Goal: Task Accomplishment & Management: Manage account settings

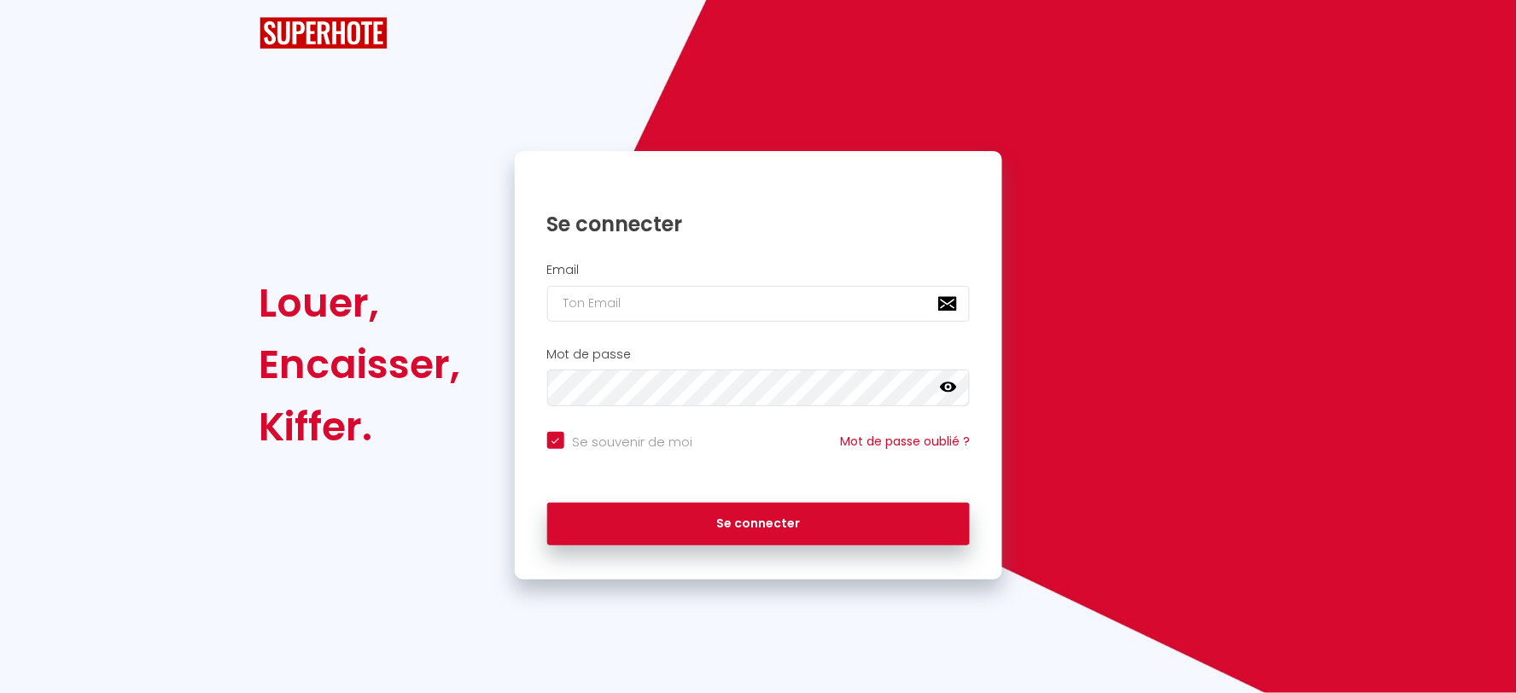
checkbox input "true"
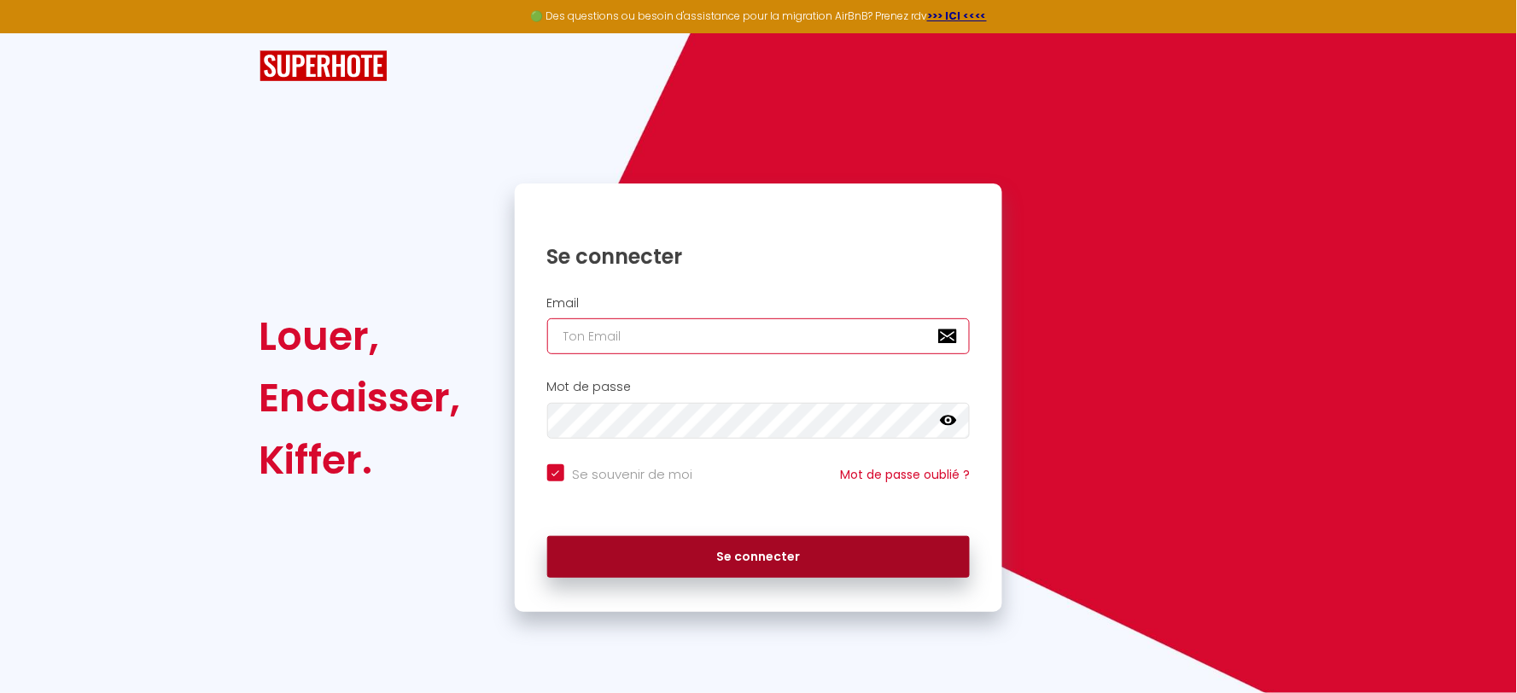
type input "[EMAIL_ADDRESS][DOMAIN_NAME]"
click at [757, 561] on button "Se connecter" at bounding box center [758, 557] width 423 height 43
checkbox input "true"
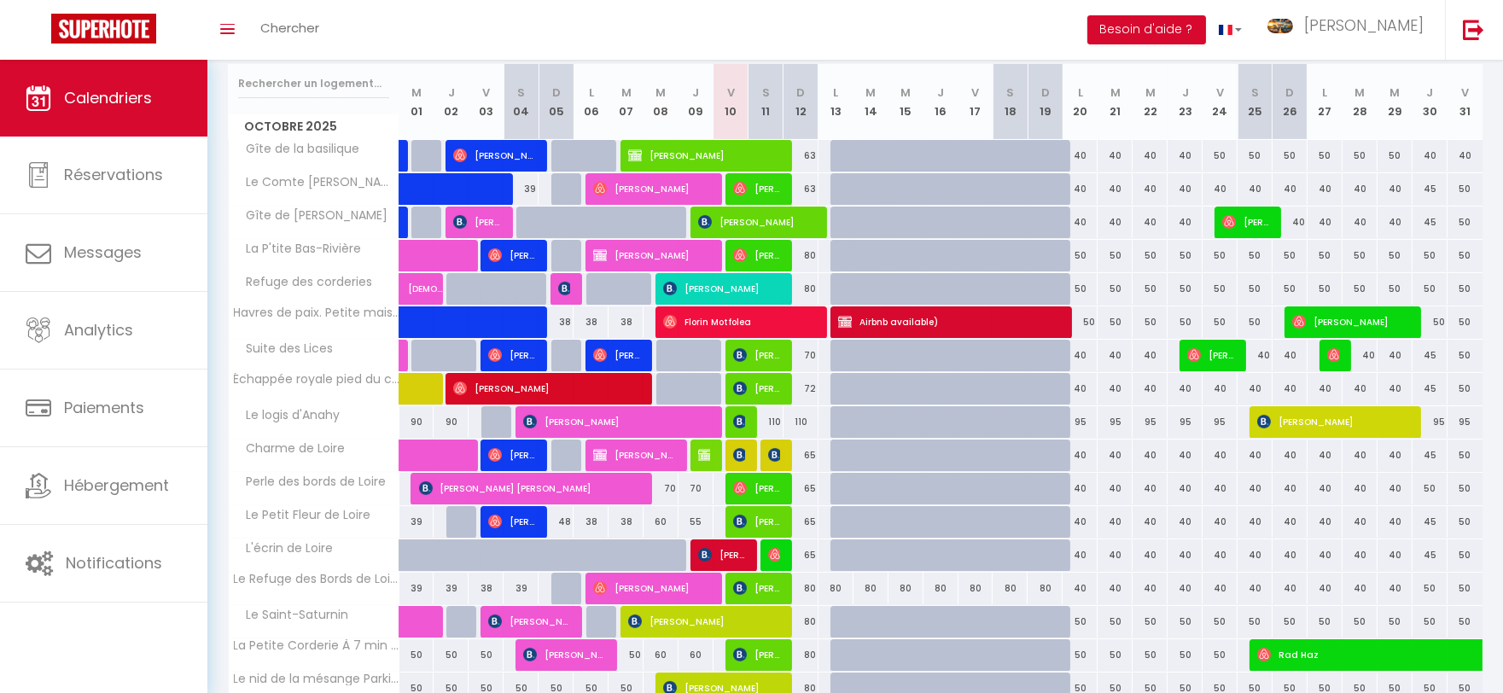
scroll to position [284, 0]
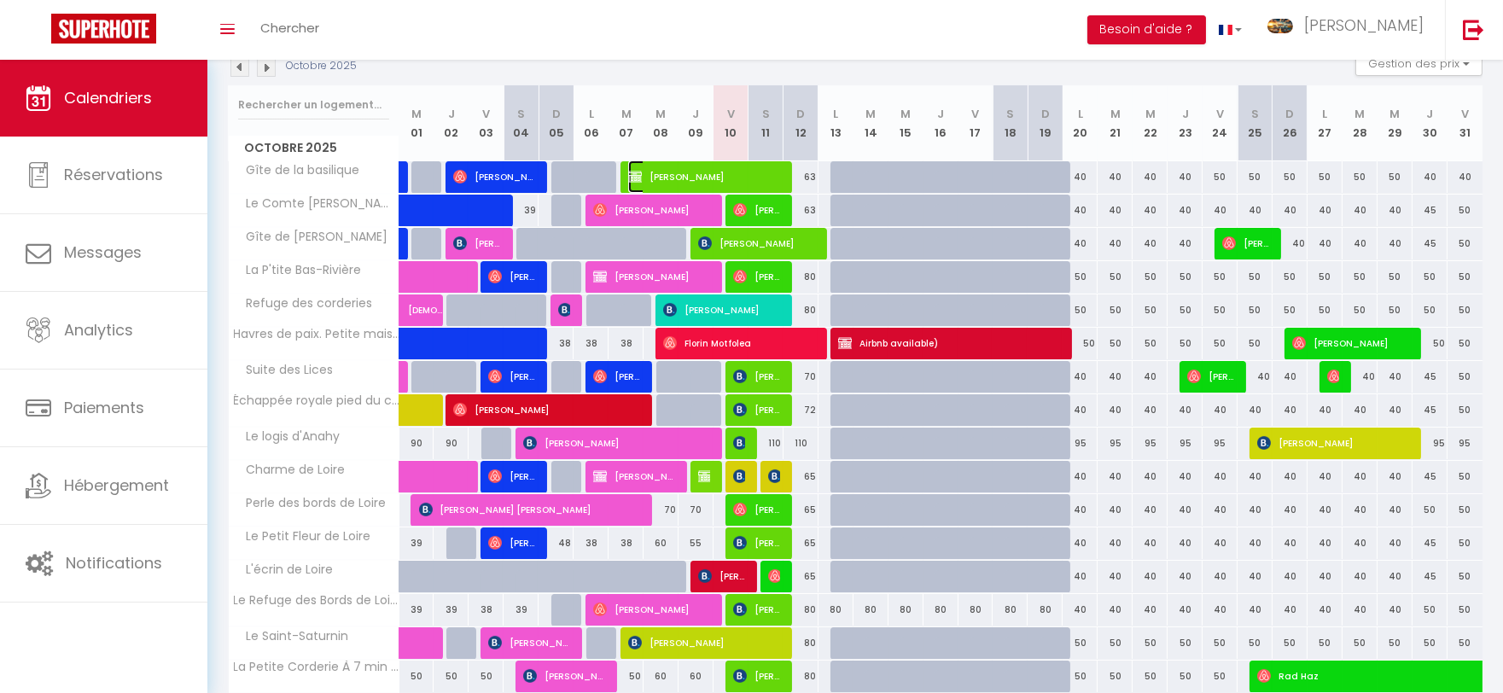
click at [741, 172] on span "[PERSON_NAME]" at bounding box center [704, 177] width 152 height 32
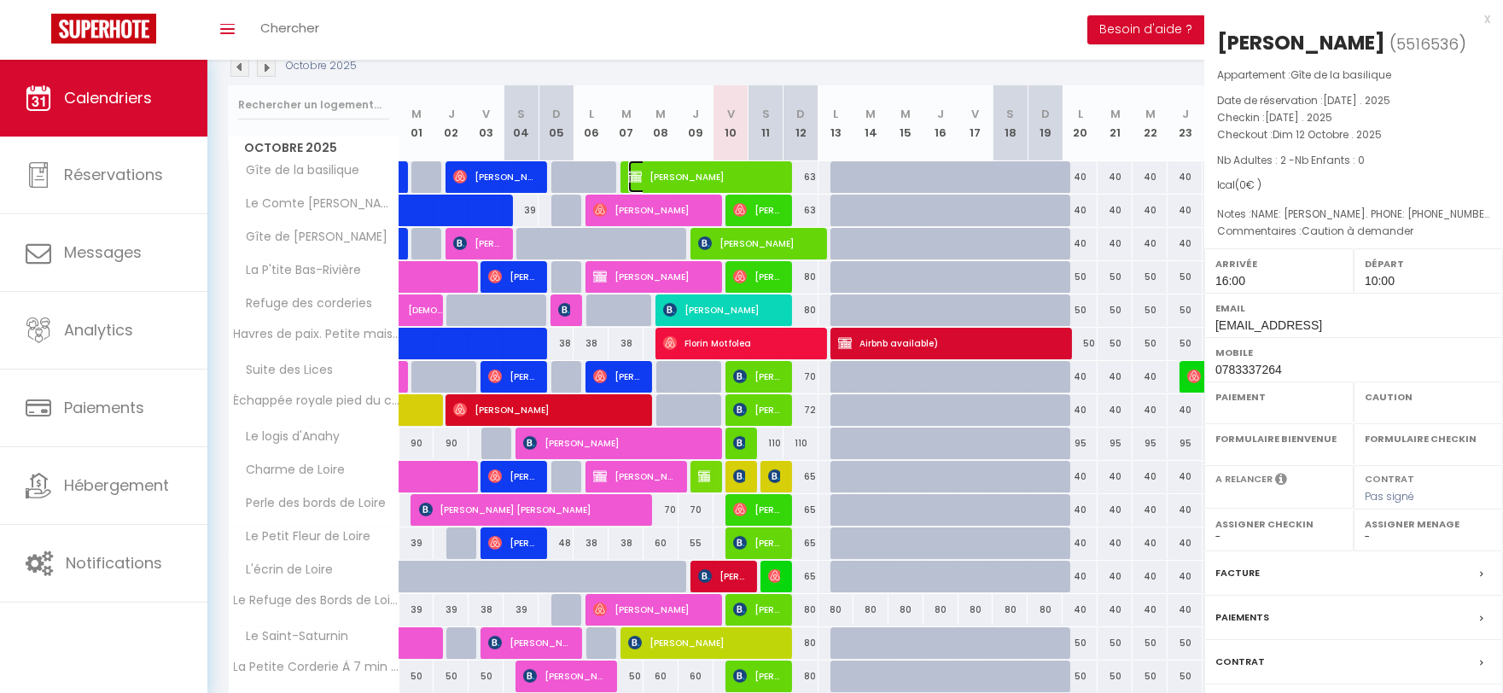
select select "OK"
select select "KO"
select select "0"
select select "1"
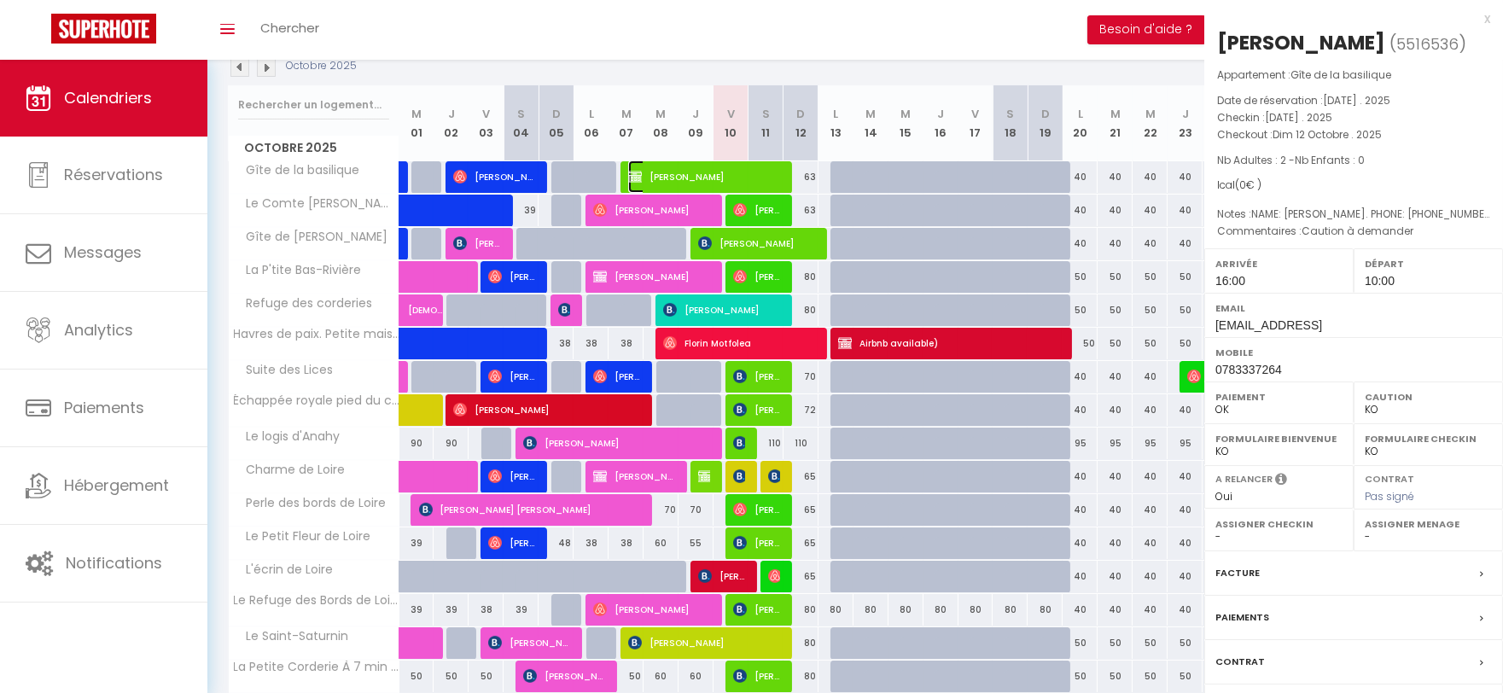
select select
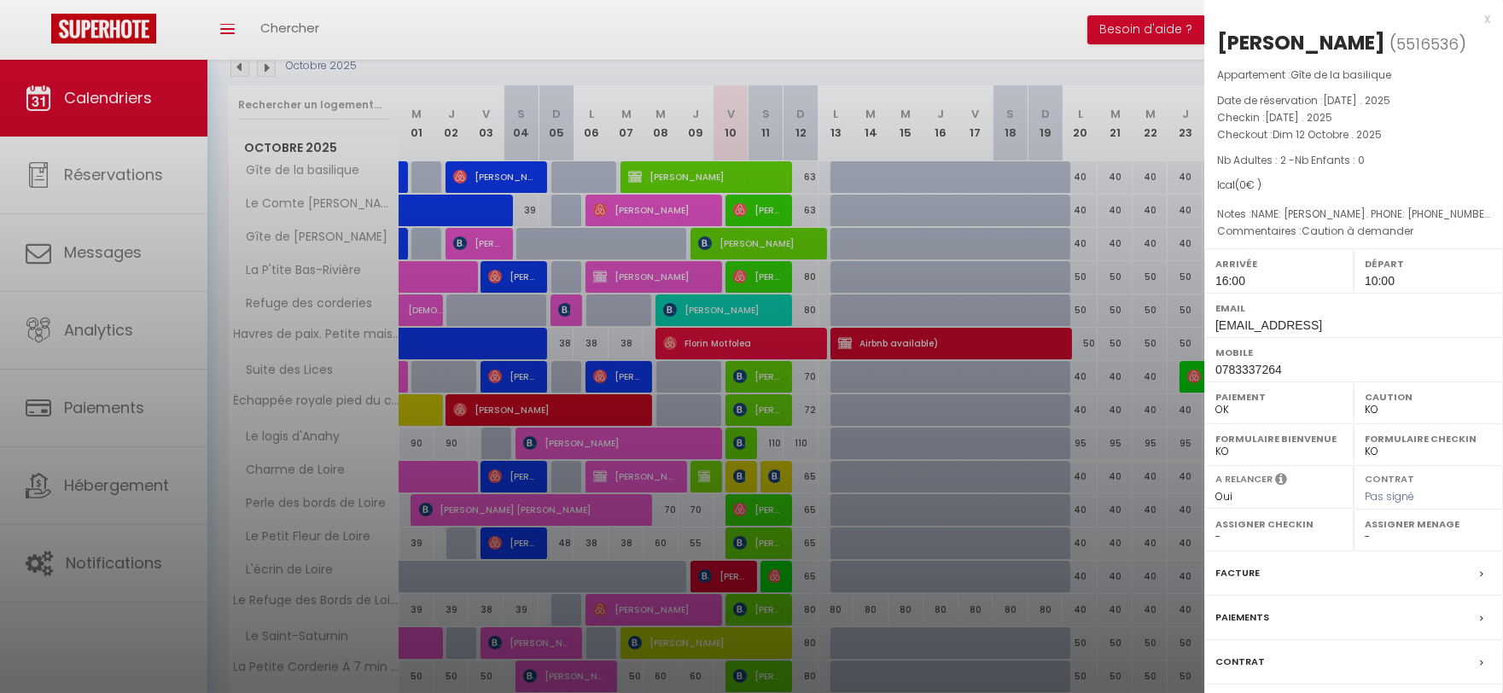
click at [1481, 20] on div "x" at bounding box center [1348, 19] width 286 height 20
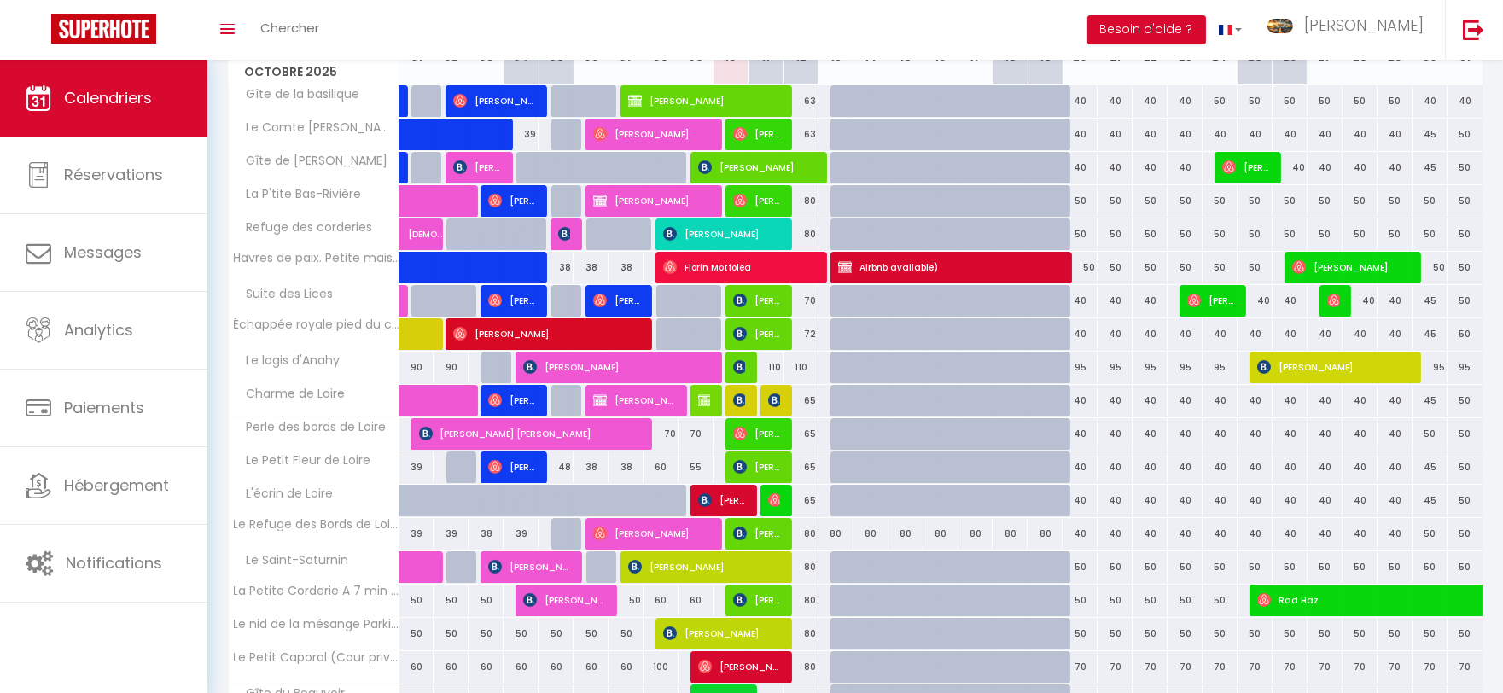
scroll to position [379, 0]
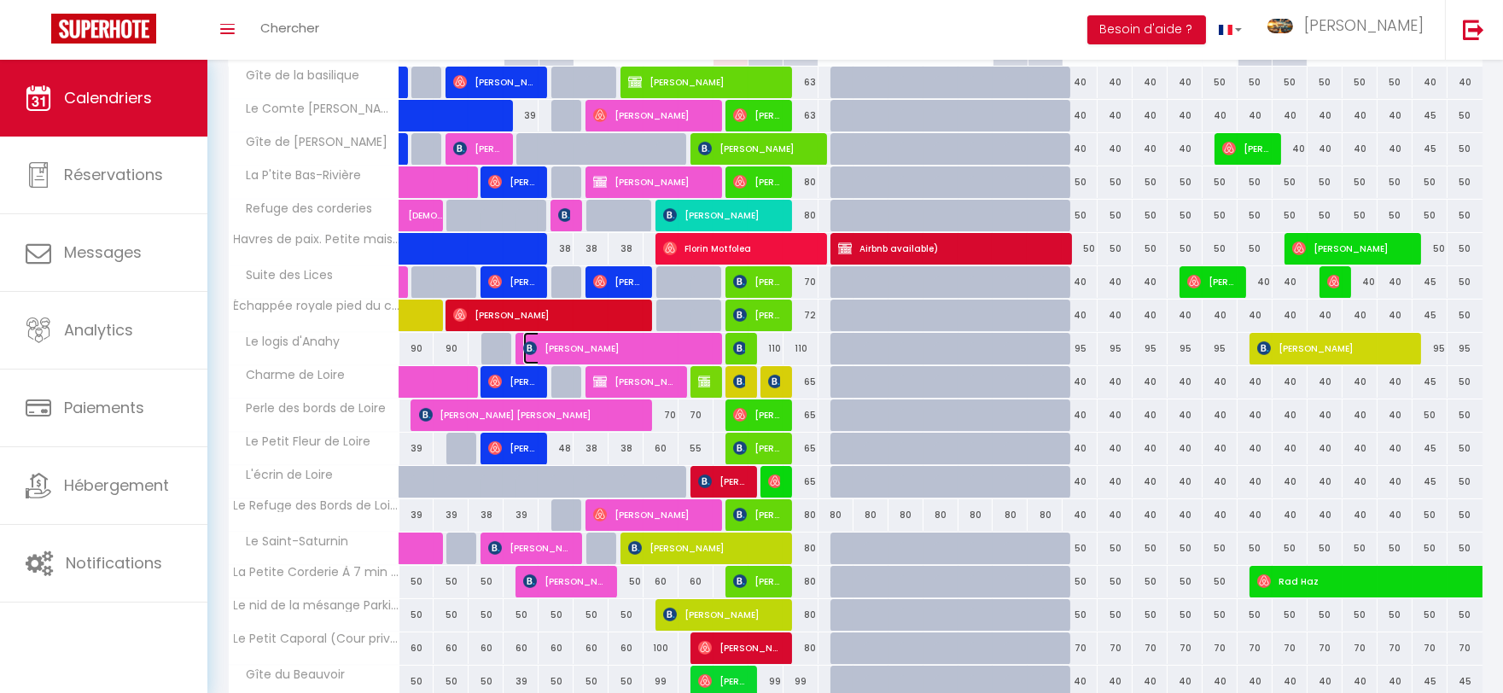
click at [640, 345] on span "[PERSON_NAME]" at bounding box center [616, 348] width 187 height 32
select select "OK"
select select "25954"
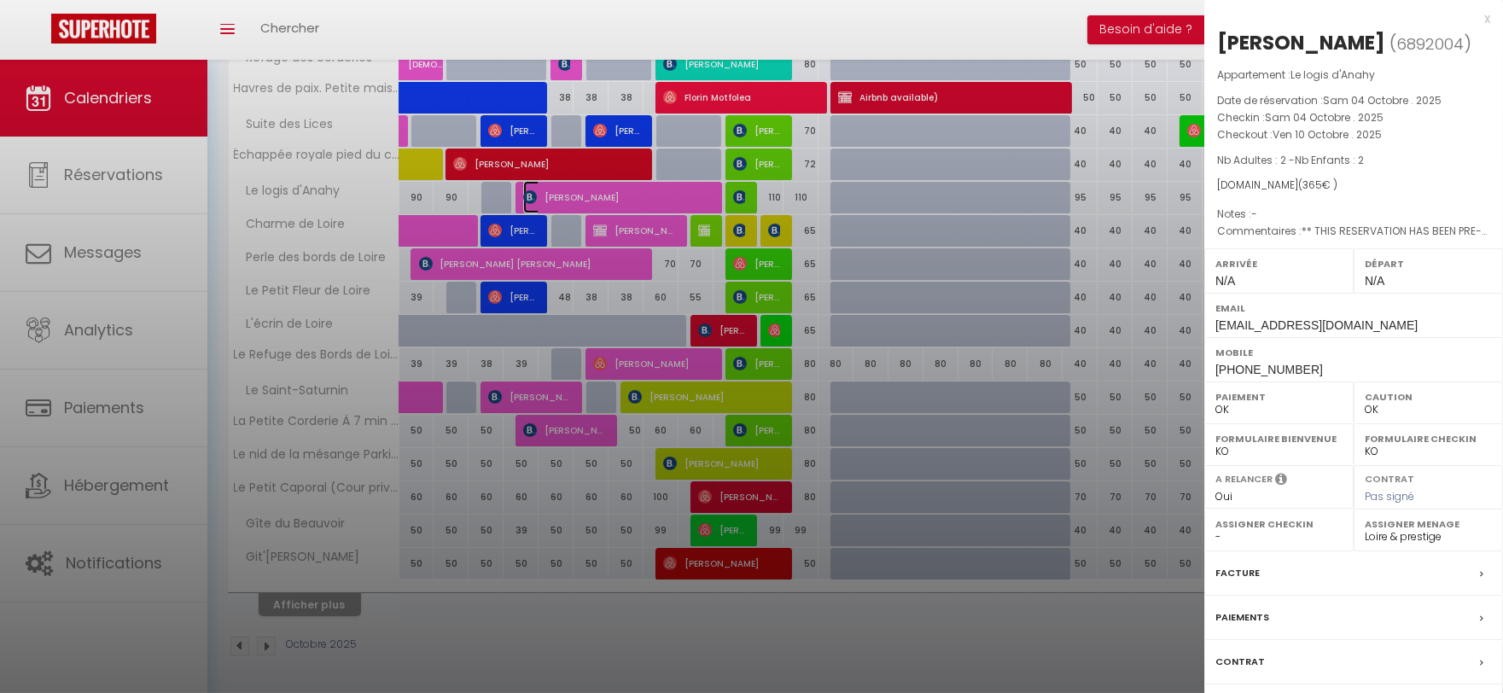
scroll to position [533, 0]
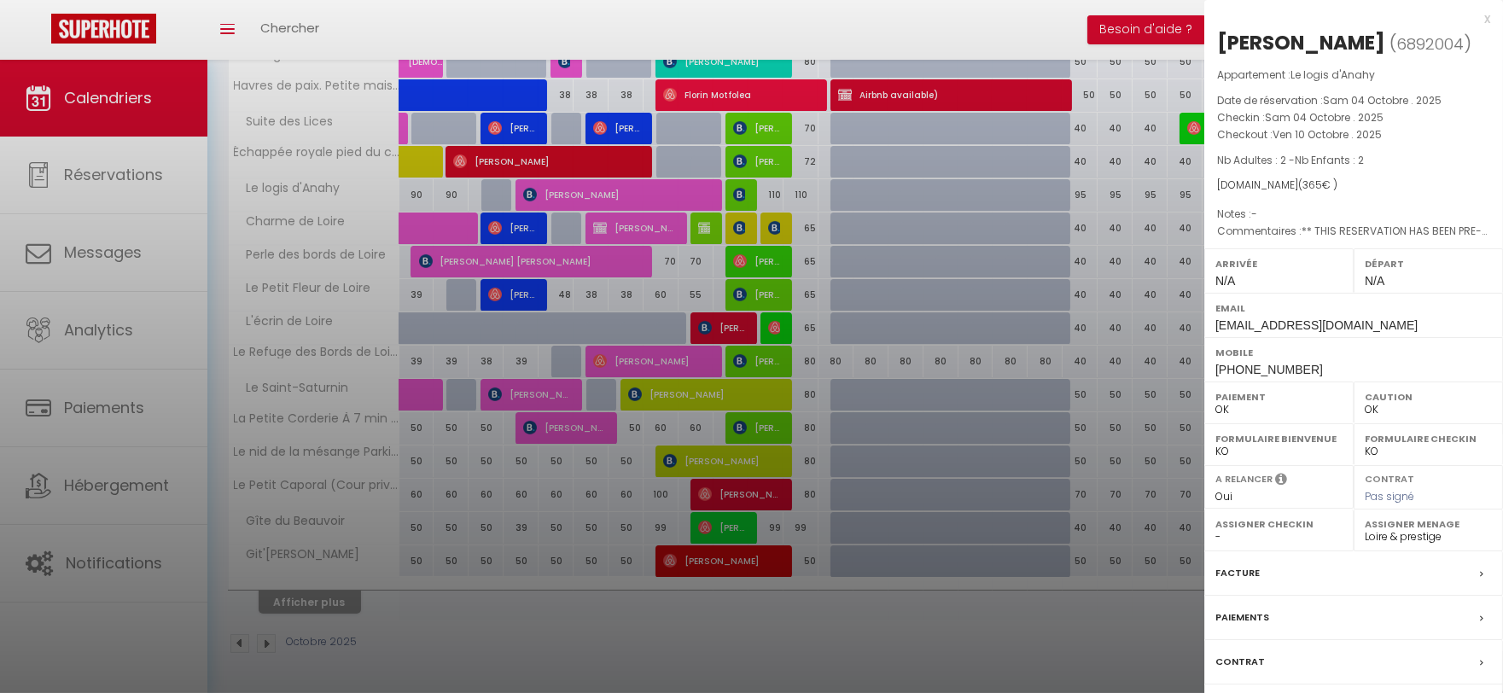
click at [1253, 671] on label "Contrat" at bounding box center [1241, 662] width 50 height 18
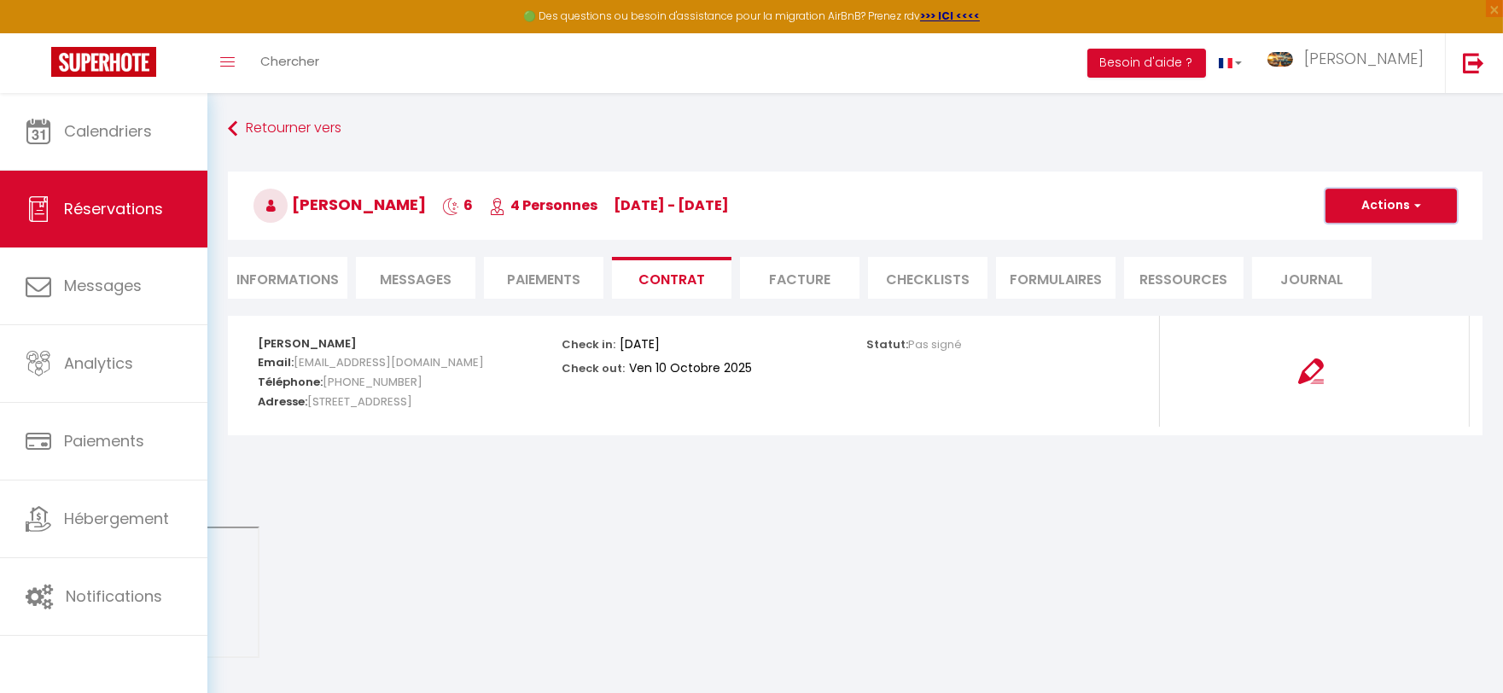
click at [1395, 208] on button "Actions" at bounding box center [1391, 206] width 131 height 34
click at [902, 615] on body "🟢 Des questions ou besoin d'assistance pour la migration AirBnB? Prenez rdv >>>…" at bounding box center [751, 439] width 1503 height 693
click at [1316, 367] on img at bounding box center [1312, 372] width 26 height 26
click at [311, 271] on li "Informations" at bounding box center [288, 278] width 120 height 42
select select
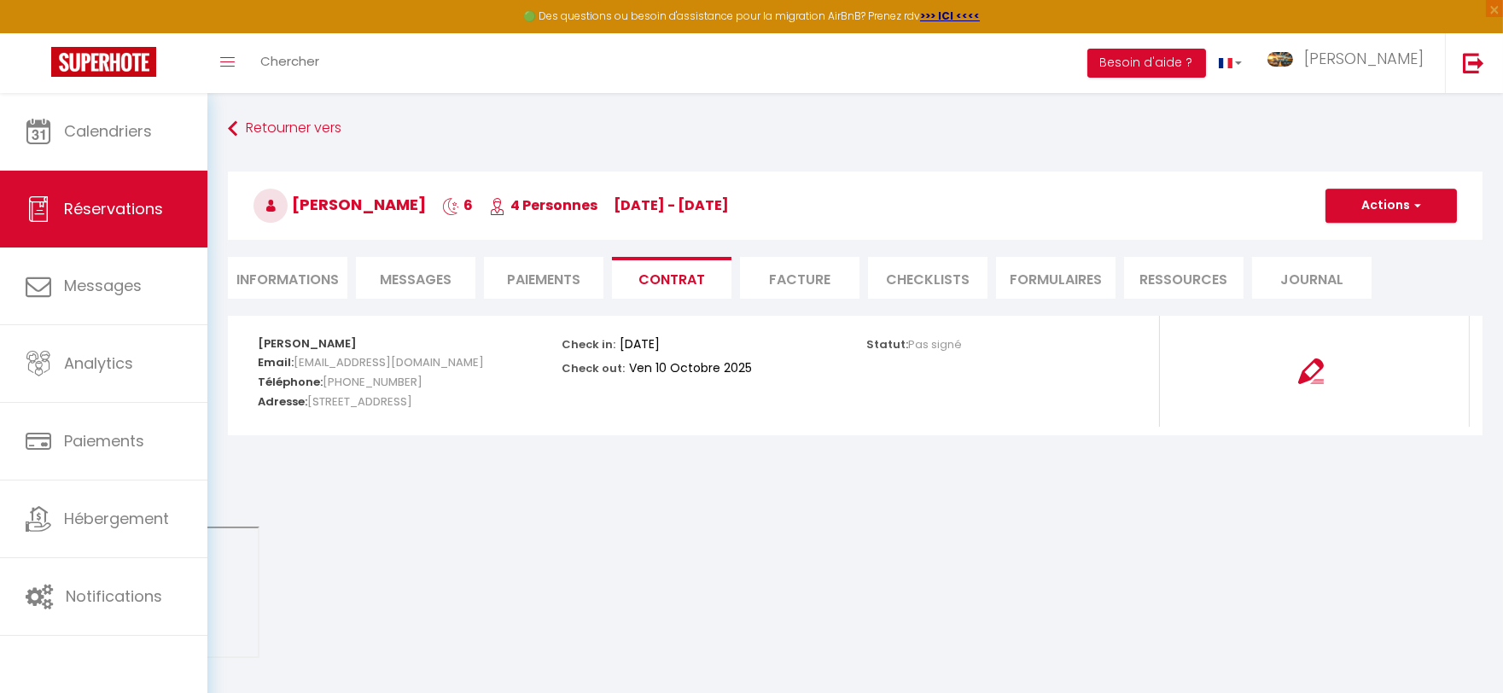
select select
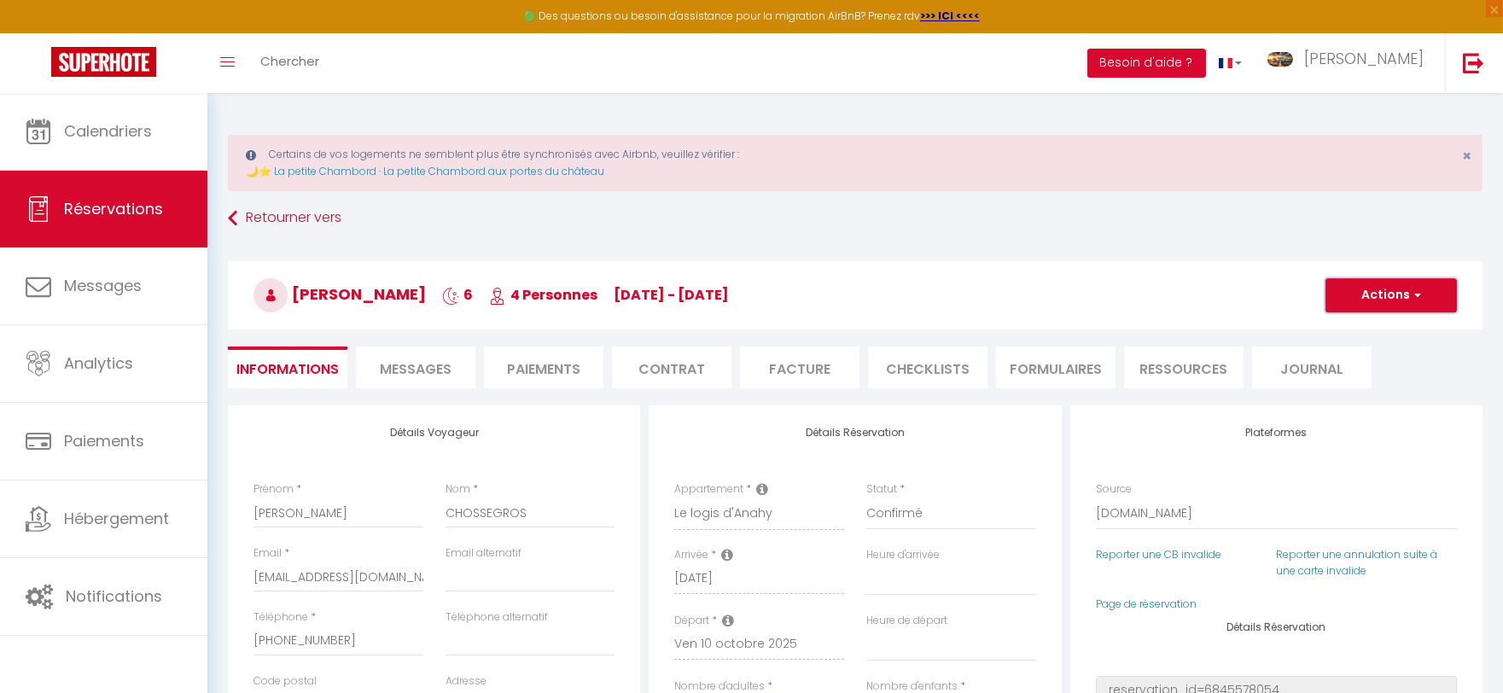
click at [1394, 283] on button "Actions" at bounding box center [1391, 295] width 131 height 34
click at [1053, 301] on h3 "Eléonore CHOSSEGROS 6 4 Personnes sa 04 Oct - ve 10 Oct" at bounding box center [855, 295] width 1255 height 68
drag, startPoint x: 413, startPoint y: 369, endPoint x: 581, endPoint y: 367, distance: 167.3
click at [413, 369] on span "Messages" at bounding box center [416, 369] width 72 height 20
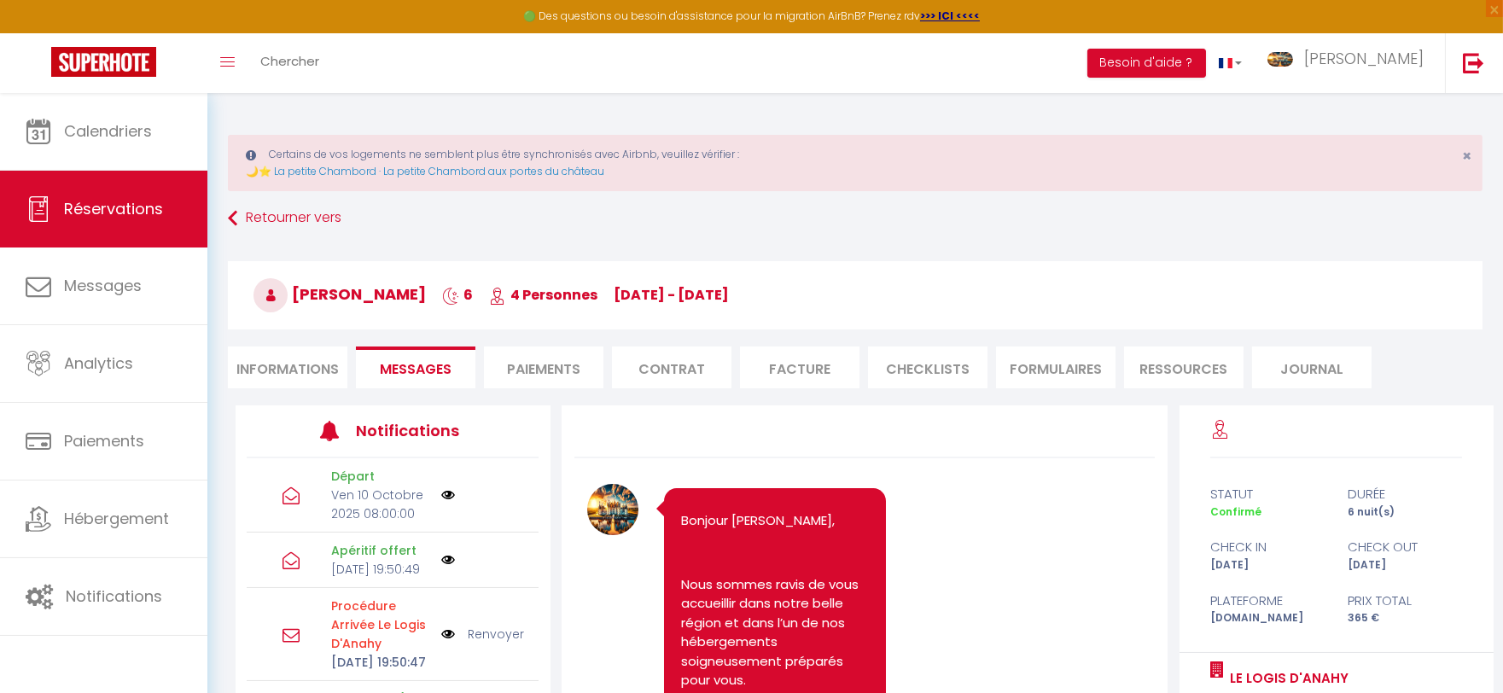
click at [694, 367] on li "Contrat" at bounding box center [672, 368] width 120 height 42
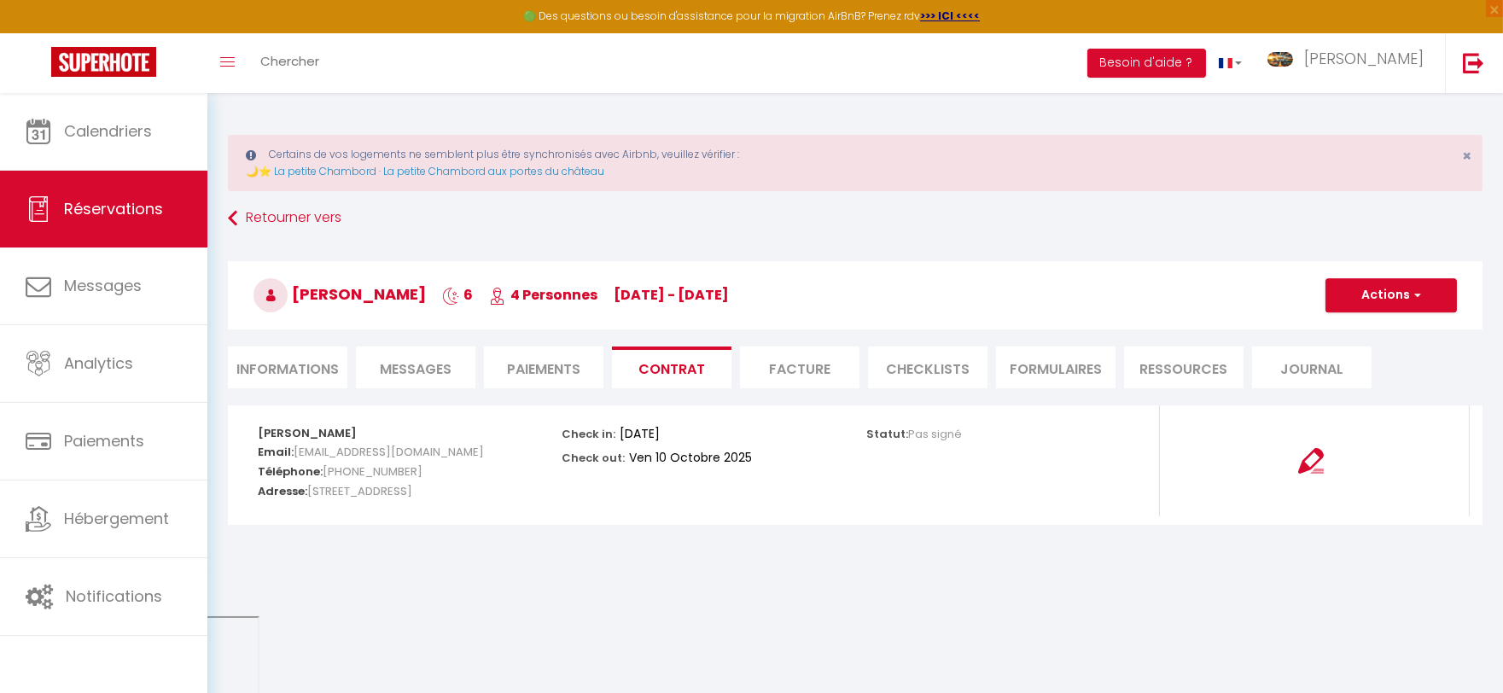
click at [1017, 370] on li "FORMULAIRES" at bounding box center [1056, 368] width 120 height 42
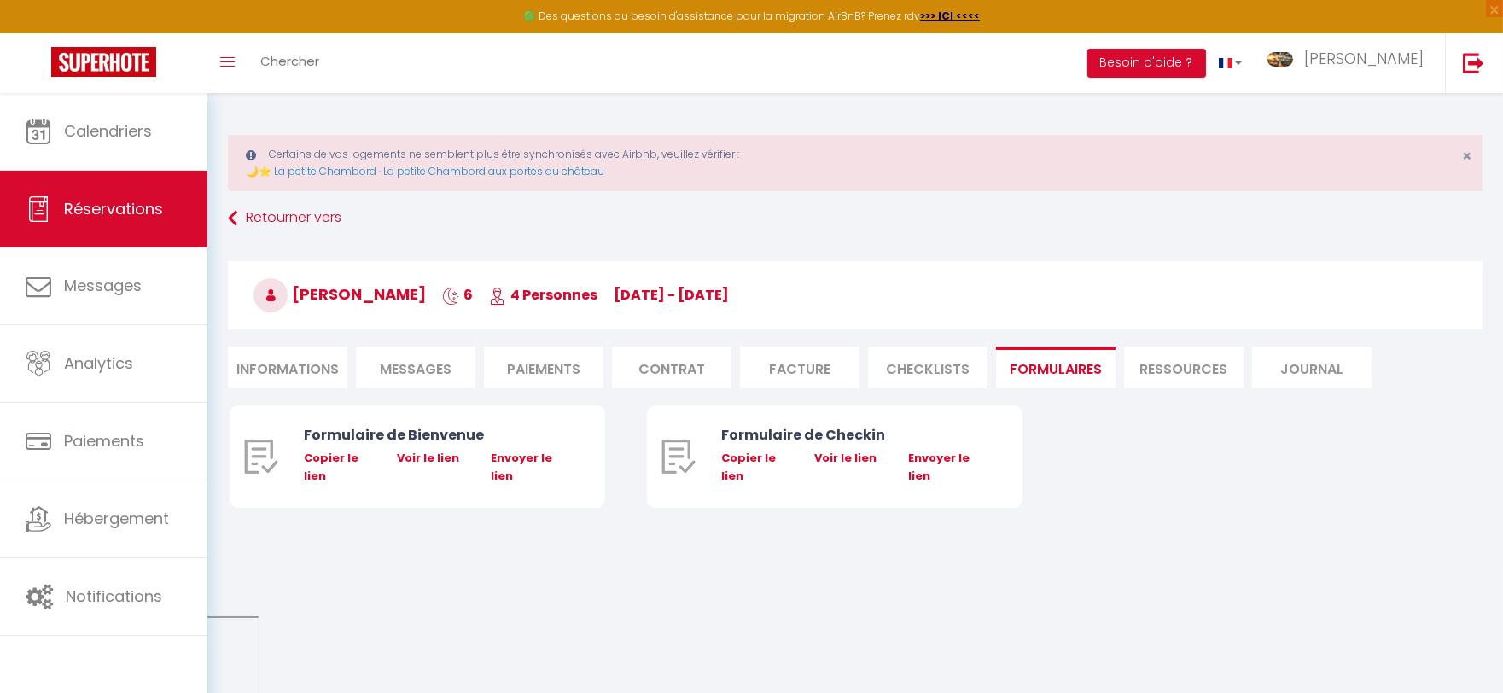
click at [915, 370] on li "CHECKLISTS" at bounding box center [928, 368] width 120 height 42
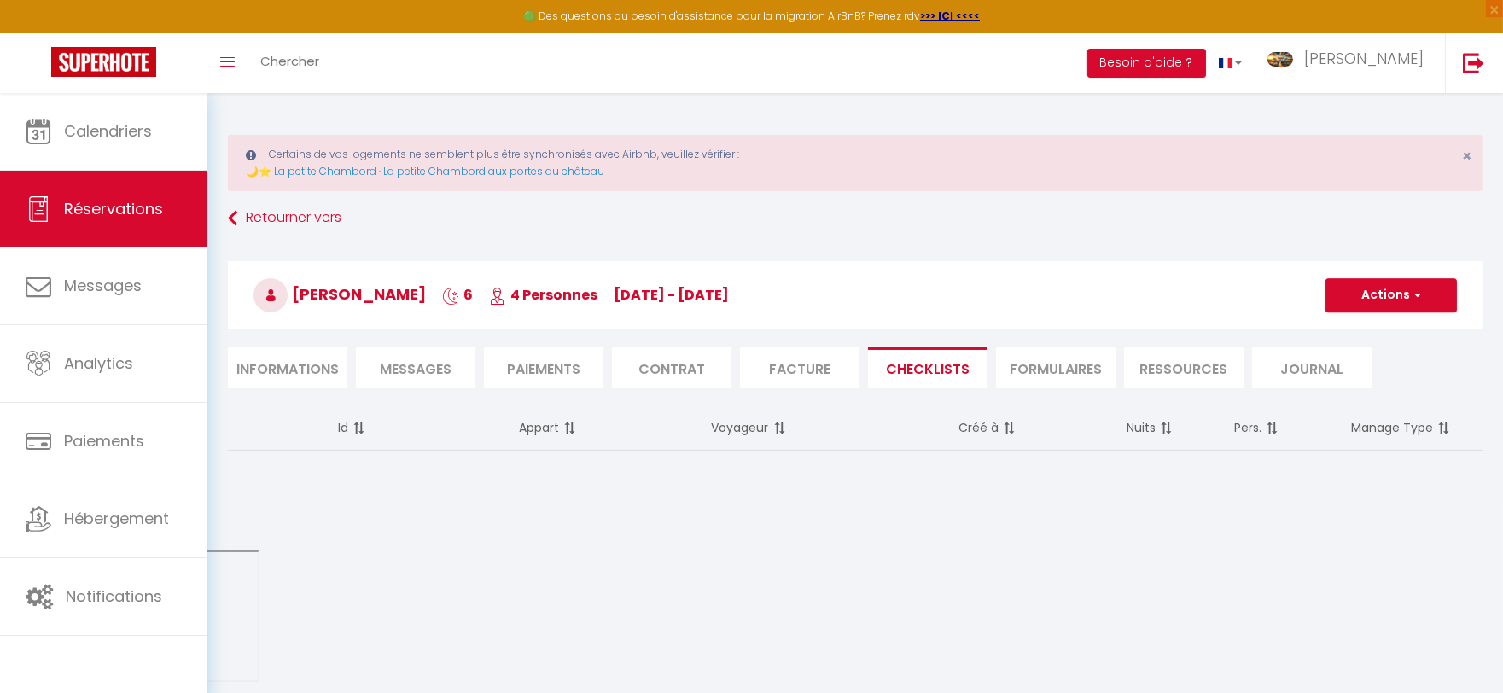
drag, startPoint x: 282, startPoint y: 370, endPoint x: 309, endPoint y: 367, distance: 27.4
click at [283, 370] on li "Informations" at bounding box center [288, 368] width 120 height 42
select select
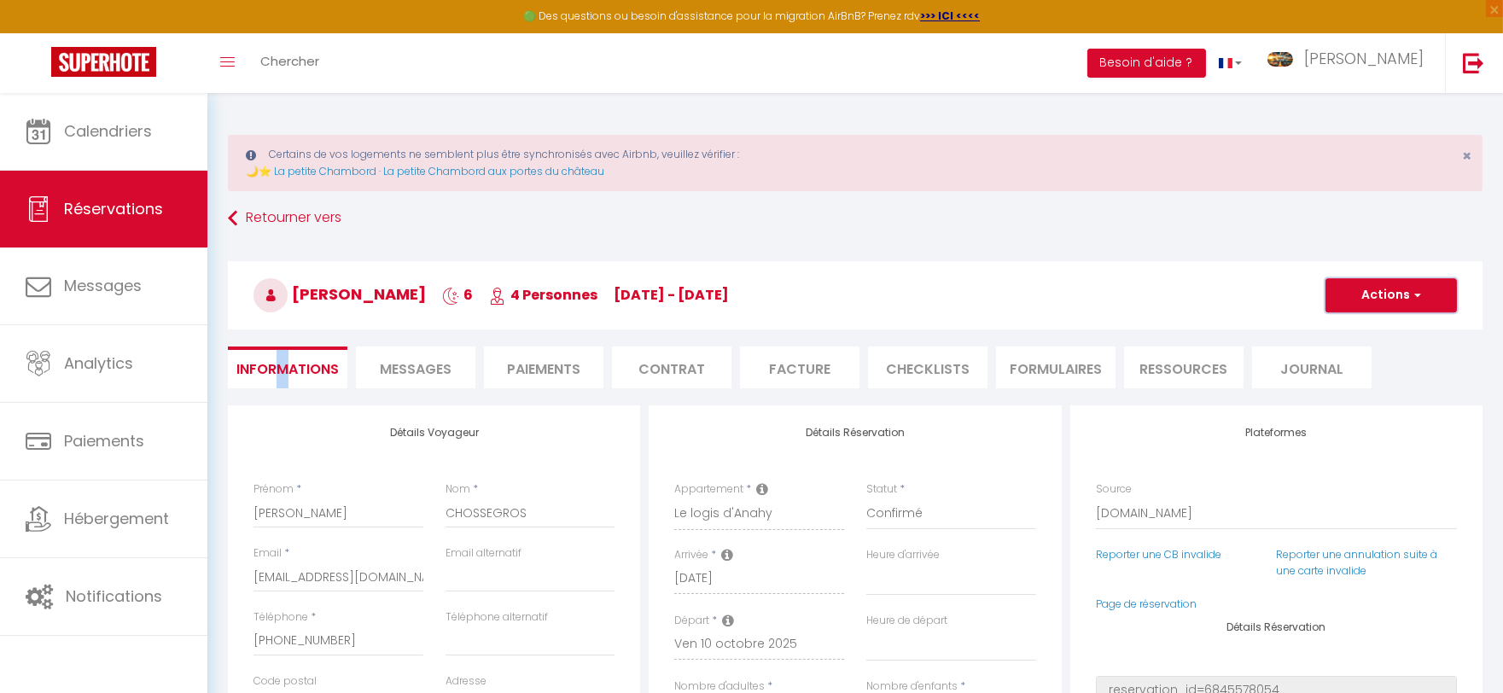
click at [1401, 297] on button "Actions" at bounding box center [1391, 295] width 131 height 34
click at [1127, 280] on h3 "Eléonore CHOSSEGROS 6 4 Personnes sa 04 Oct - ve 10 Oct" at bounding box center [855, 295] width 1255 height 68
click at [1367, 295] on button "Actions" at bounding box center [1391, 295] width 131 height 34
click at [1115, 293] on h3 "Eléonore CHOSSEGROS 6 4 Personnes sa 04 Oct - ve 10 Oct" at bounding box center [855, 295] width 1255 height 68
click at [761, 482] on icon at bounding box center [762, 489] width 12 height 14
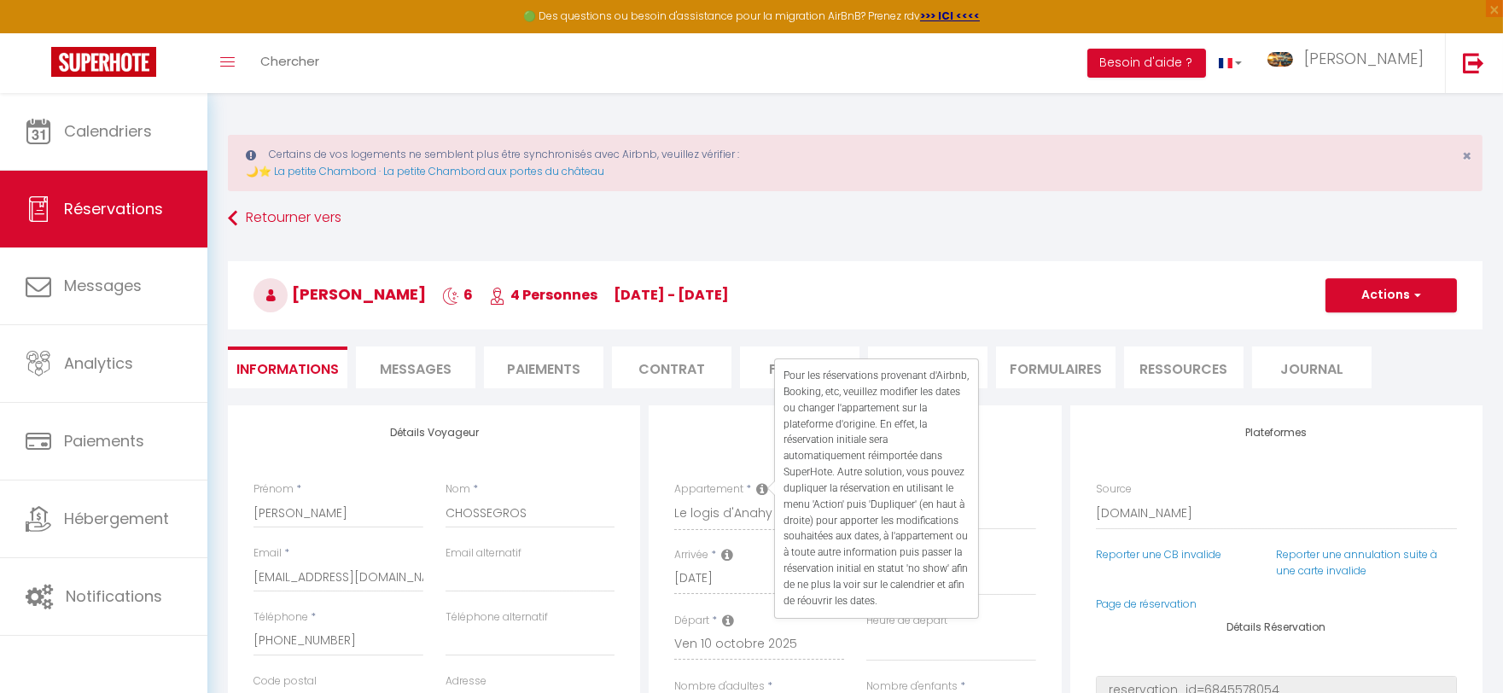
select select
checkbox input "false"
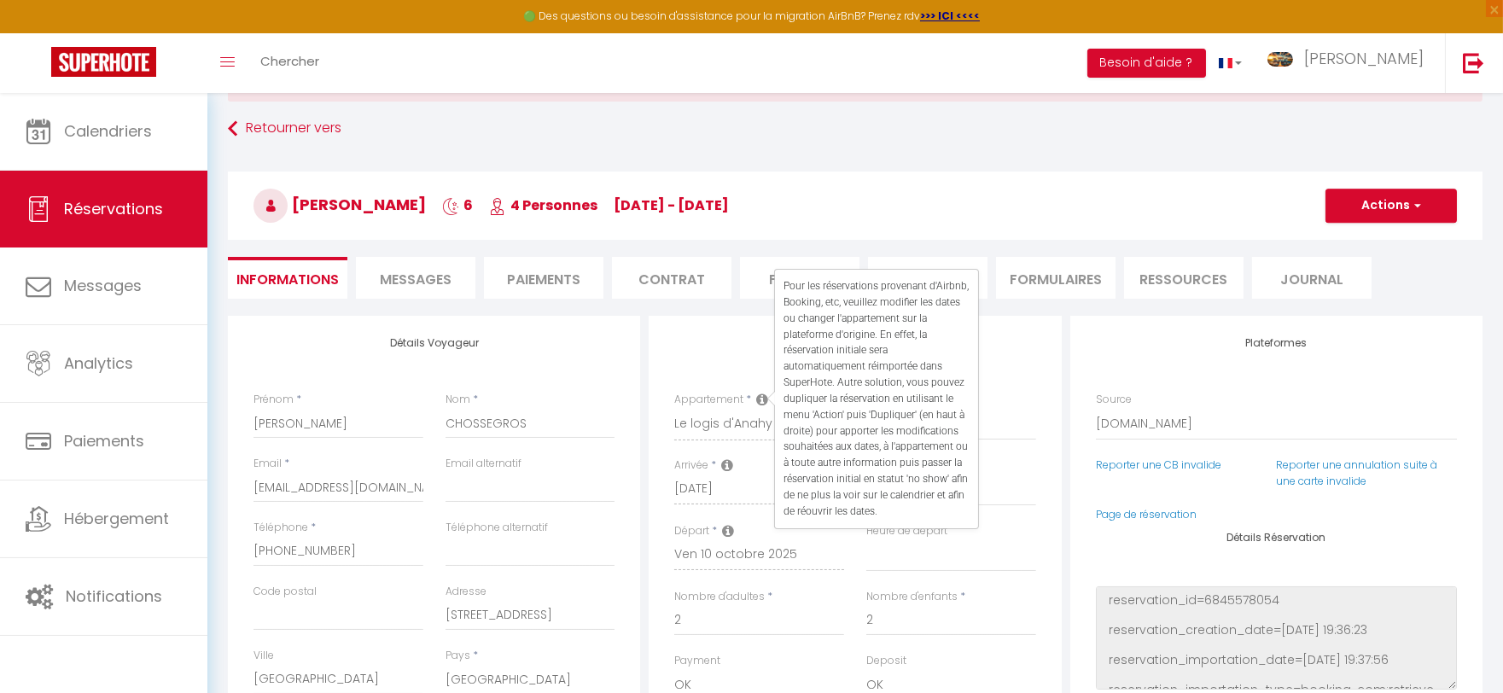
scroll to position [284, 0]
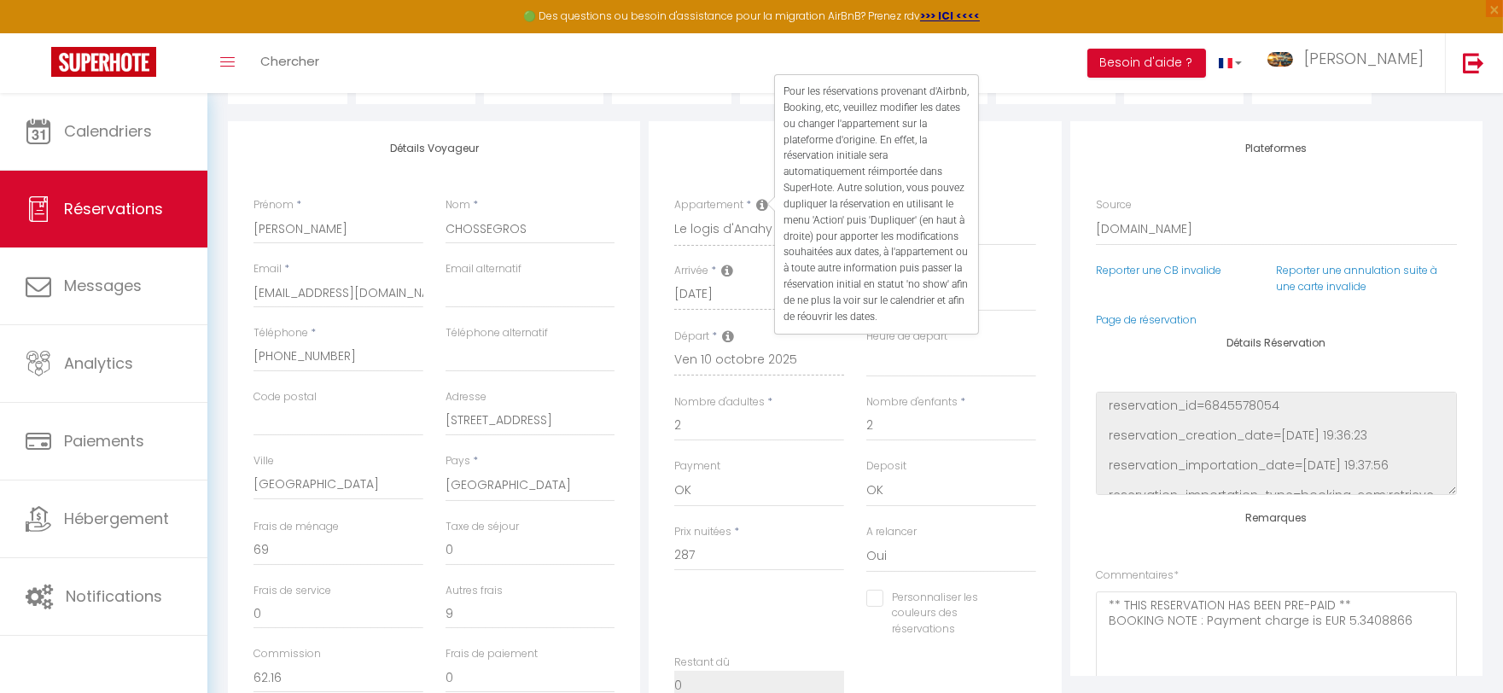
select select
checkbox input "false"
click at [730, 330] on icon at bounding box center [728, 337] width 12 height 14
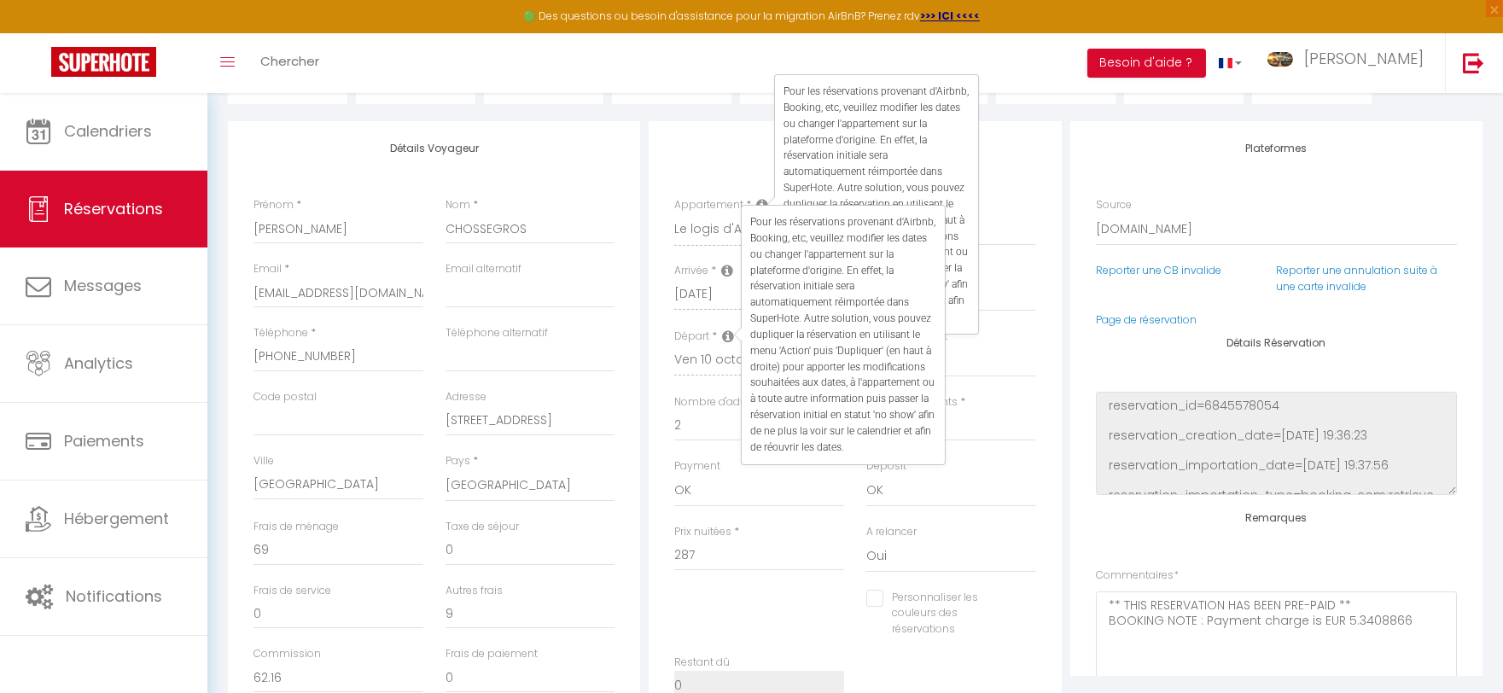
select select
checkbox input "false"
select select
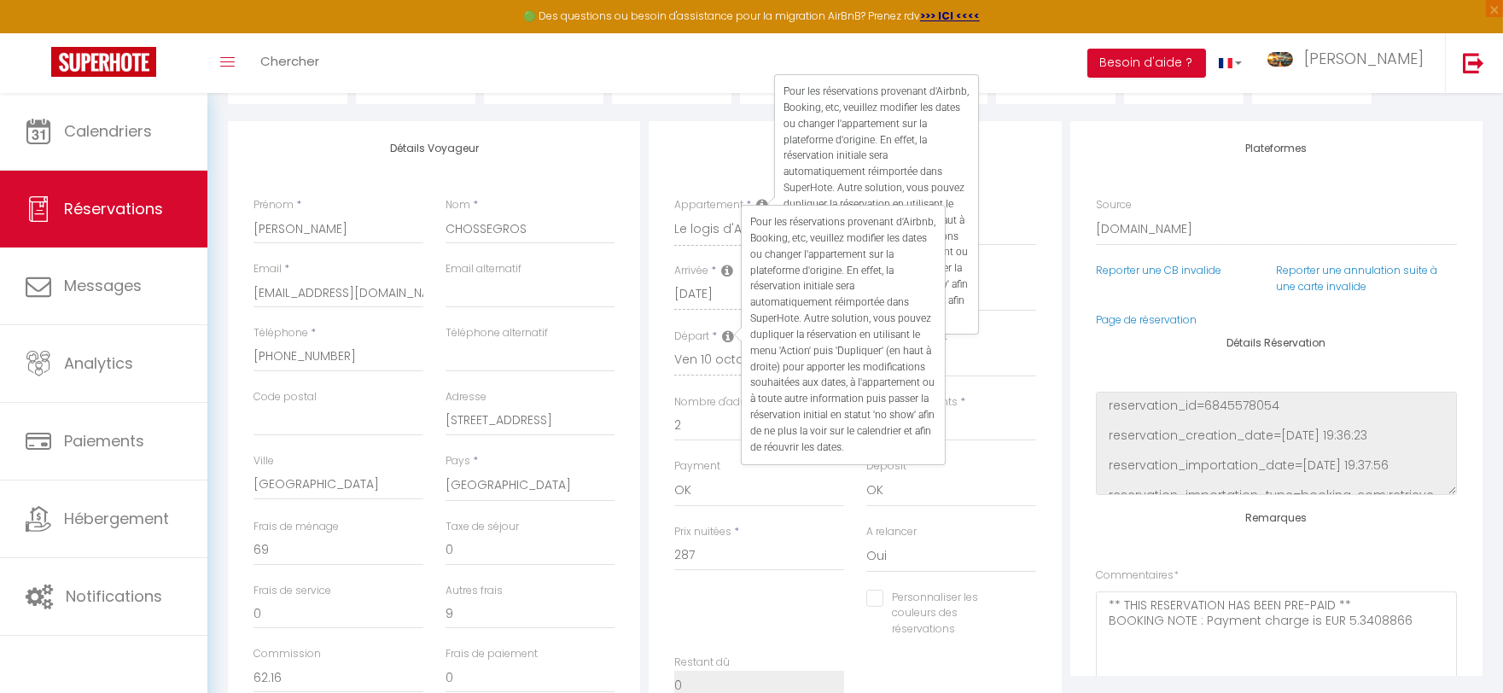
checkbox input "false"
select select
checkbox input "false"
select select
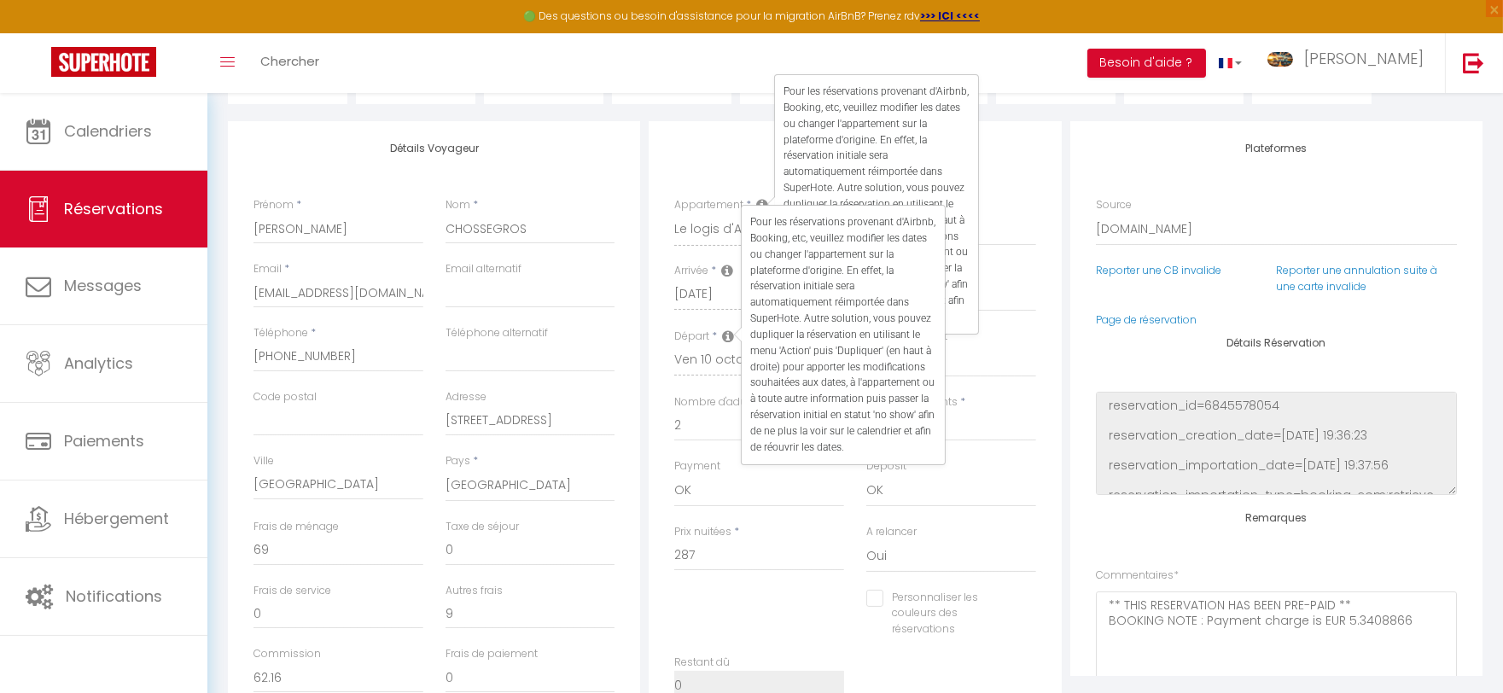
select select
checkbox input "false"
select select
checkbox input "false"
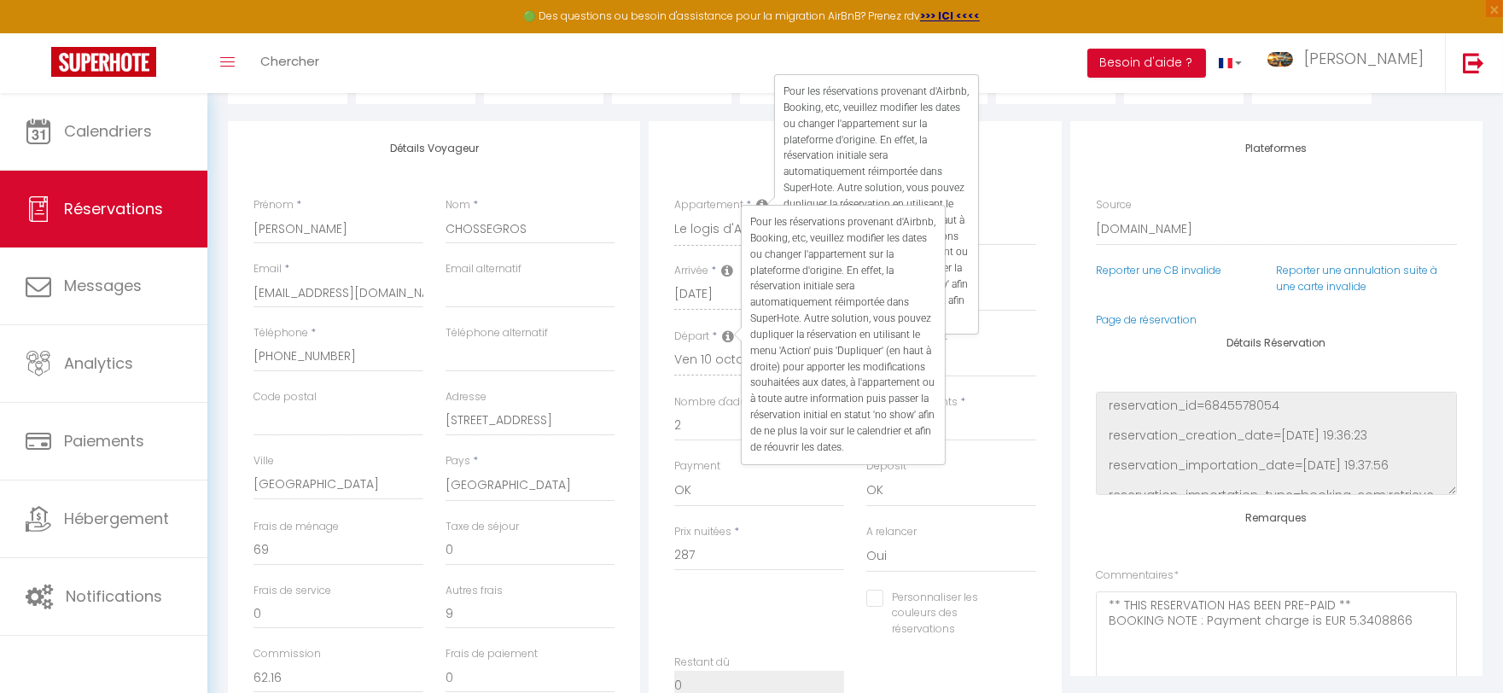
select select
checkbox input "false"
select select
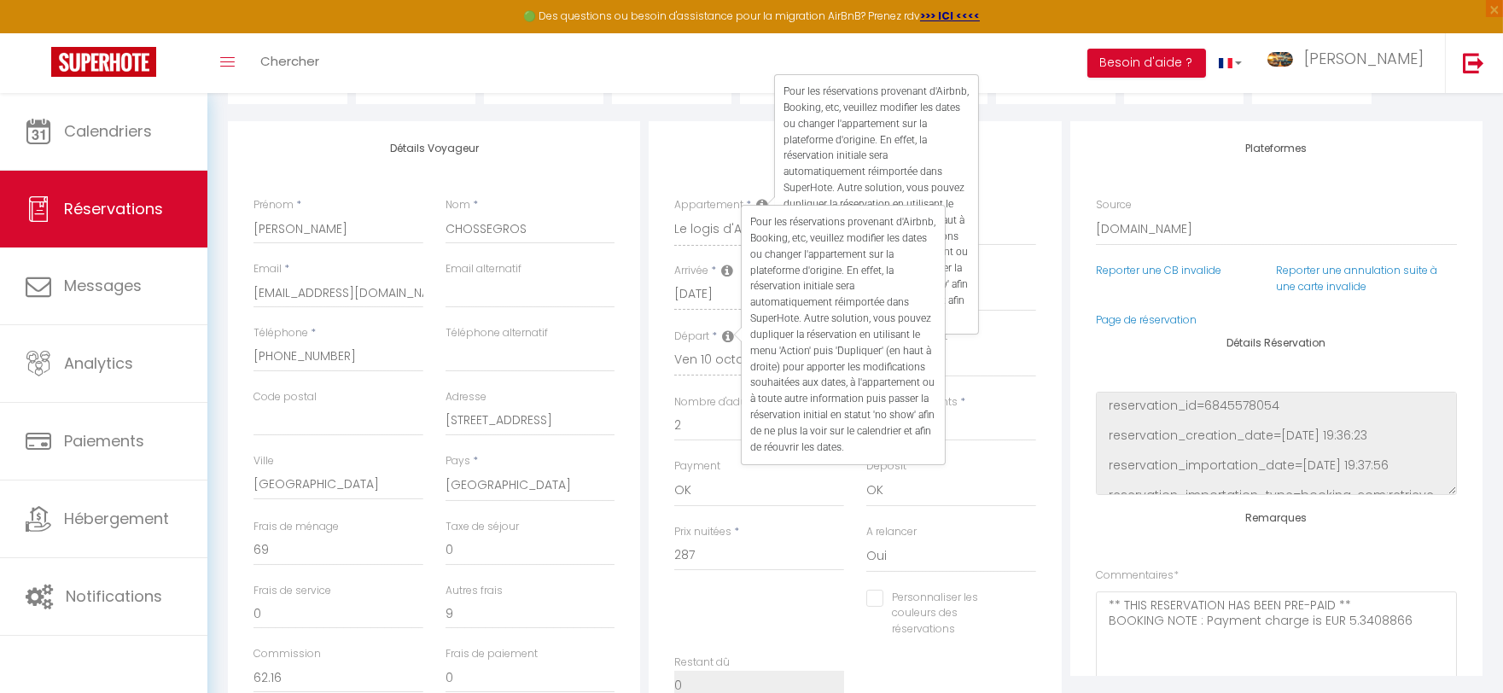
checkbox input "false"
select select
checkbox input "false"
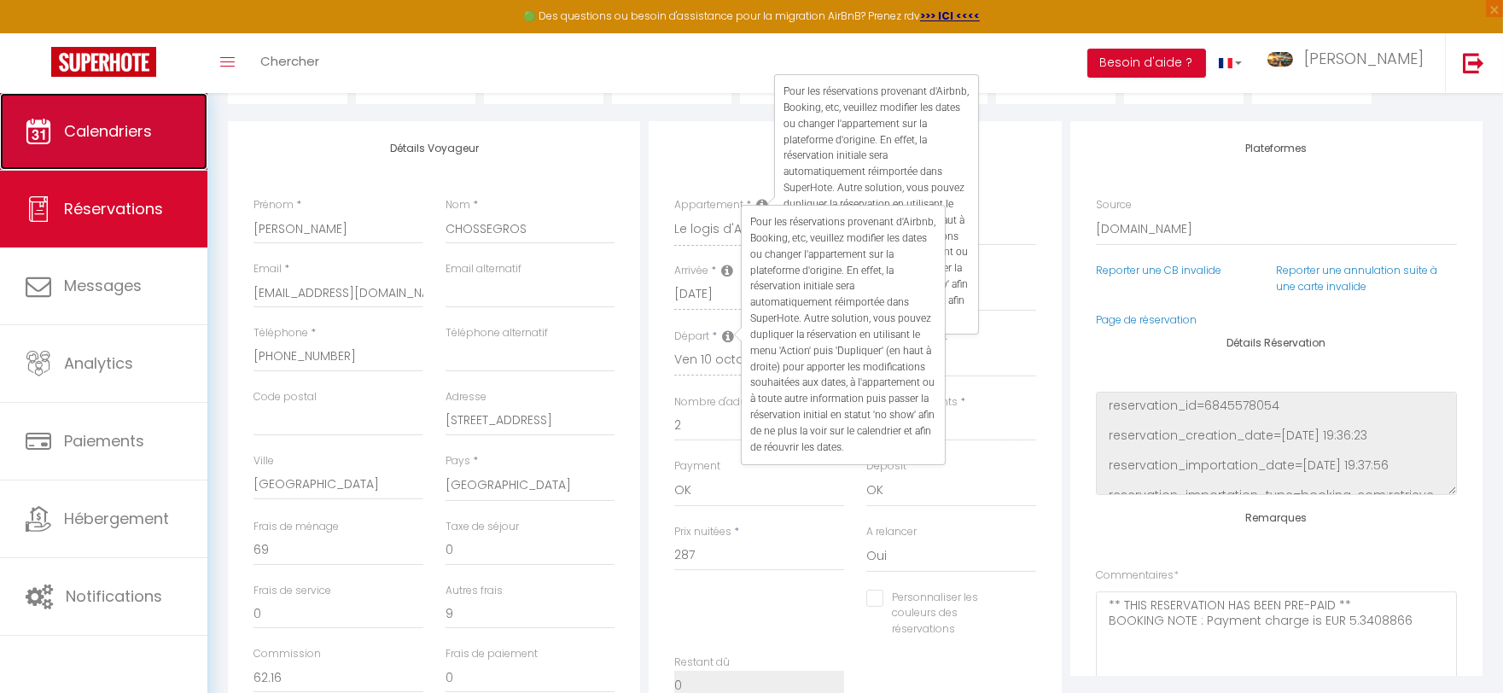
click at [108, 132] on span "Calendriers" at bounding box center [108, 130] width 88 height 21
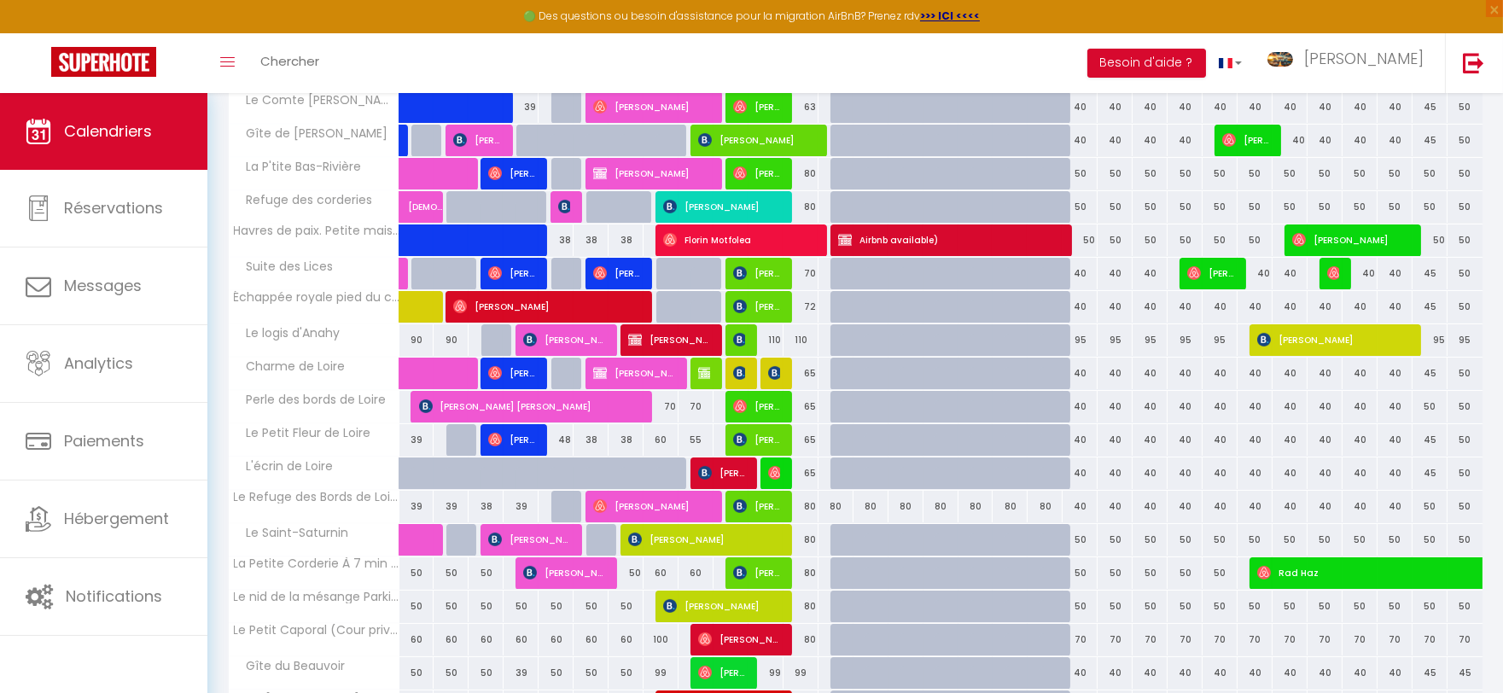
scroll to position [286, 0]
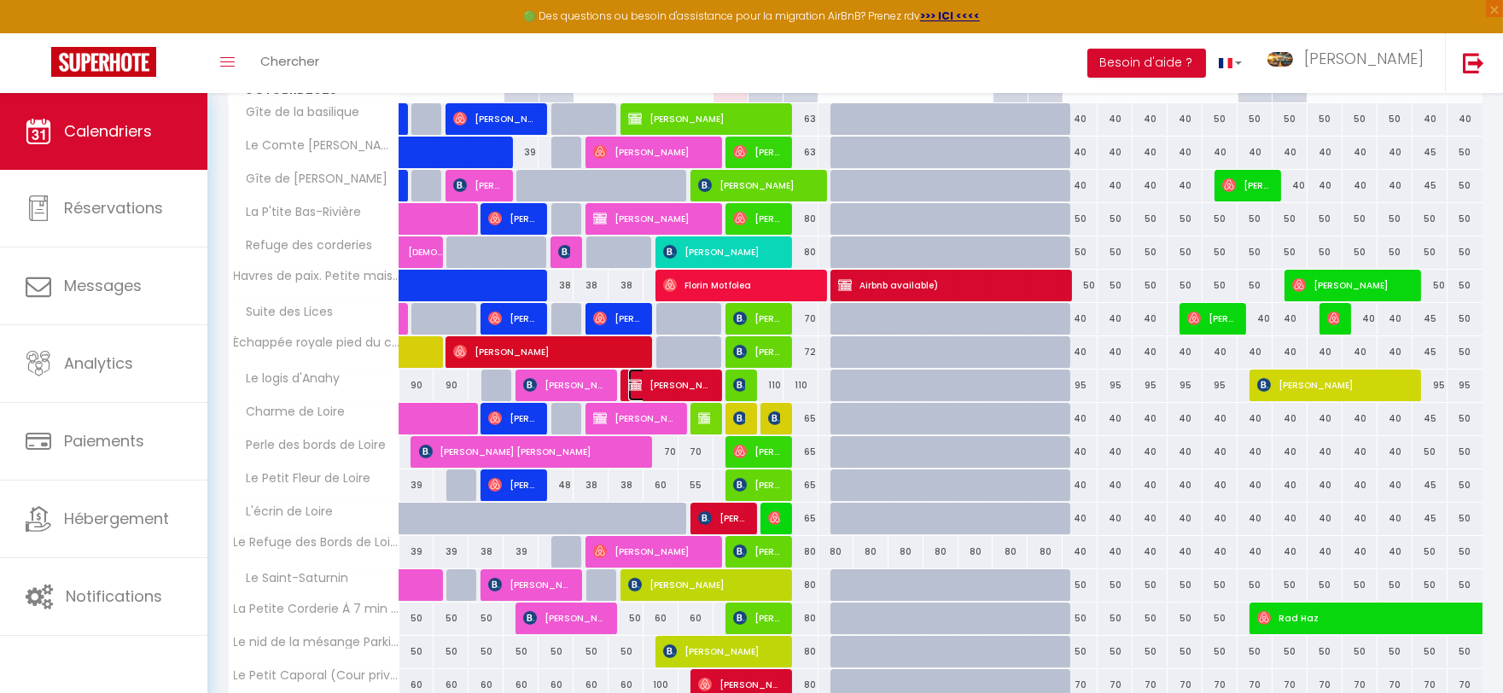
click at [670, 381] on span "[PERSON_NAME]" at bounding box center [669, 385] width 82 height 32
select select "OK"
select select "KO"
select select "0"
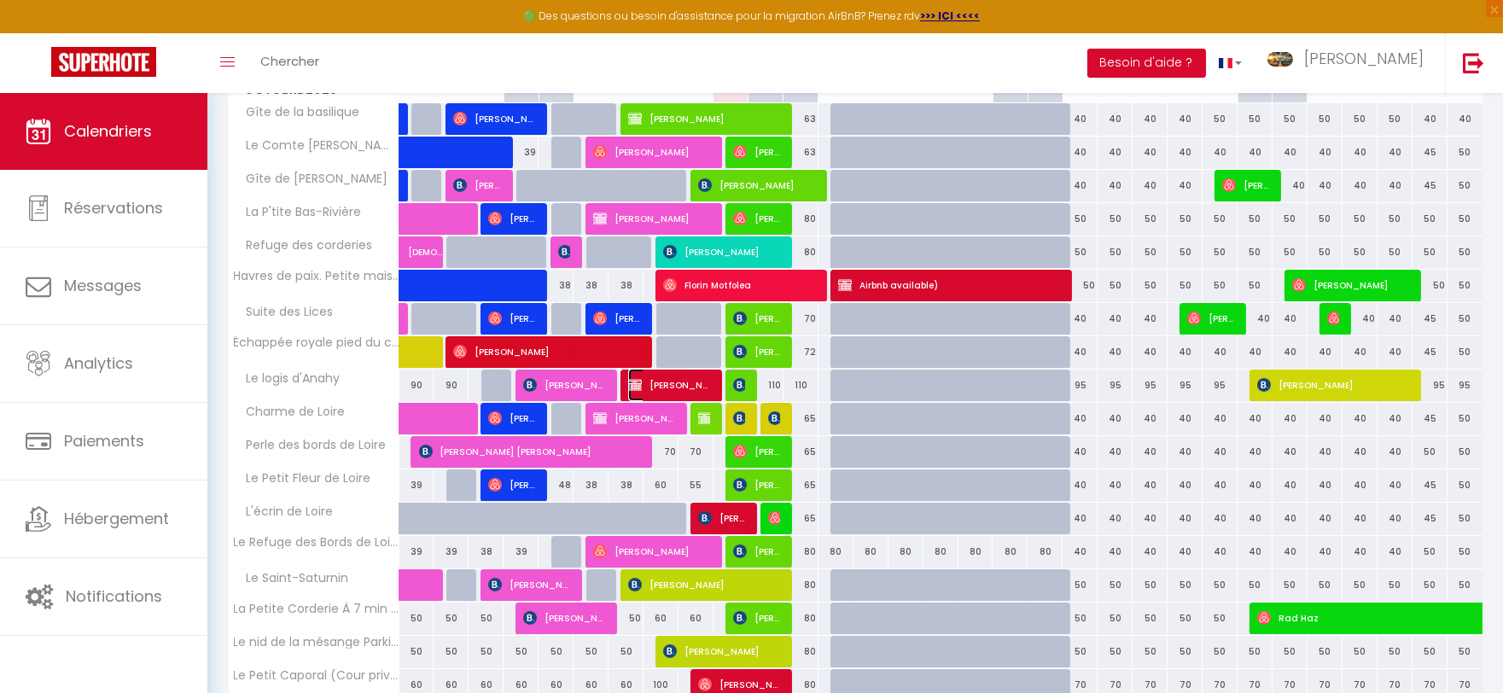
select select "1"
select select
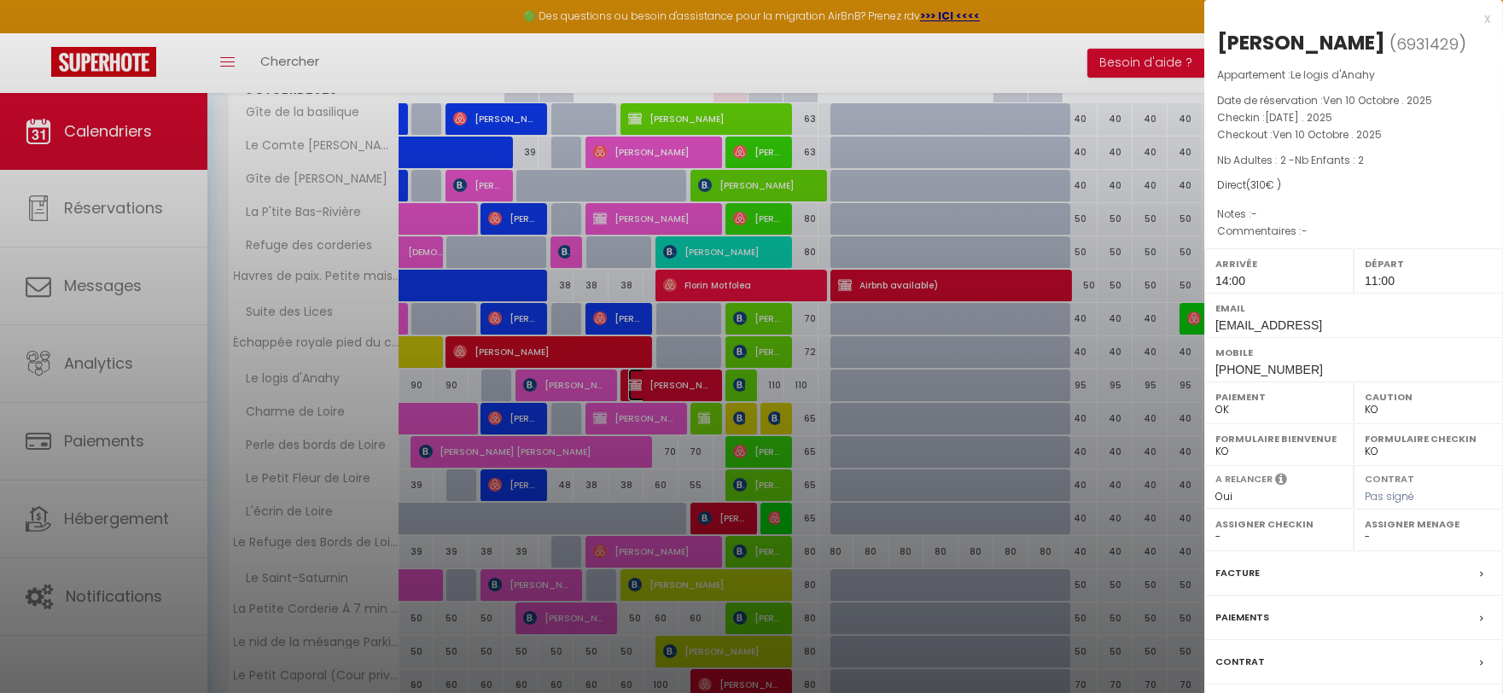
select select "25954"
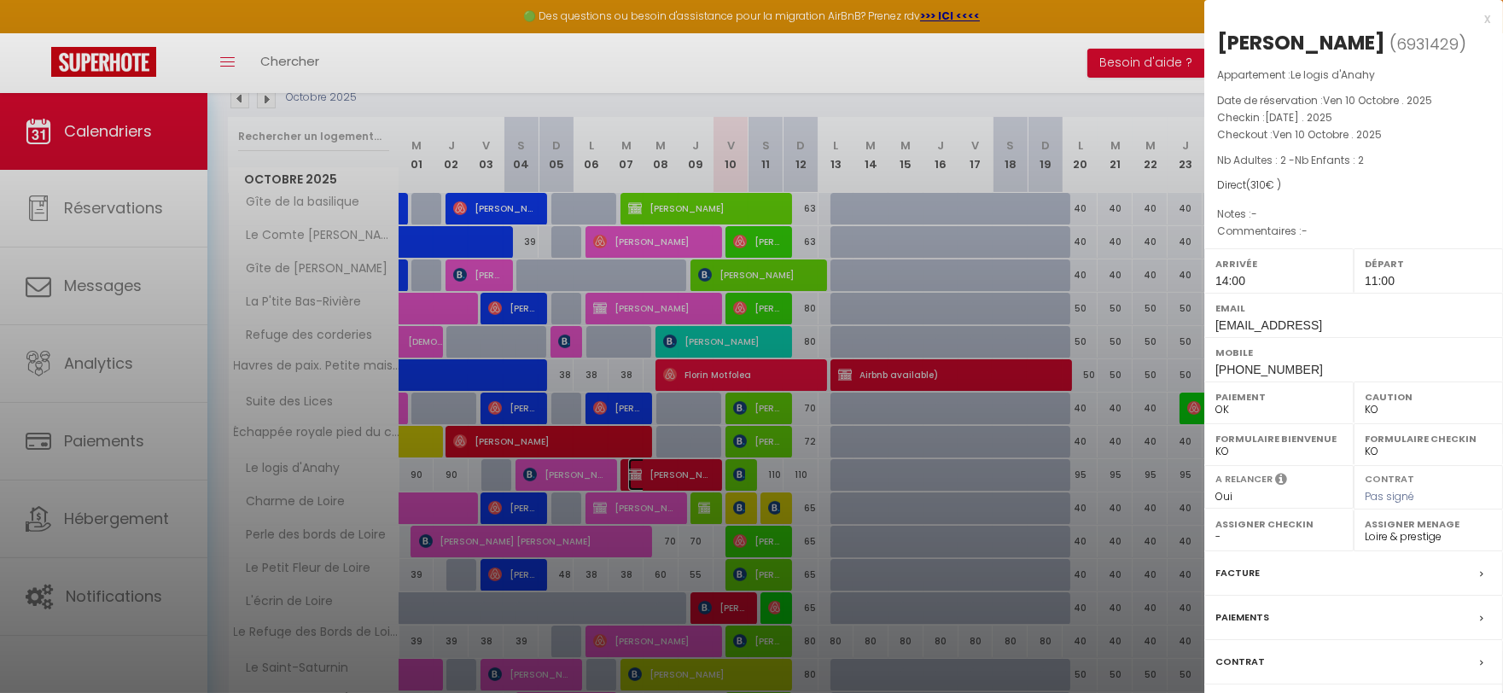
scroll to position [376, 0]
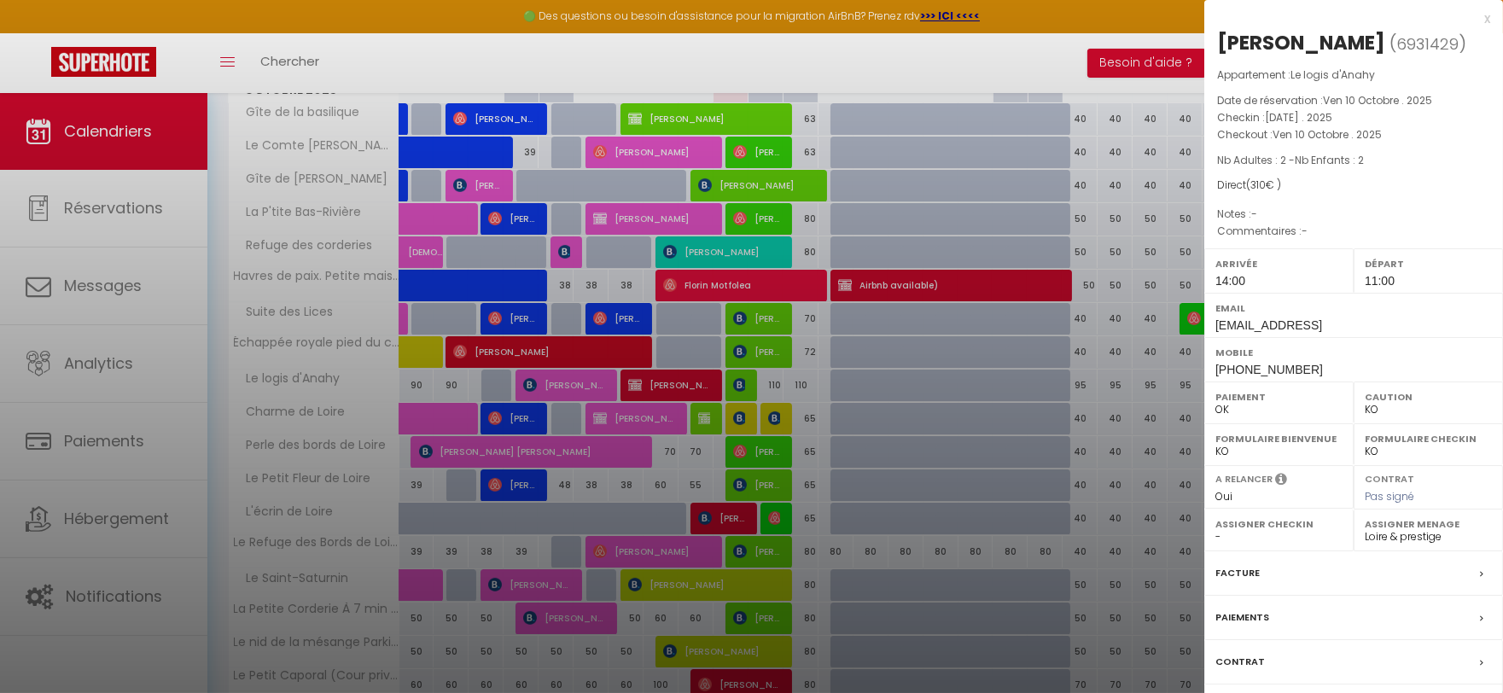
click at [1486, 17] on div "x" at bounding box center [1348, 19] width 286 height 20
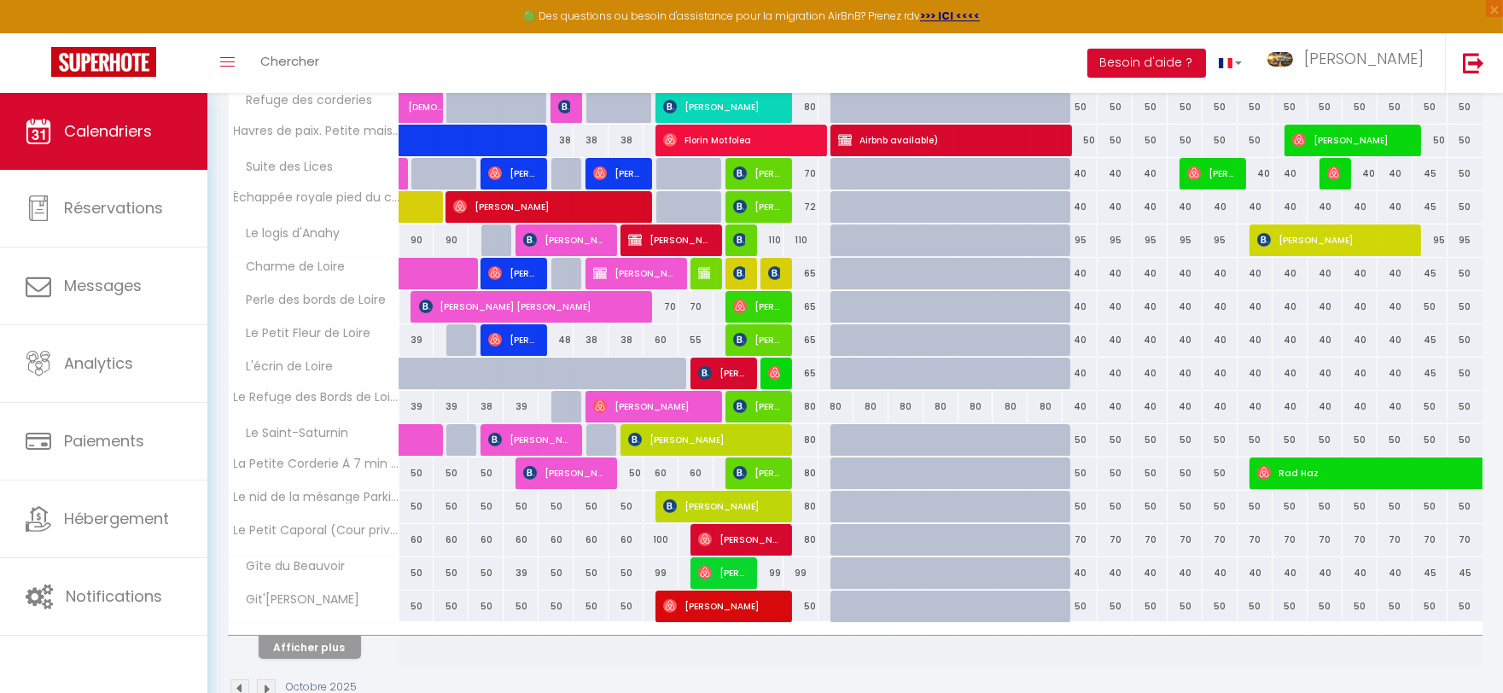
scroll to position [566, 0]
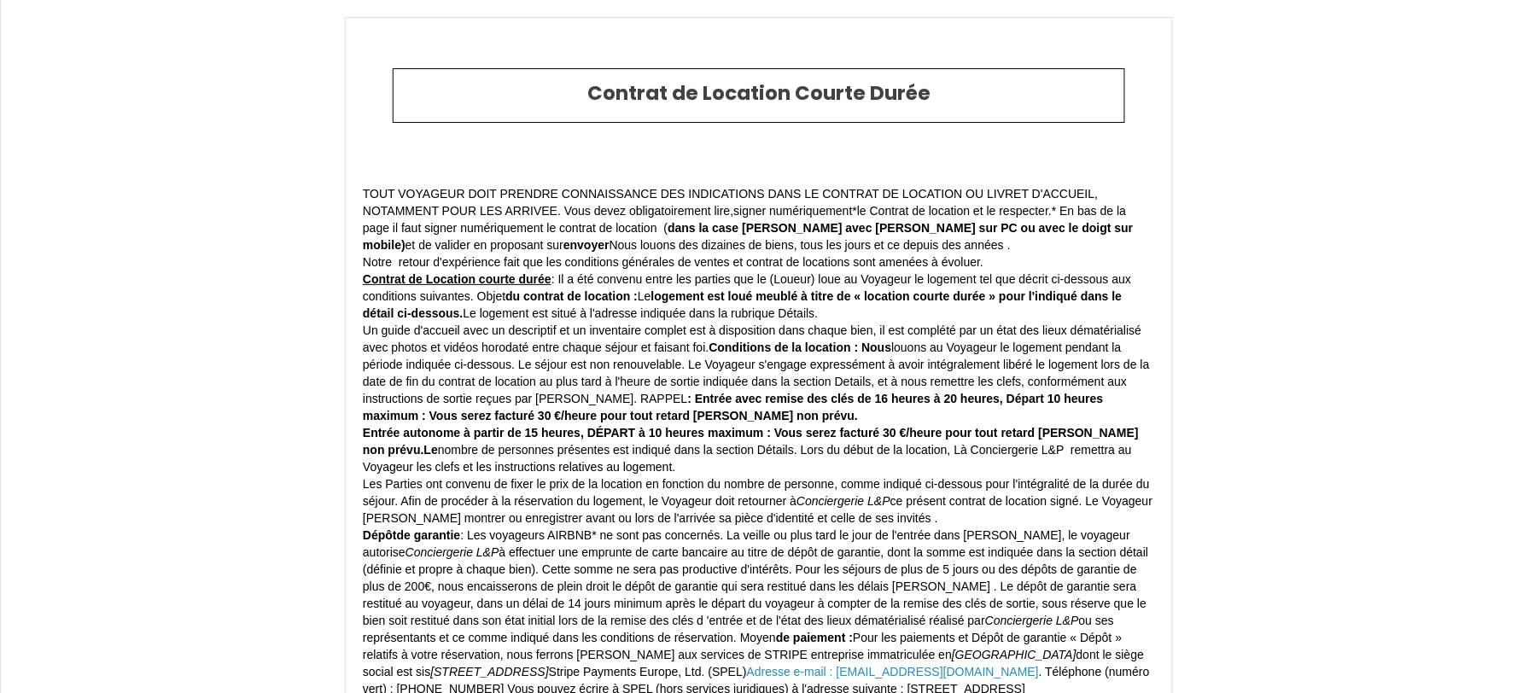
type input "6892004"
type input "Le logis d'Anahy"
type input "[STREET_ADDRESS]"
type input "41000"
type input "[GEOGRAPHIC_DATA]"
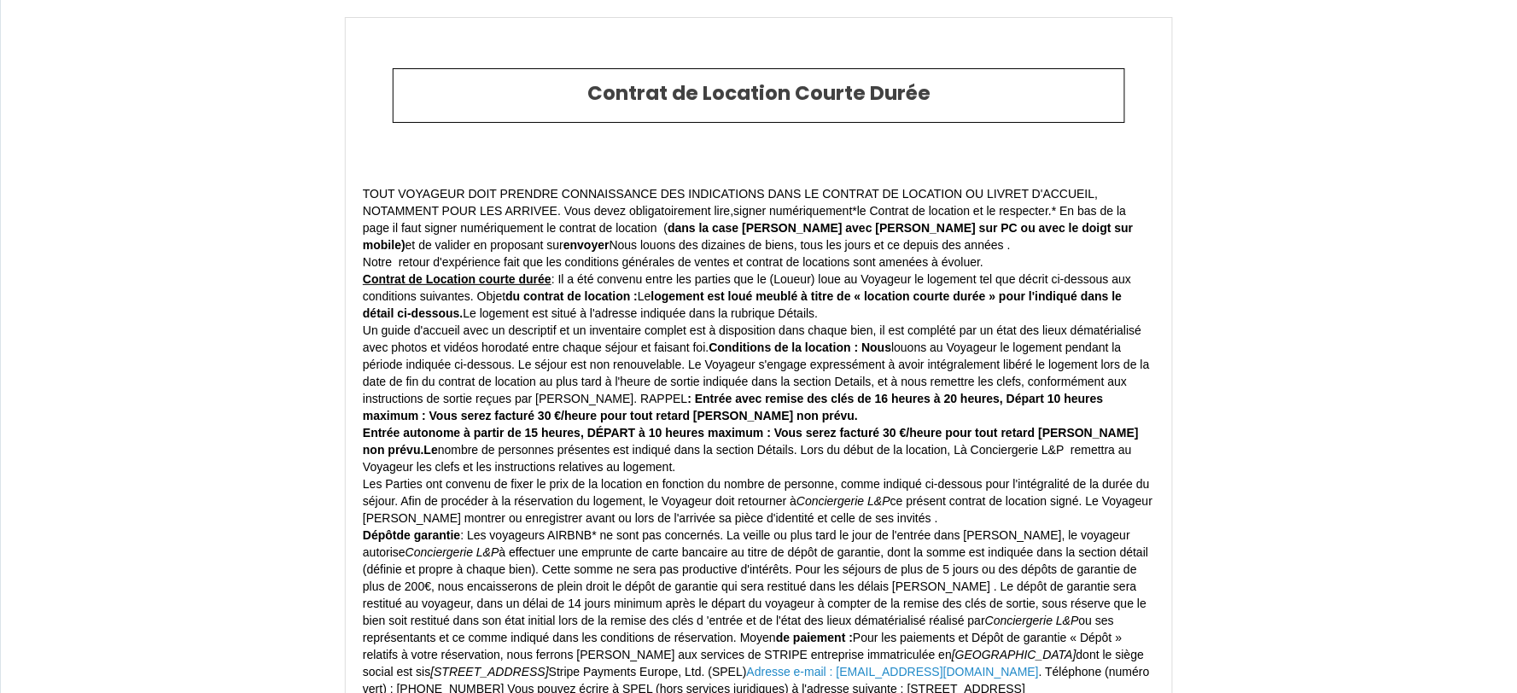
type input "[GEOGRAPHIC_DATA]"
type input "04 Sat October 2025"
type input "10 Fri October 2025"
type input "2"
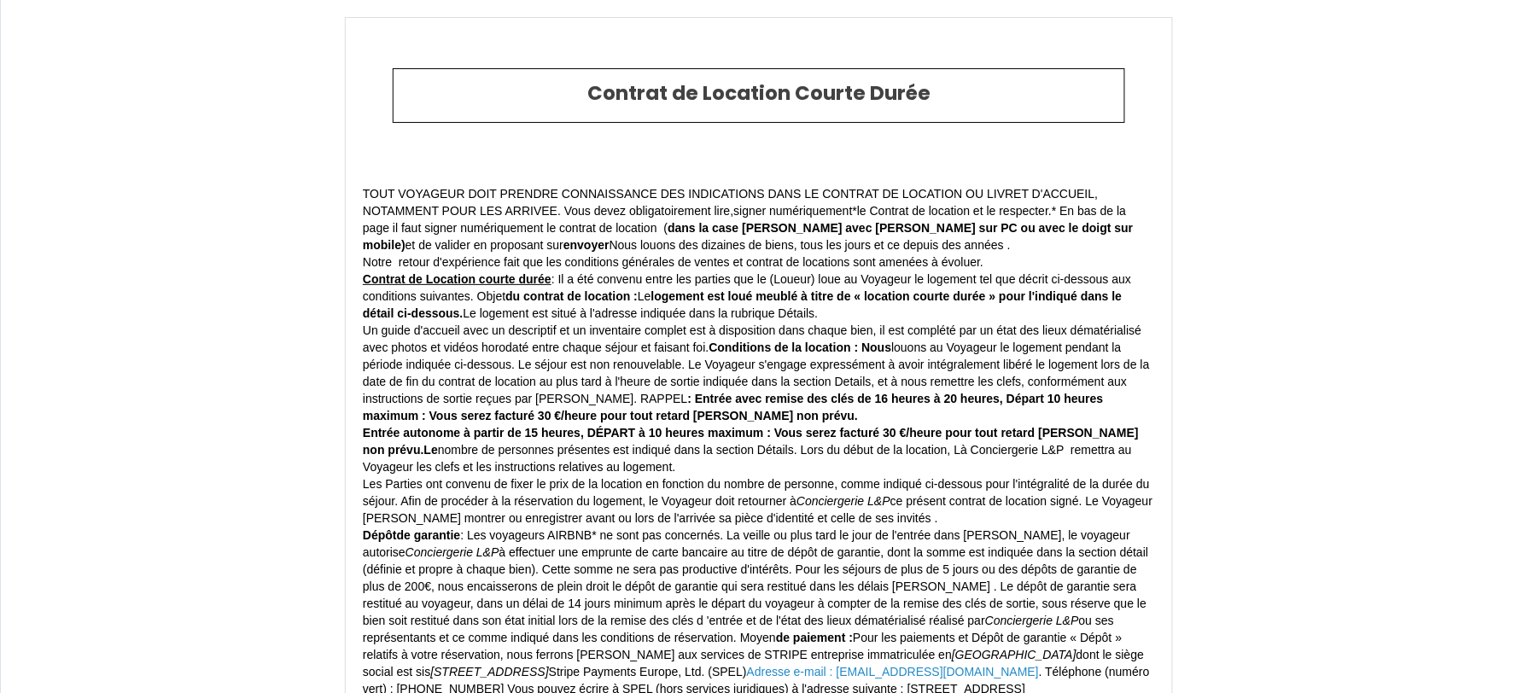
type input "980"
type input "365"
type input "Quentin"
type input "SABY-BOISSIERE"
type input "France"
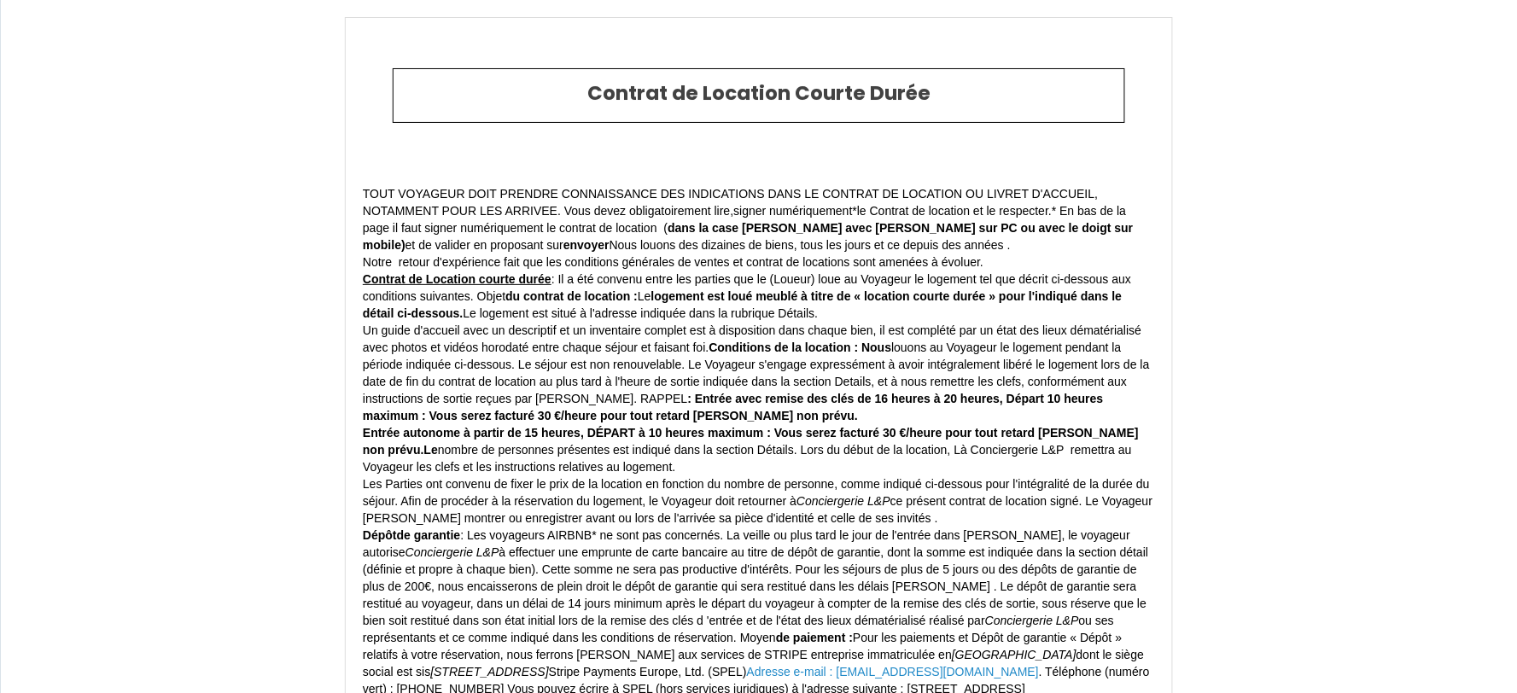
type input "[EMAIL_ADDRESS][DOMAIN_NAME]"
type input "Eléonore"
type input "CHOSSEGROS"
type input "Schwalbacherstrasse 44"
type input "Wiesbaden"
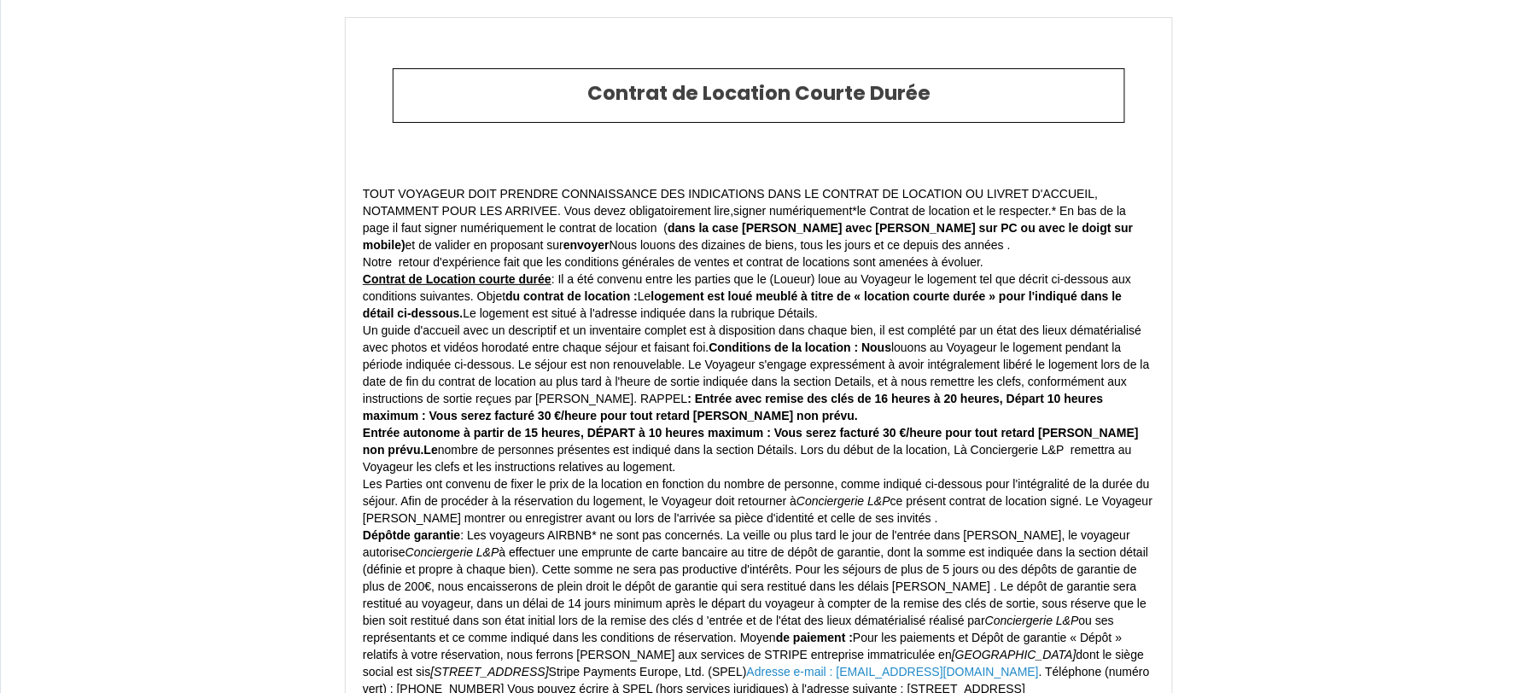
select select "DE"
type input "echoss.121545@guest.booking.com"
type input "+49 160 97929933"
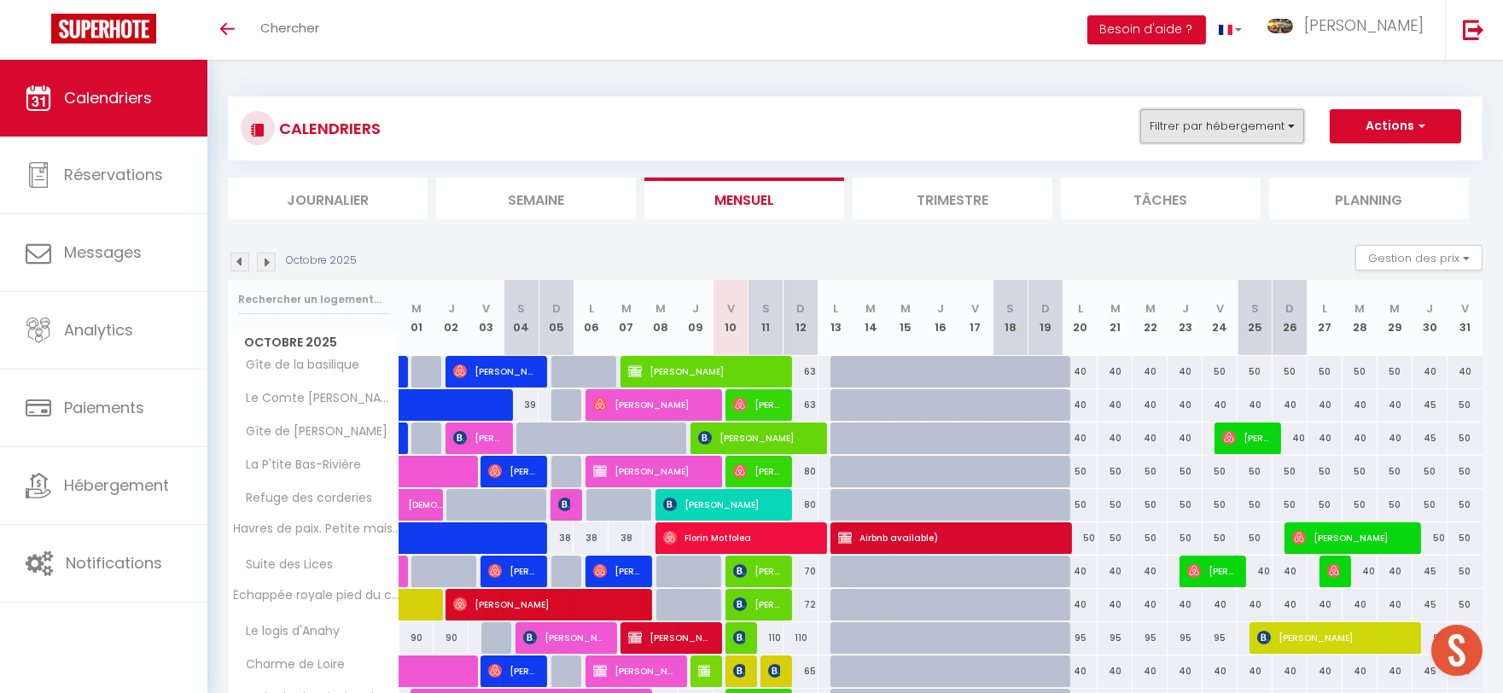
click at [1275, 129] on button "Filtrer par hébergement" at bounding box center [1223, 126] width 164 height 34
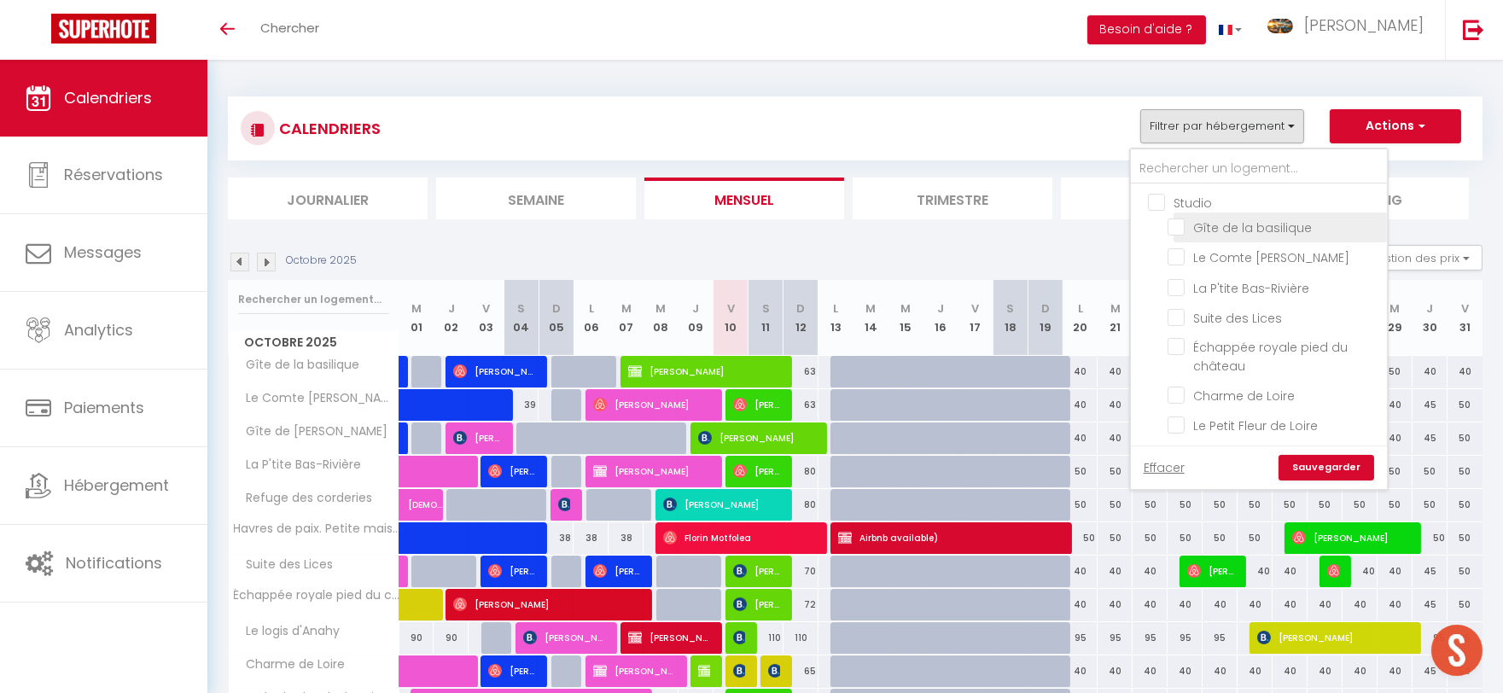
click at [1176, 229] on input "Gîte de la basilique" at bounding box center [1274, 226] width 213 height 17
checkbox input "true"
checkbox input "false"
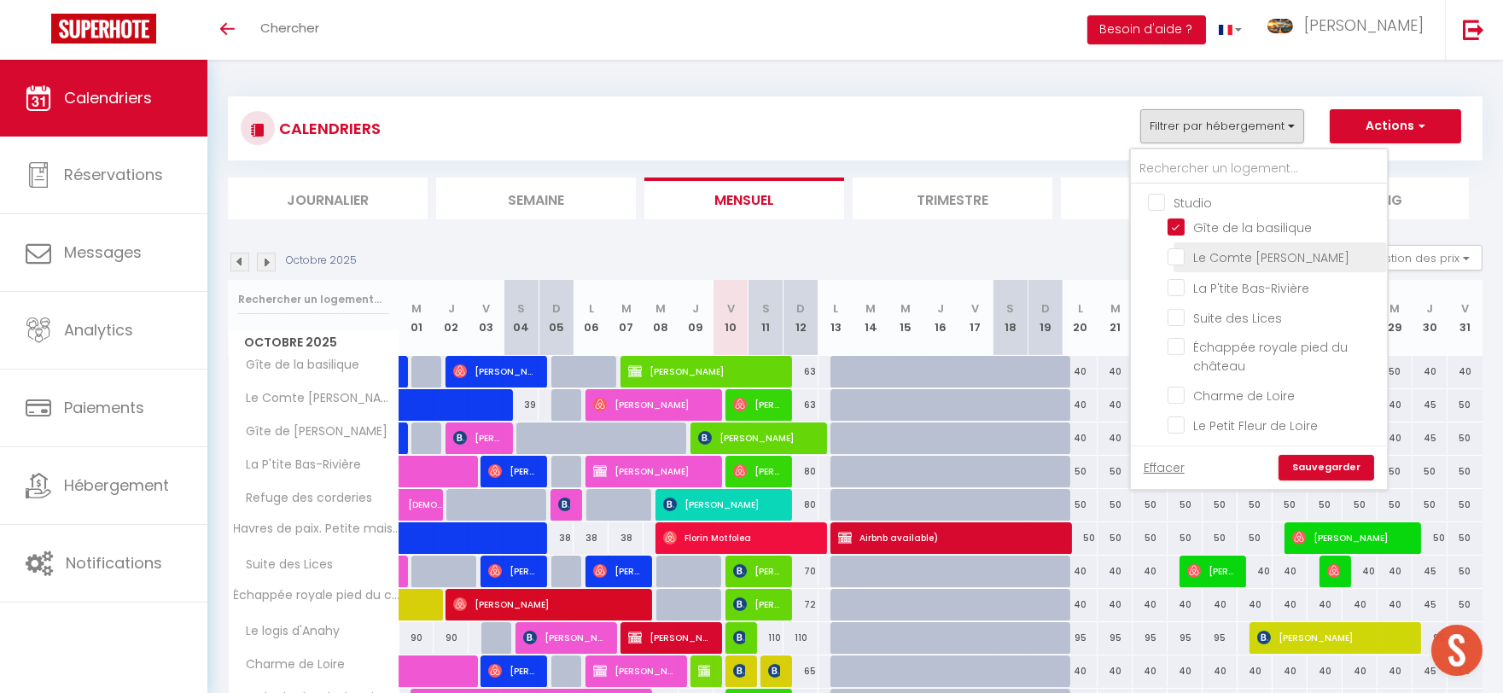
checkbox input "false"
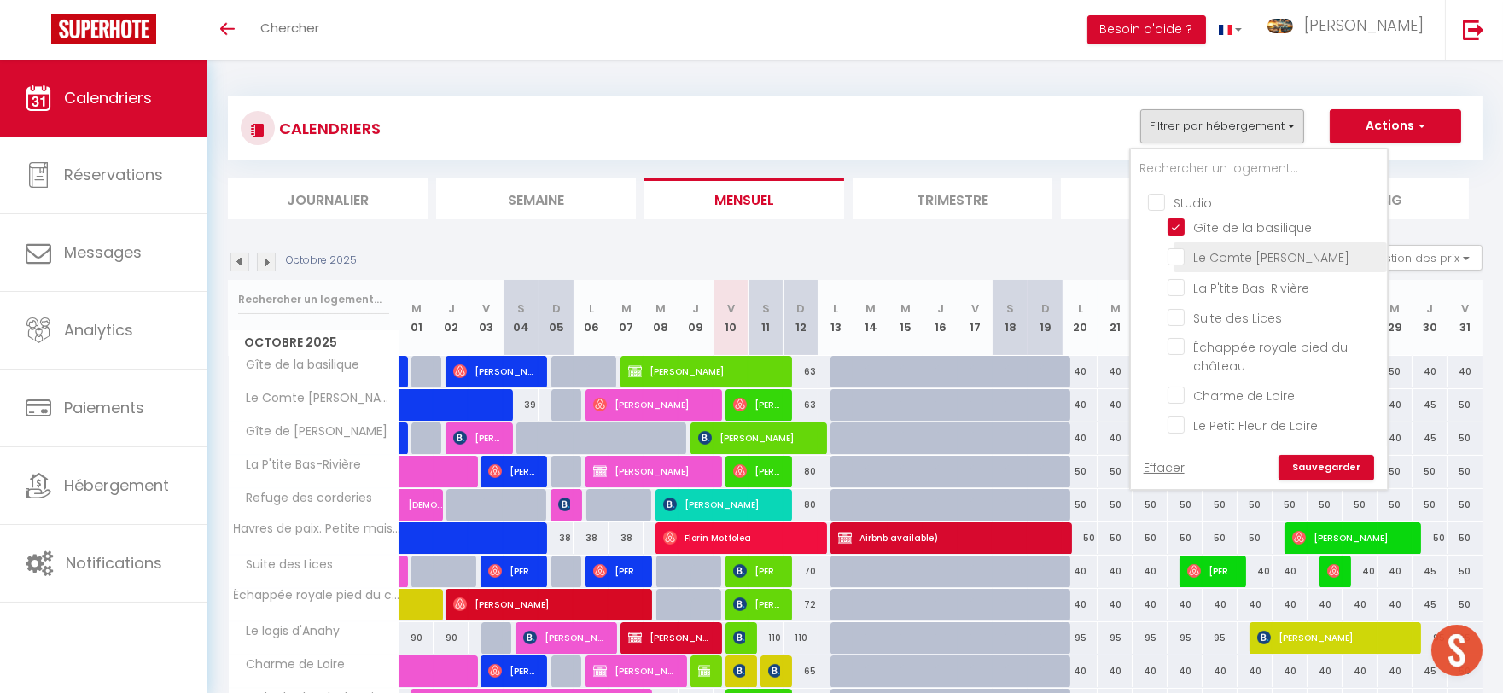
checkbox input "false"
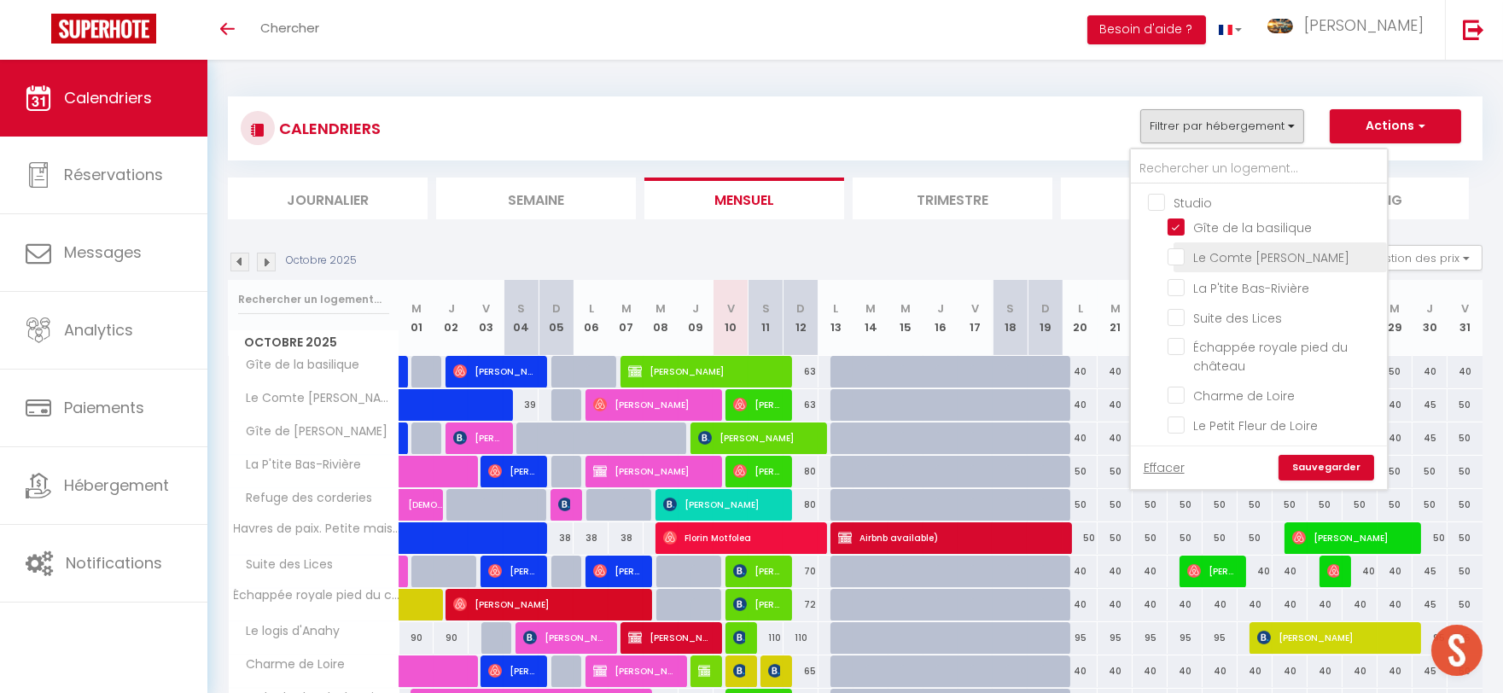
checkbox input "false"
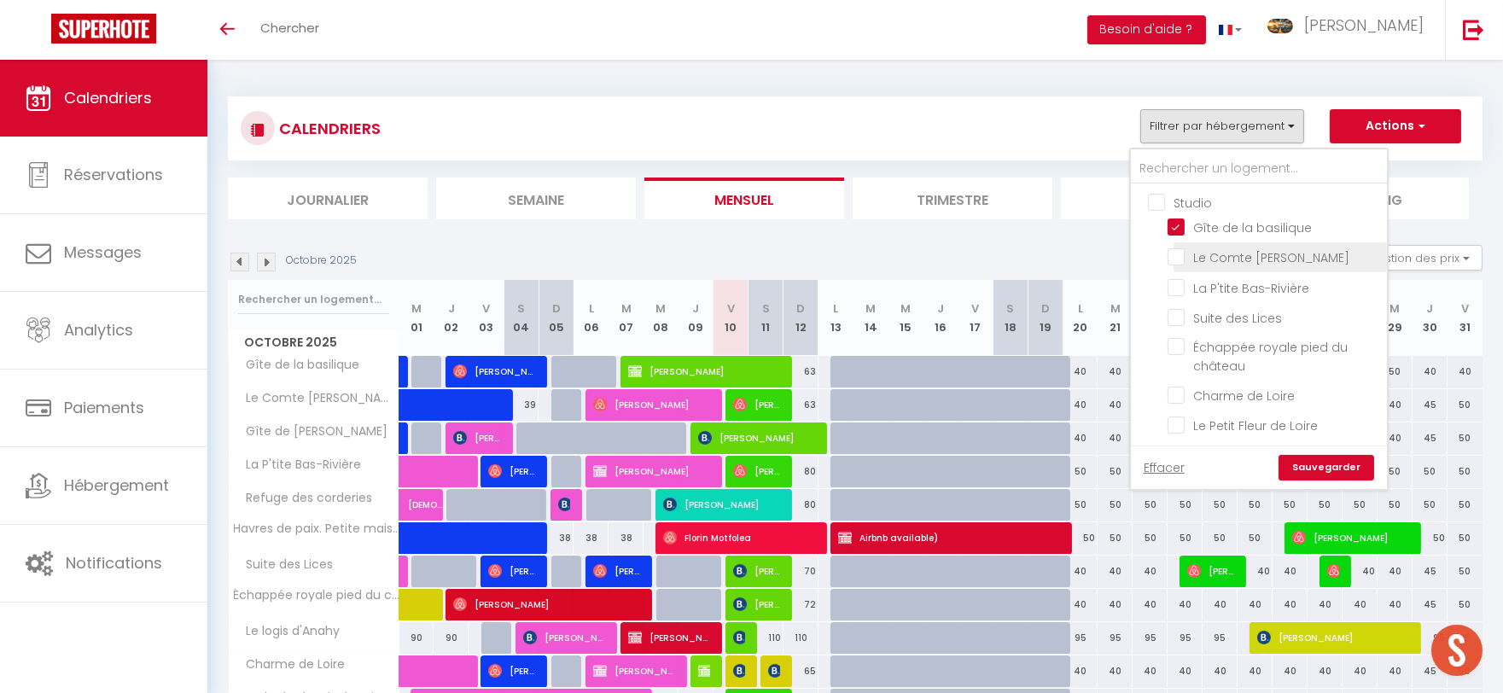
checkbox input "false"
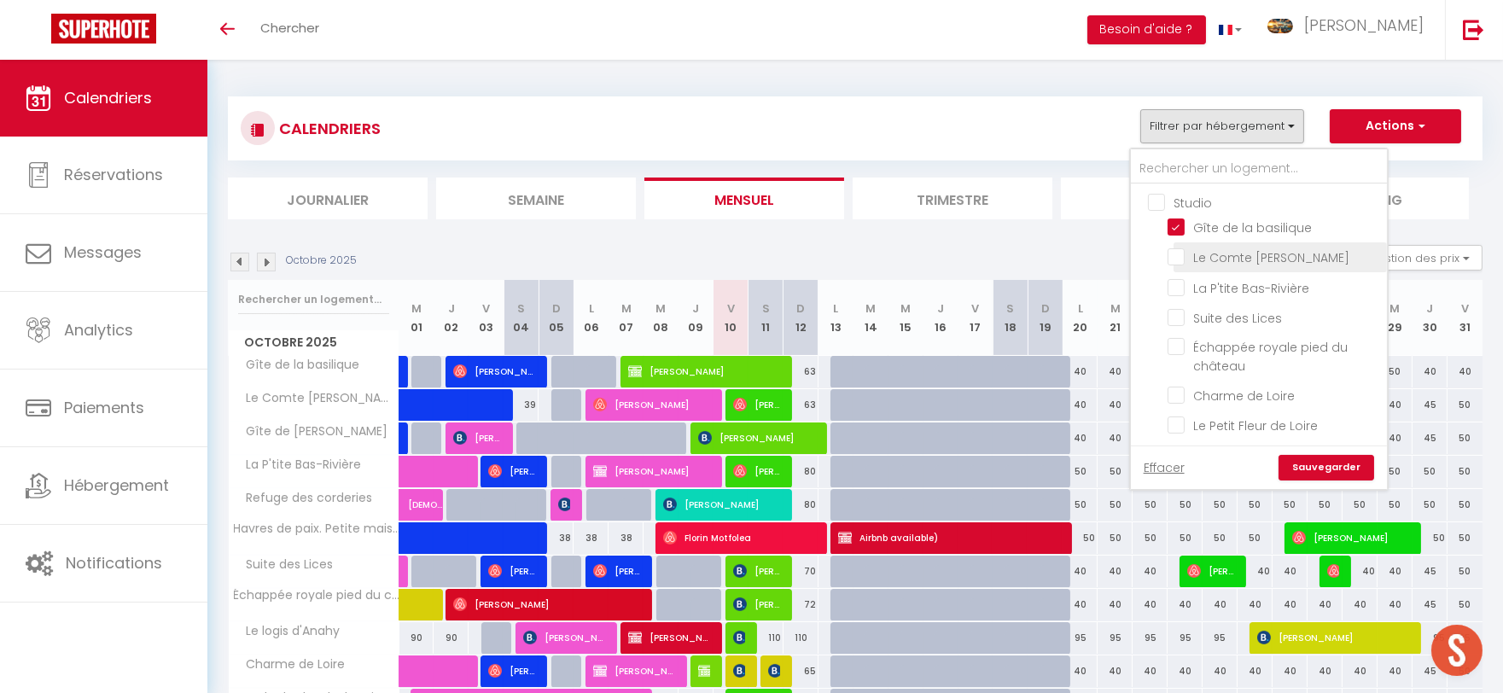
checkbox input "false"
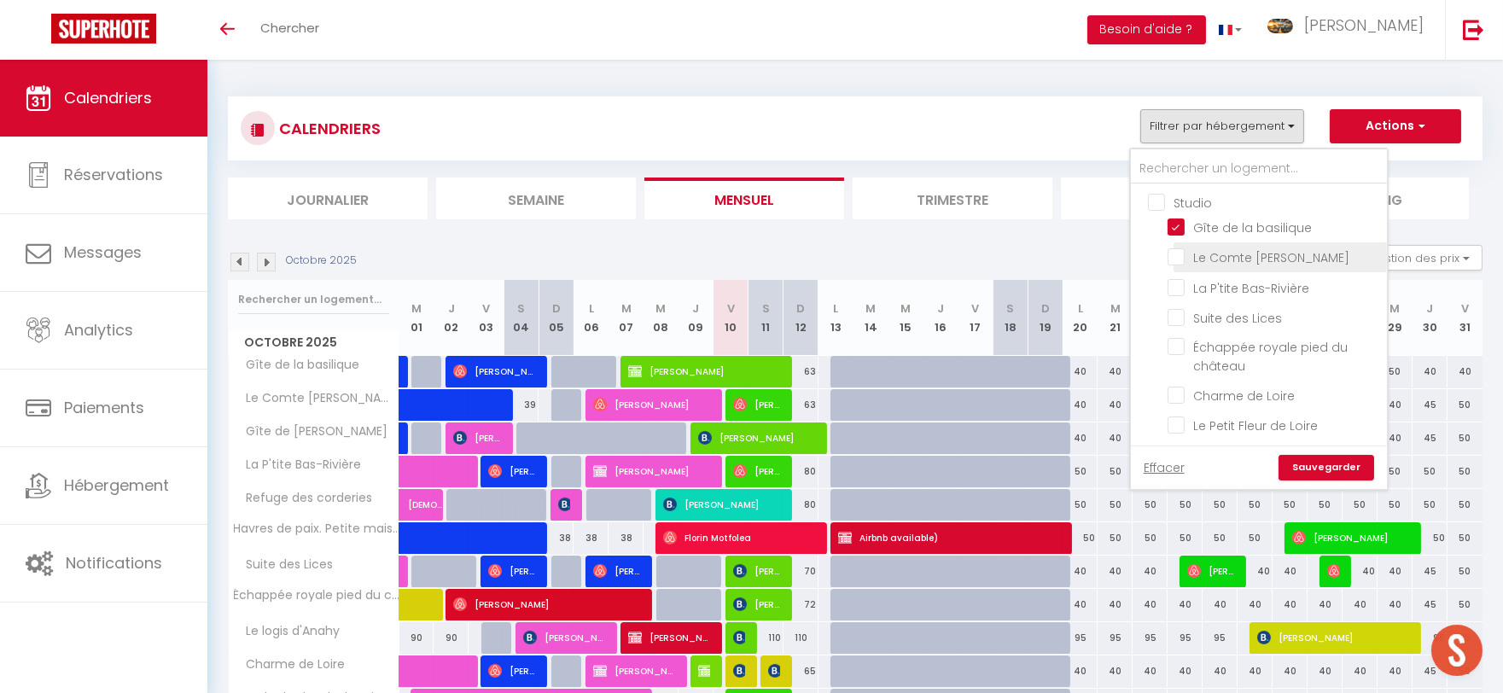
checkbox input "true"
checkbox input "false"
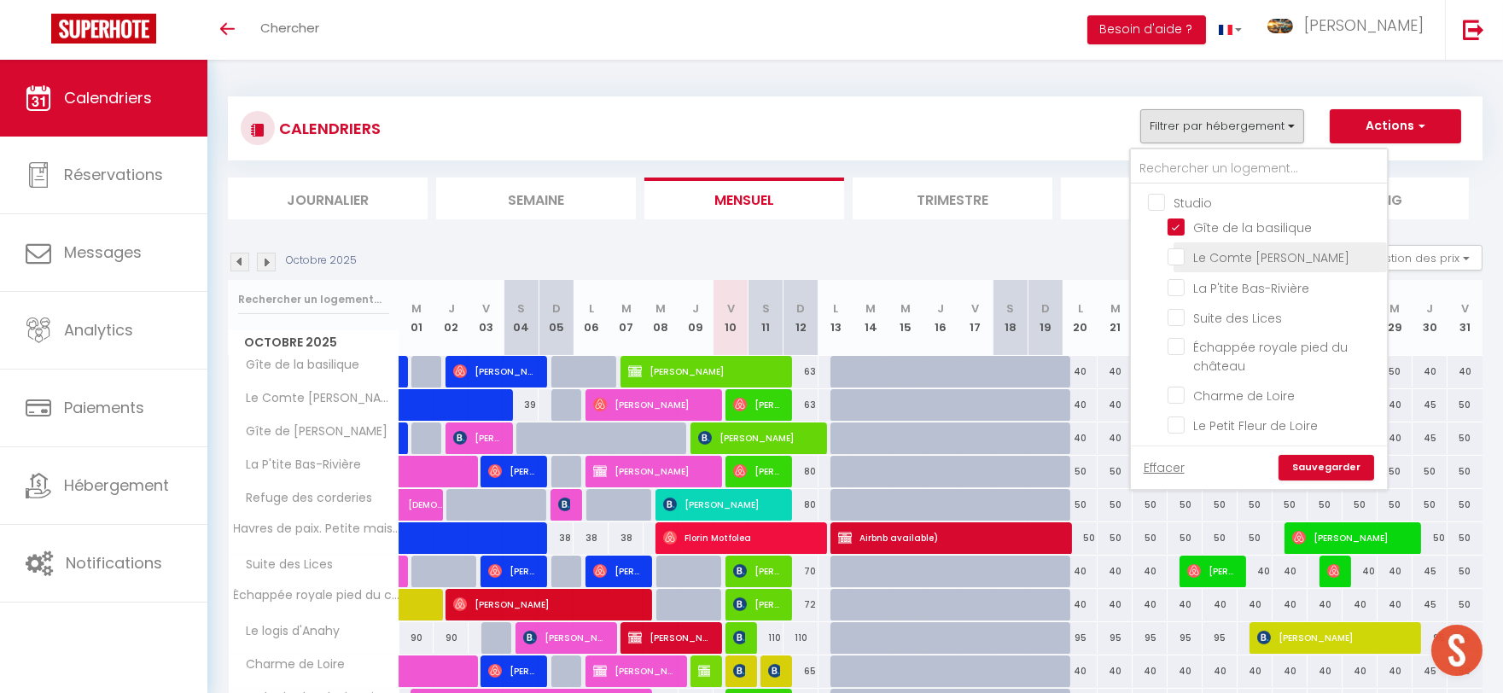
checkbox input "false"
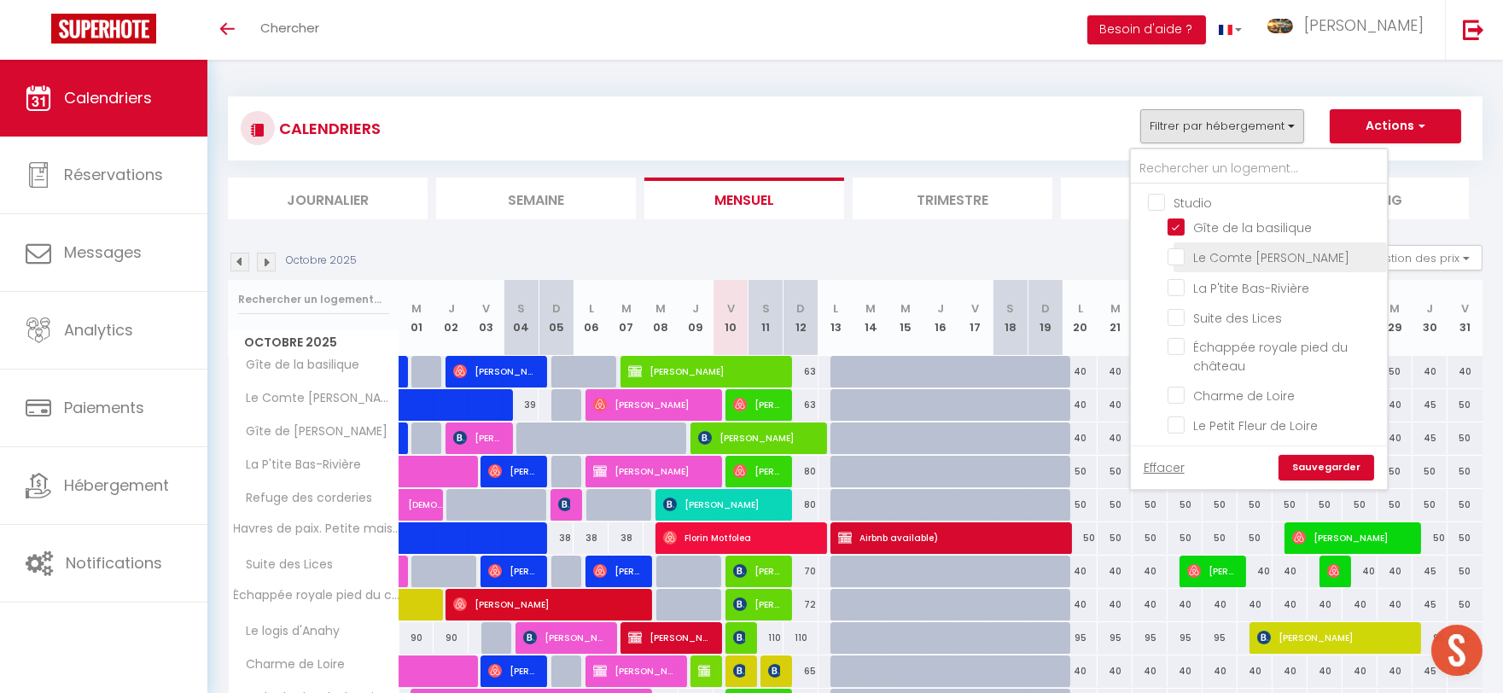
checkbox input "false"
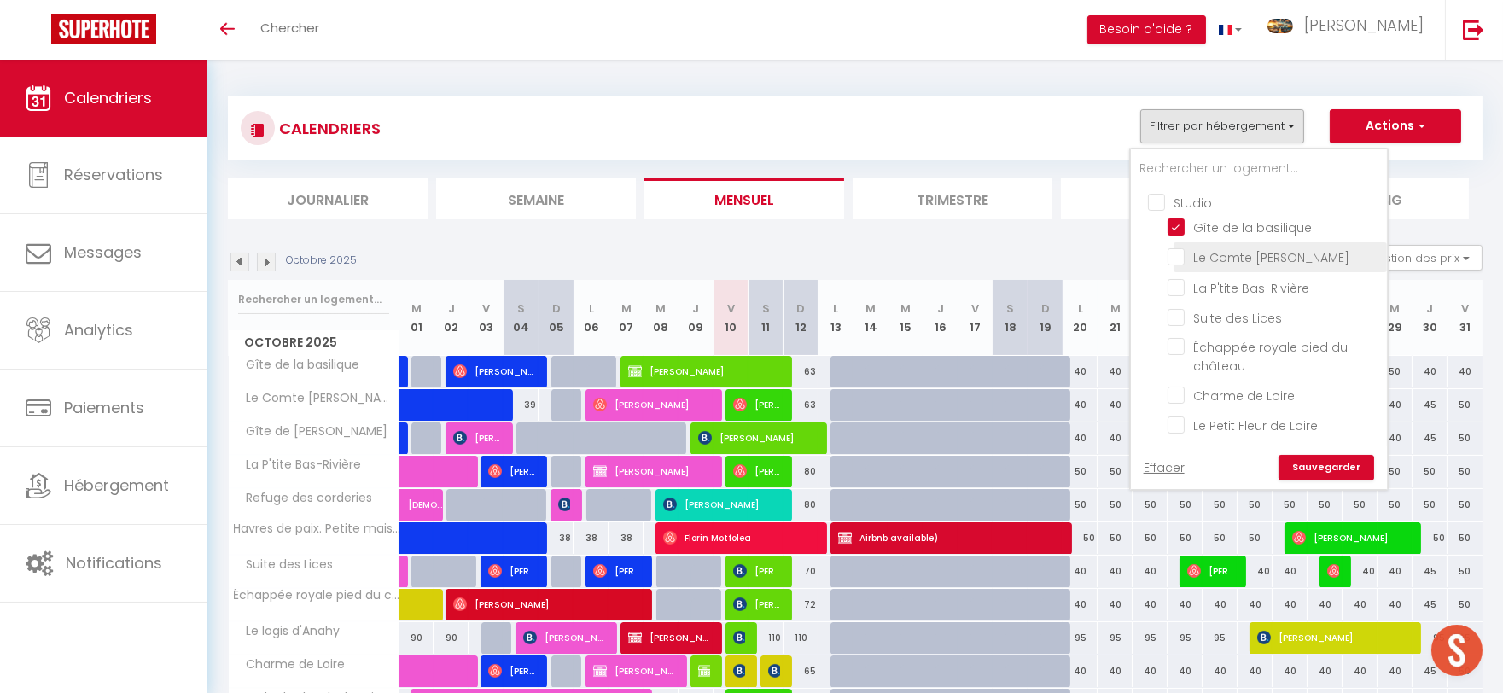
checkbox input "false"
checkbox input "true"
checkbox input "false"
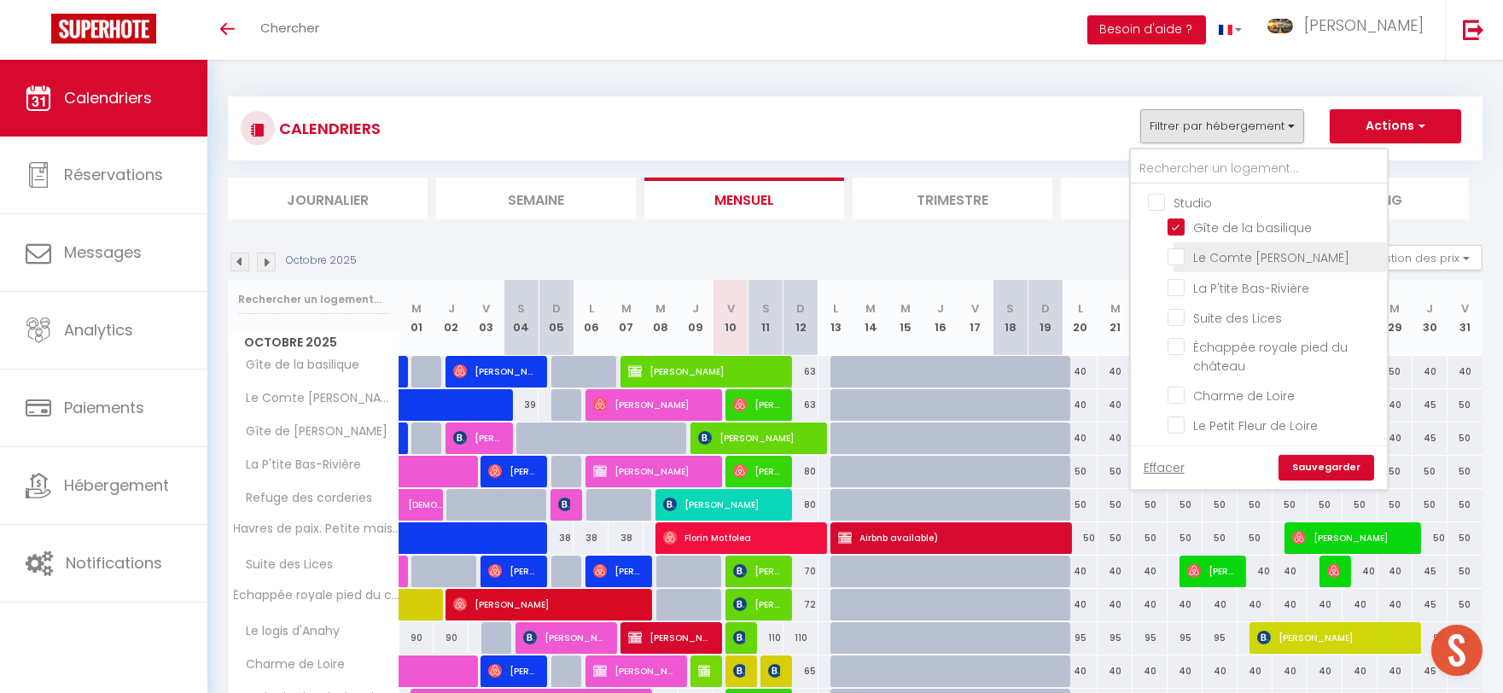
checkbox input "false"
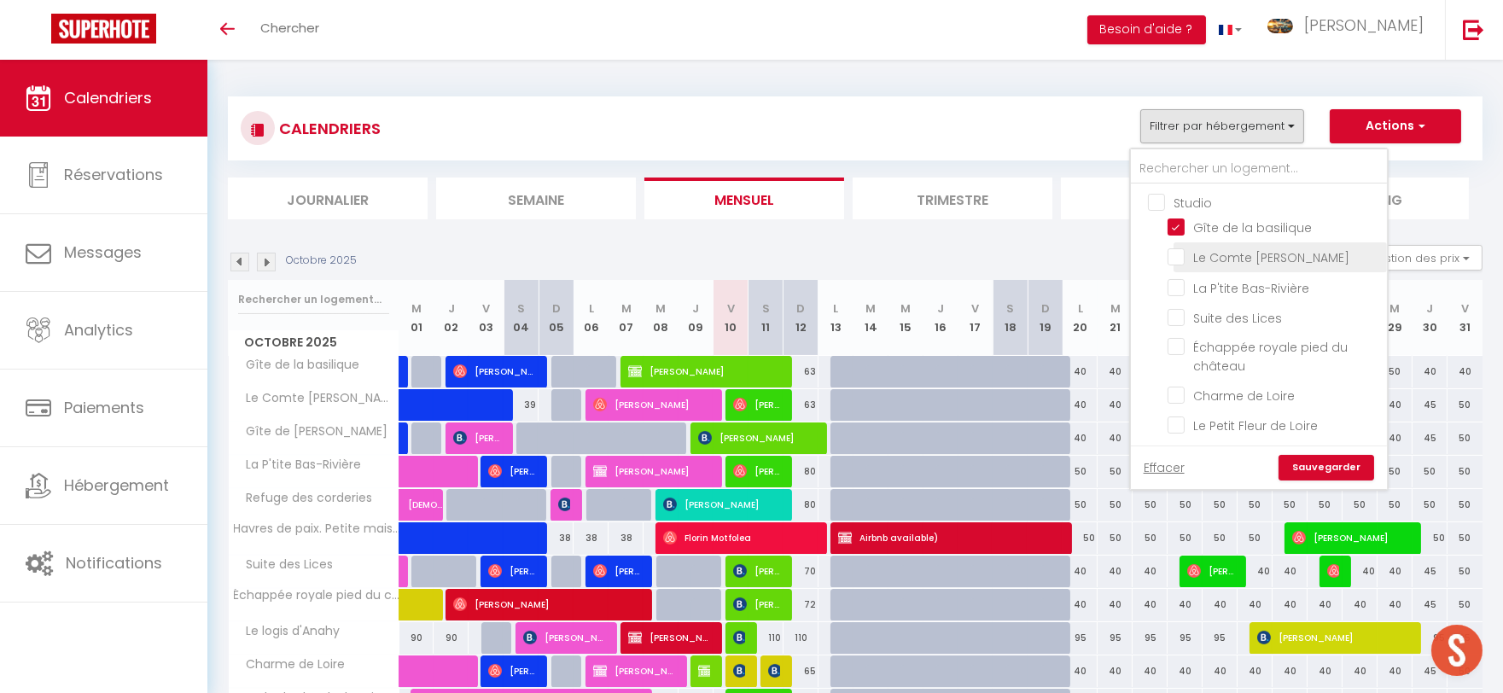
checkbox input "false"
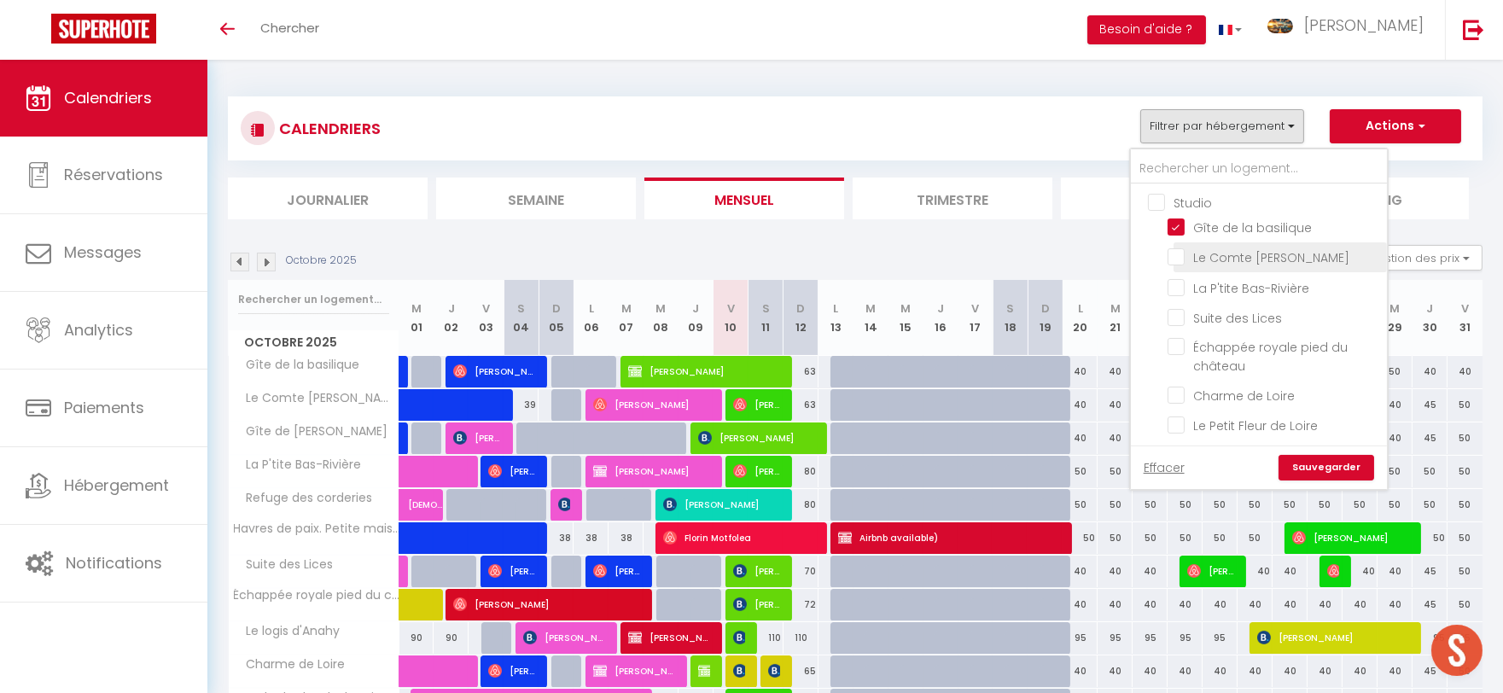
checkbox input "false"
checkbox input "true"
checkbox input "false"
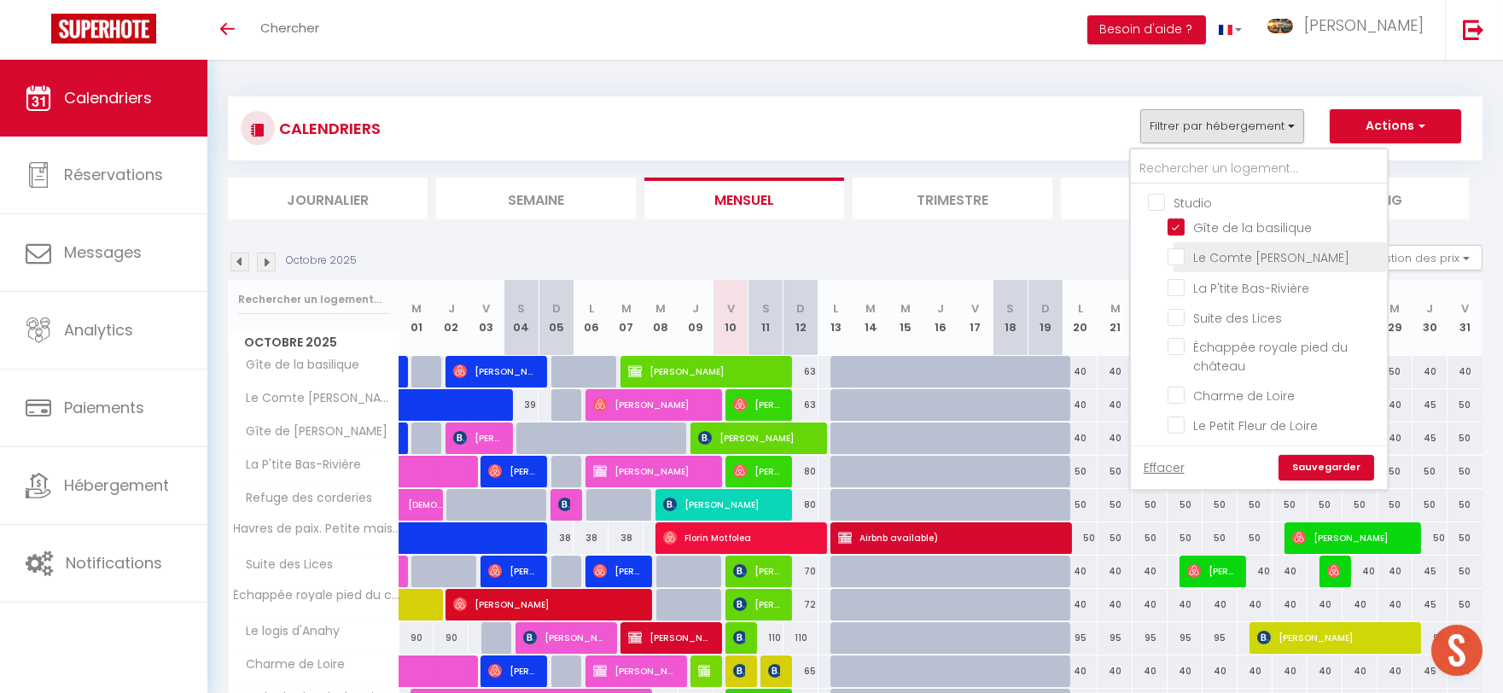
checkbox input "false"
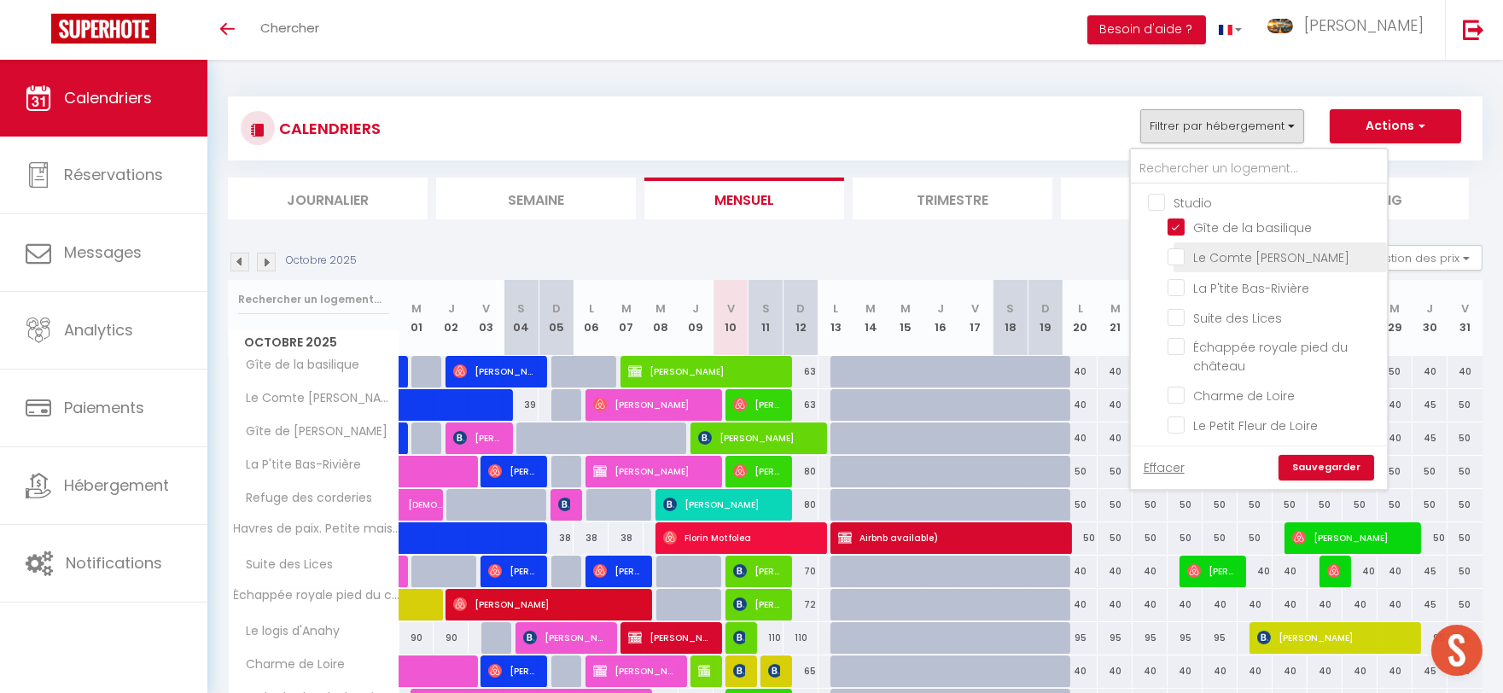
checkbox input "false"
click at [1179, 263] on input "Le Comte [PERSON_NAME]" at bounding box center [1274, 256] width 213 height 17
checkbox input "true"
checkbox input "false"
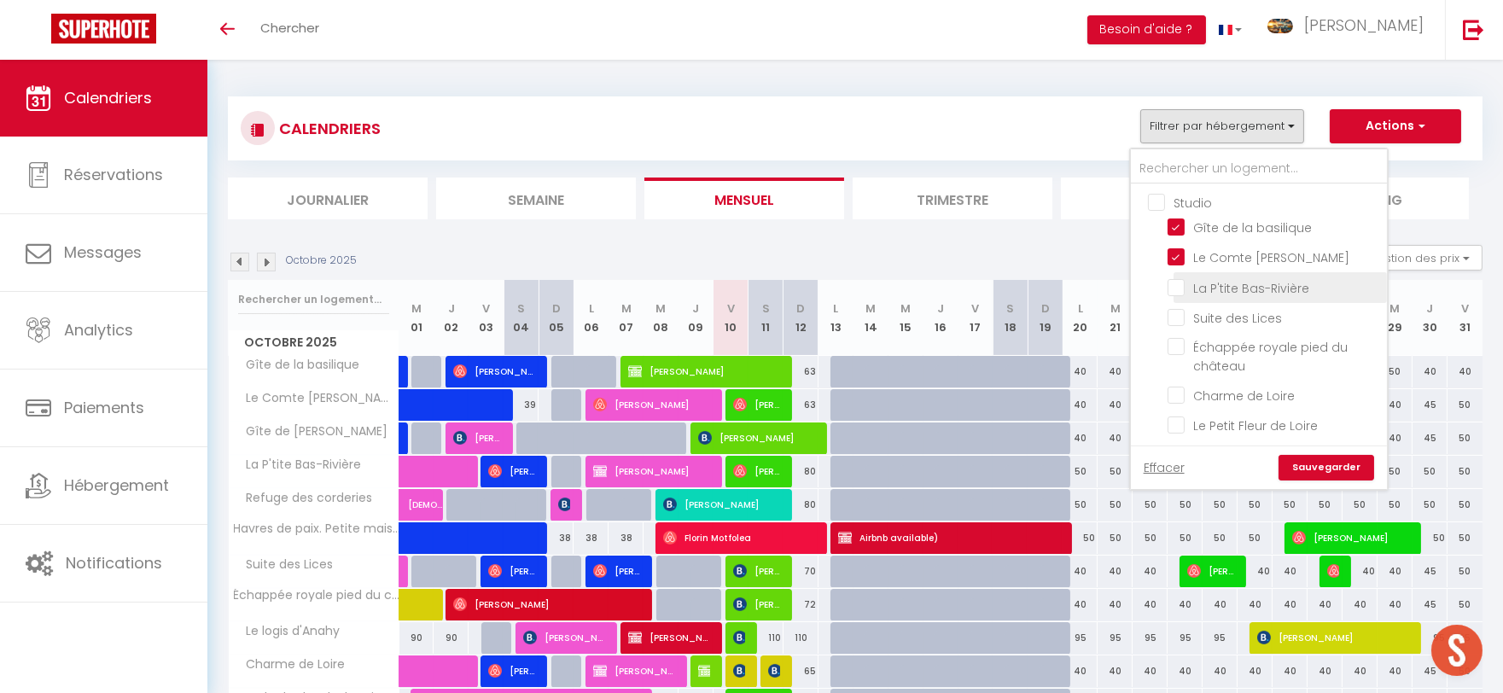
checkbox input "false"
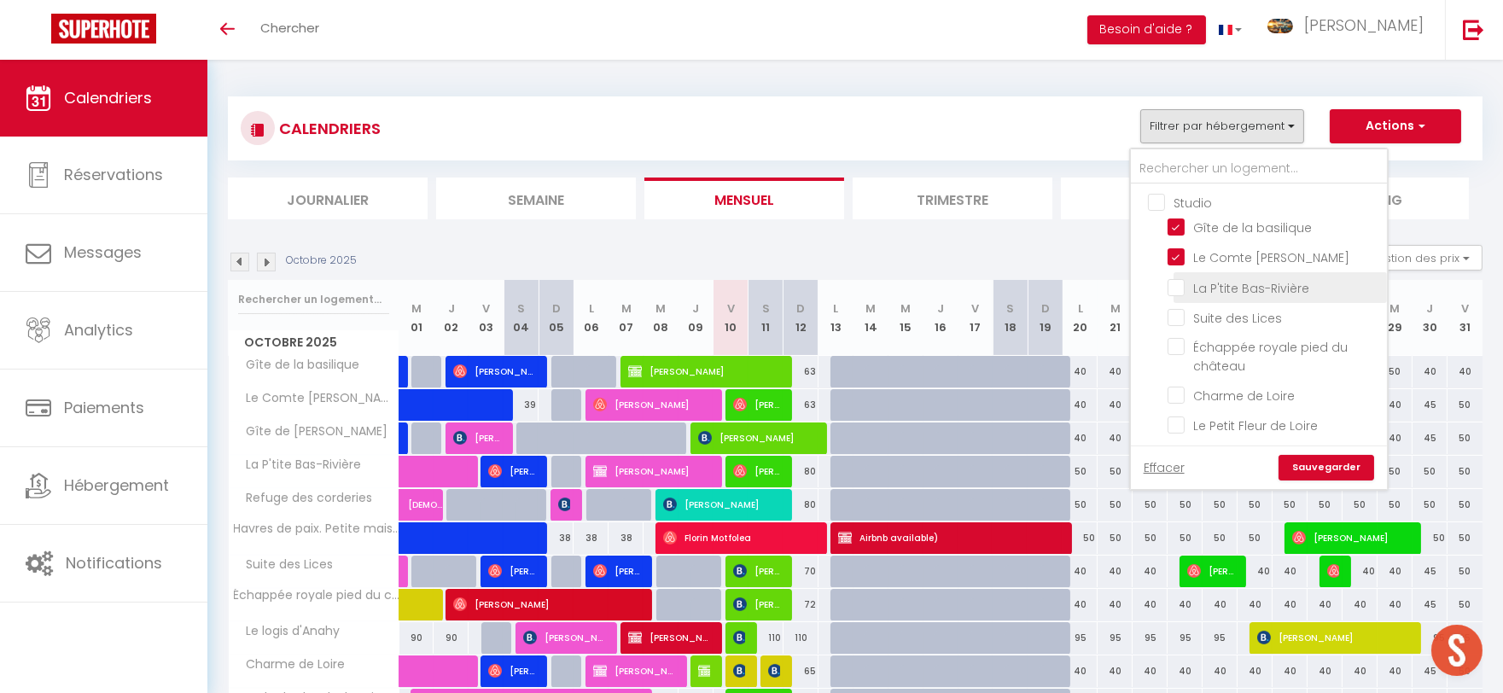
checkbox input "false"
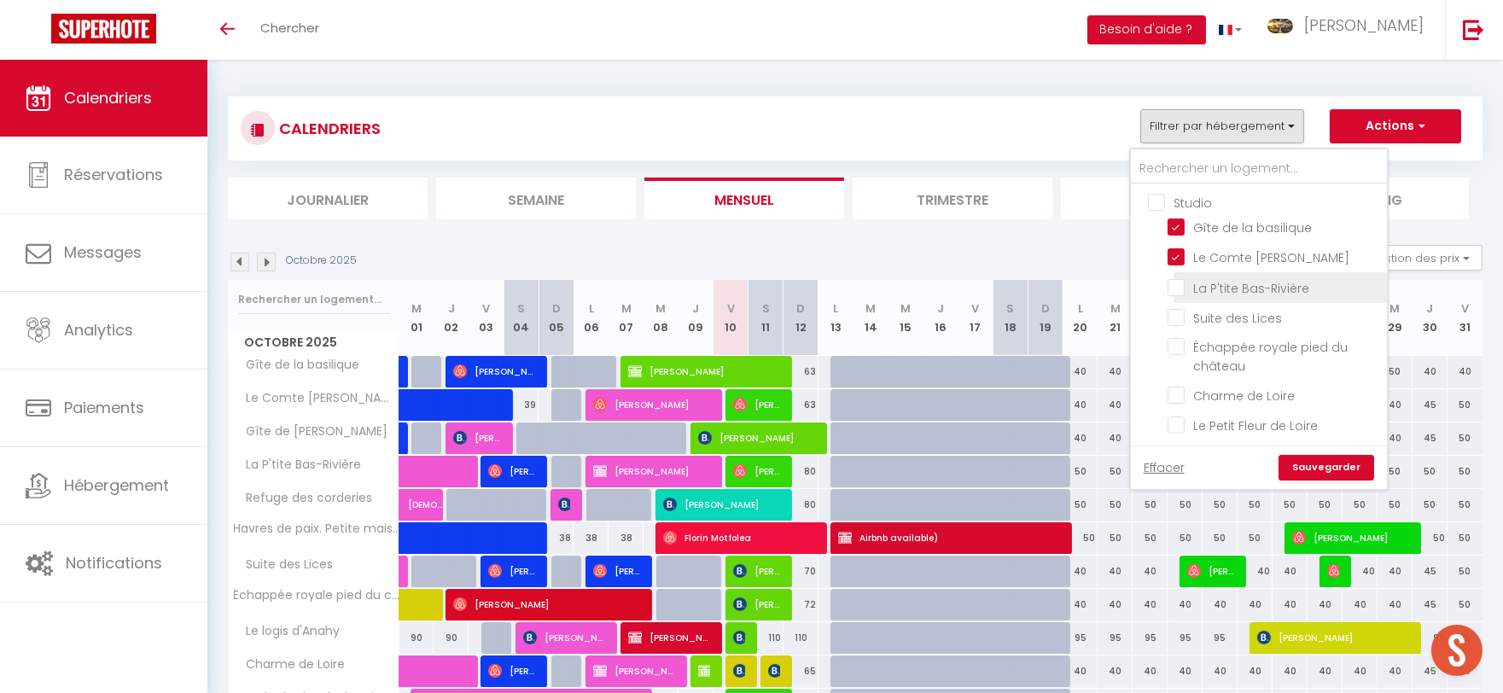
checkbox input "false"
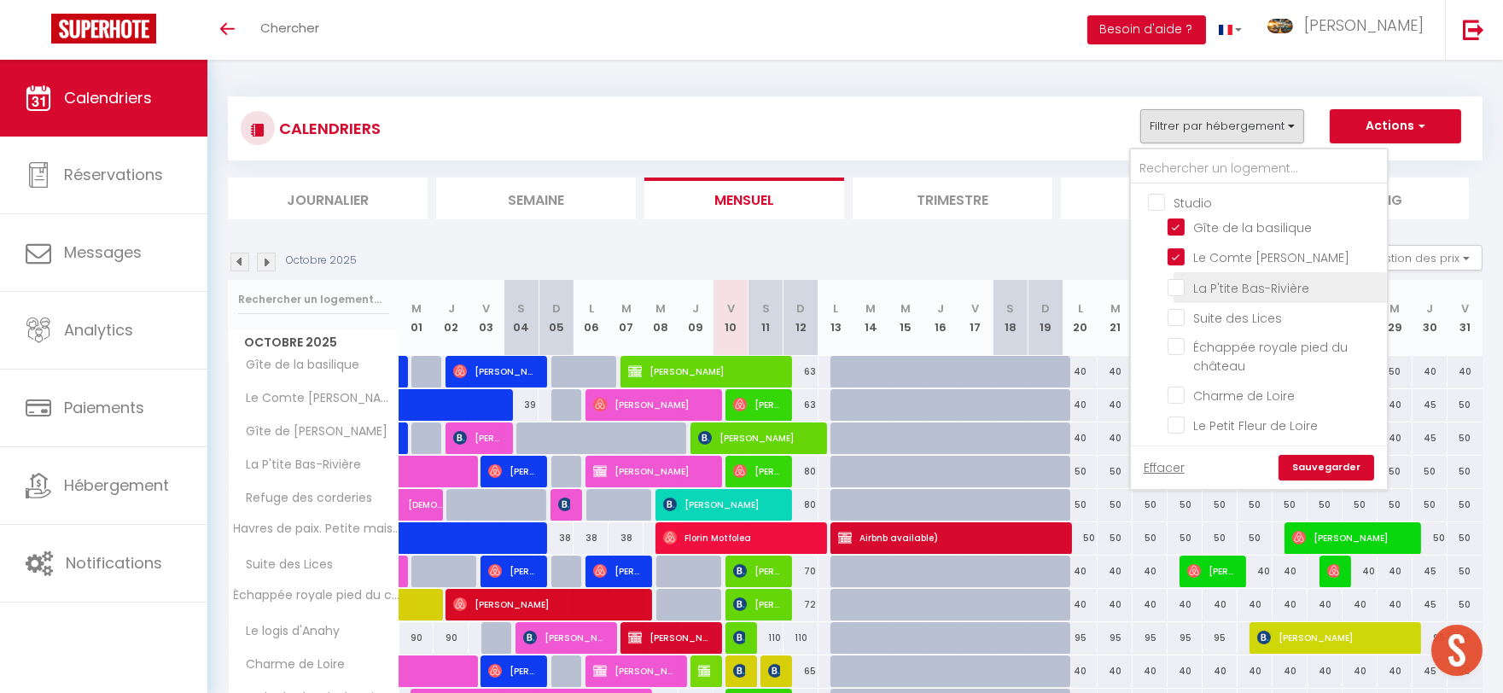
checkbox input "false"
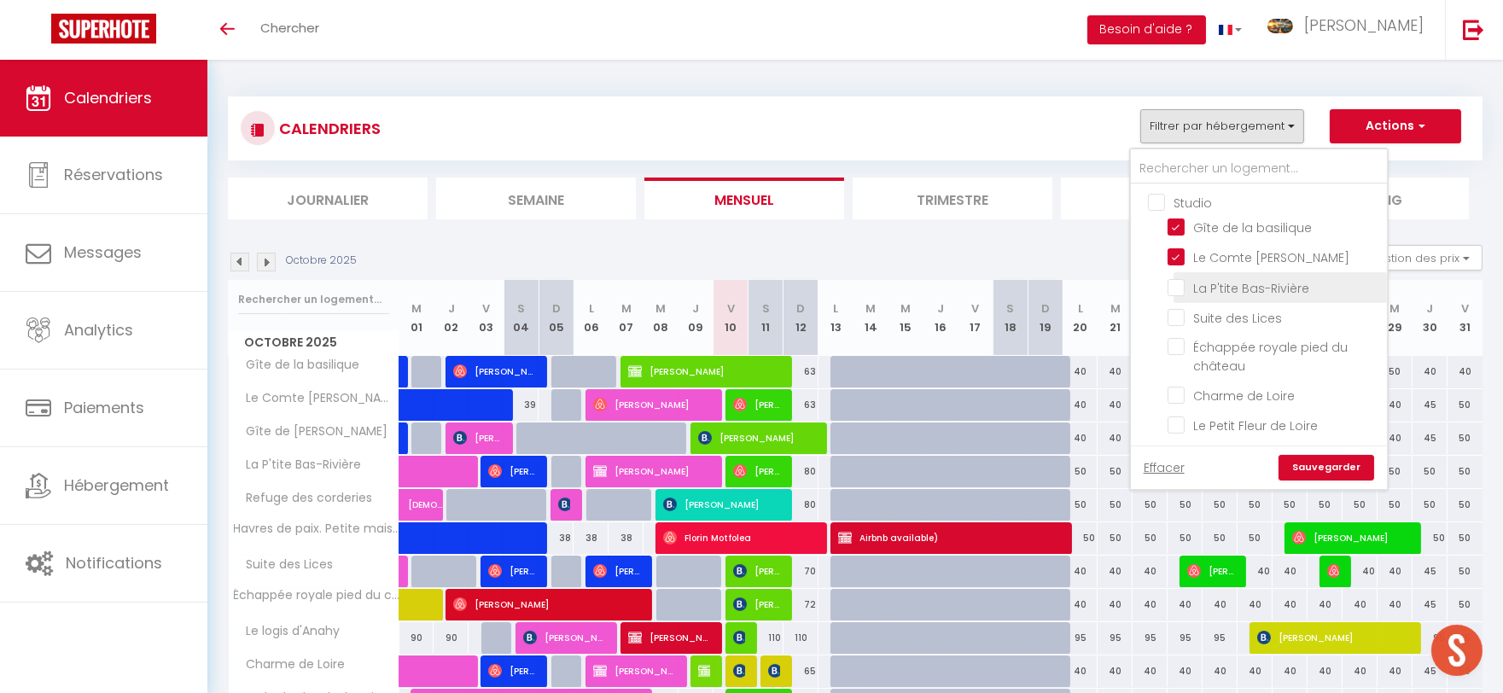
checkbox input "false"
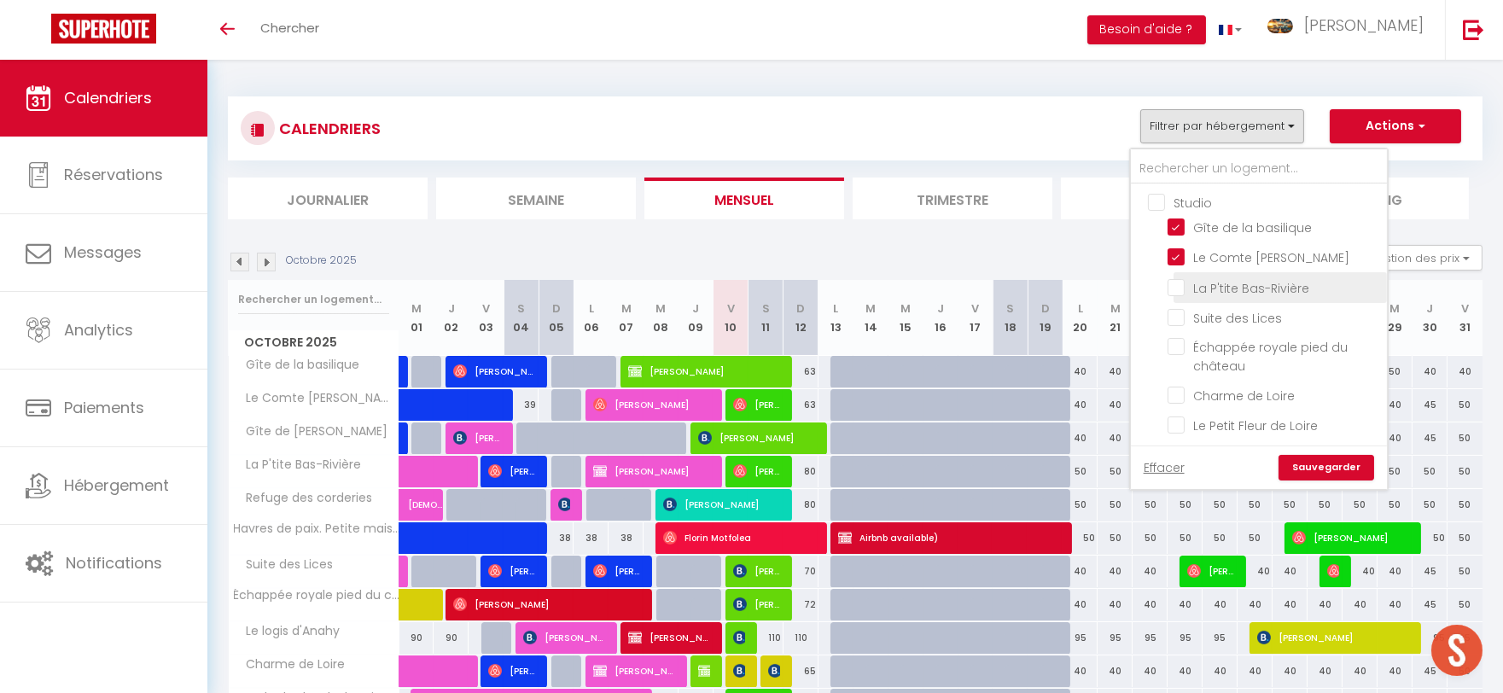
checkbox input "false"
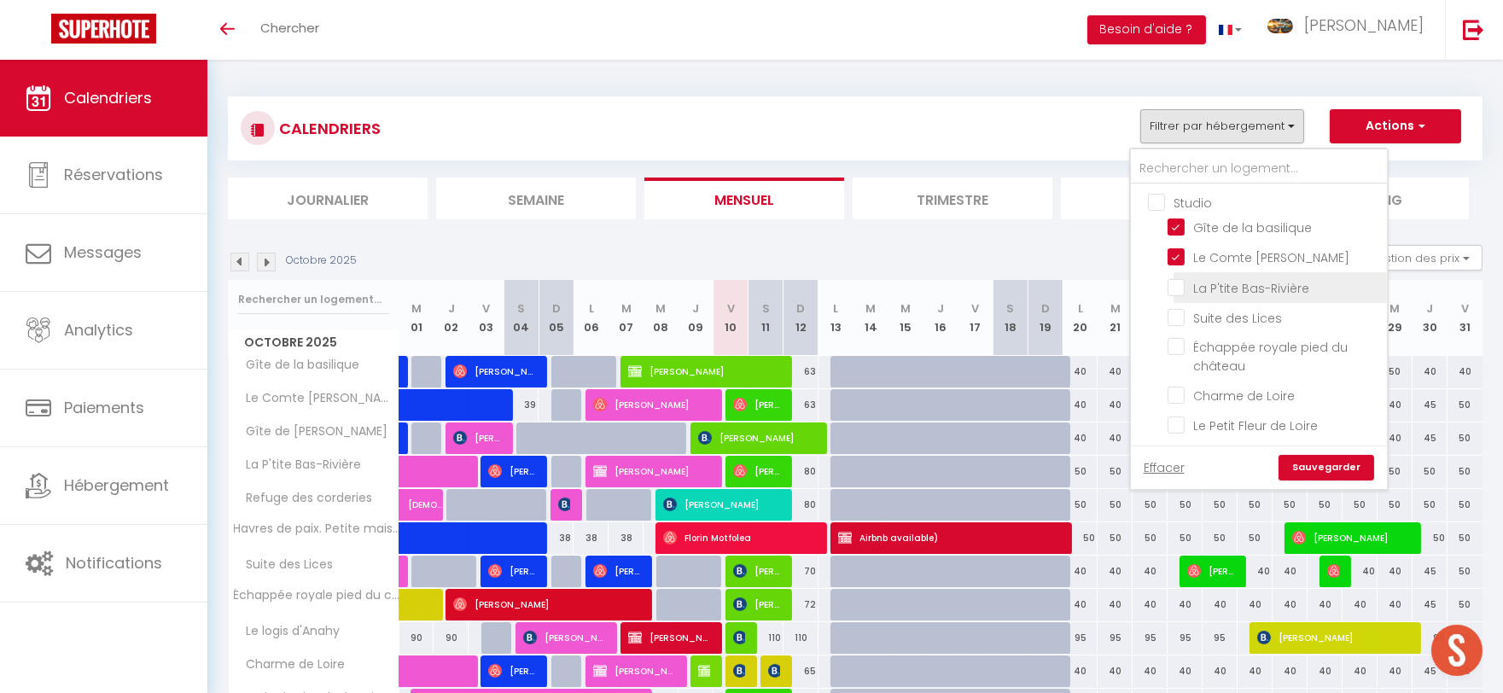
checkbox input "false"
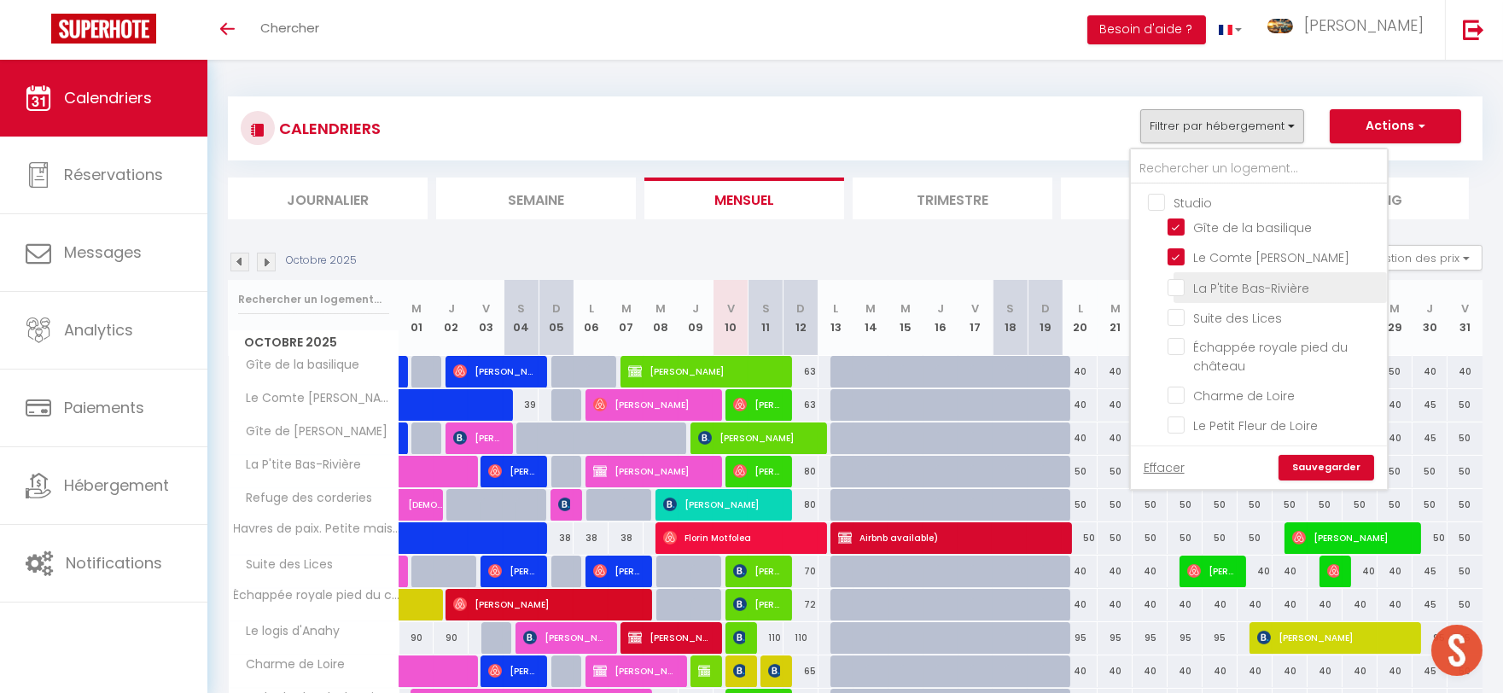
checkbox input "false"
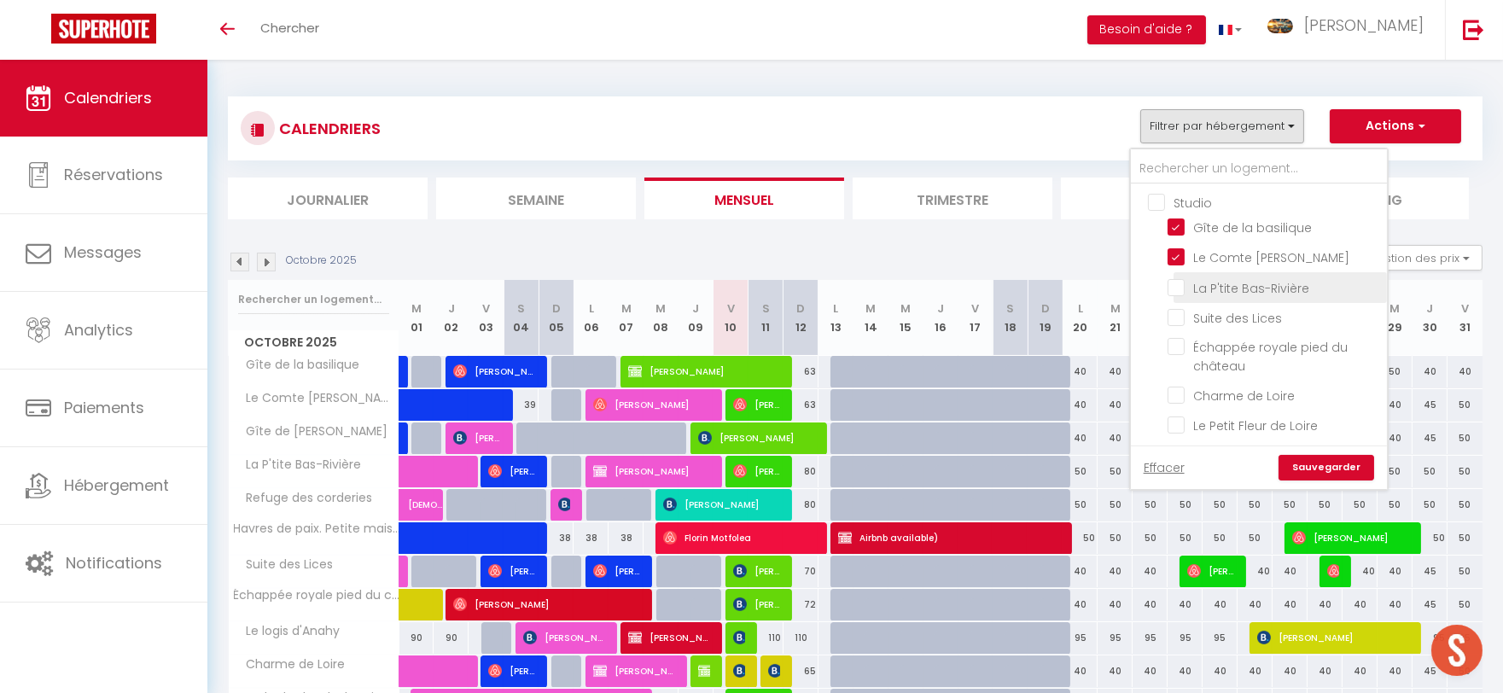
checkbox input "false"
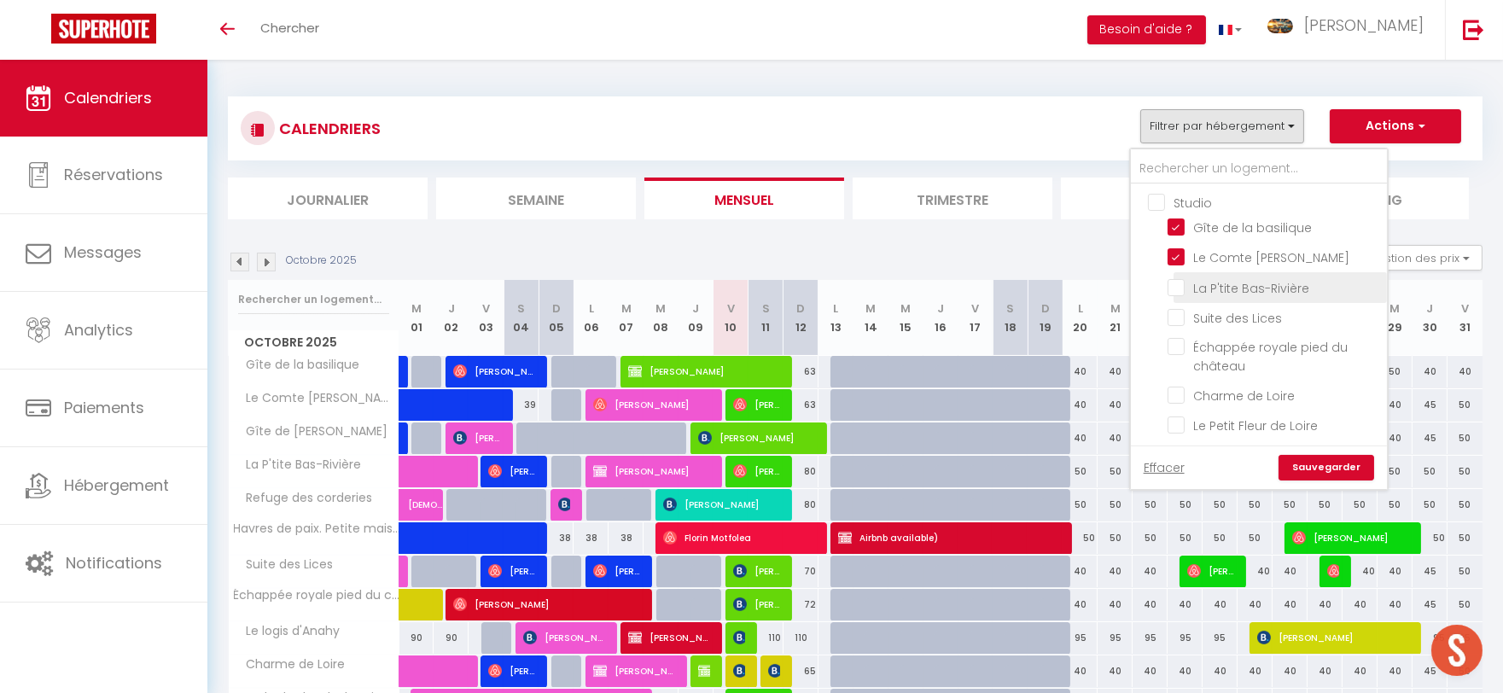
checkbox input "false"
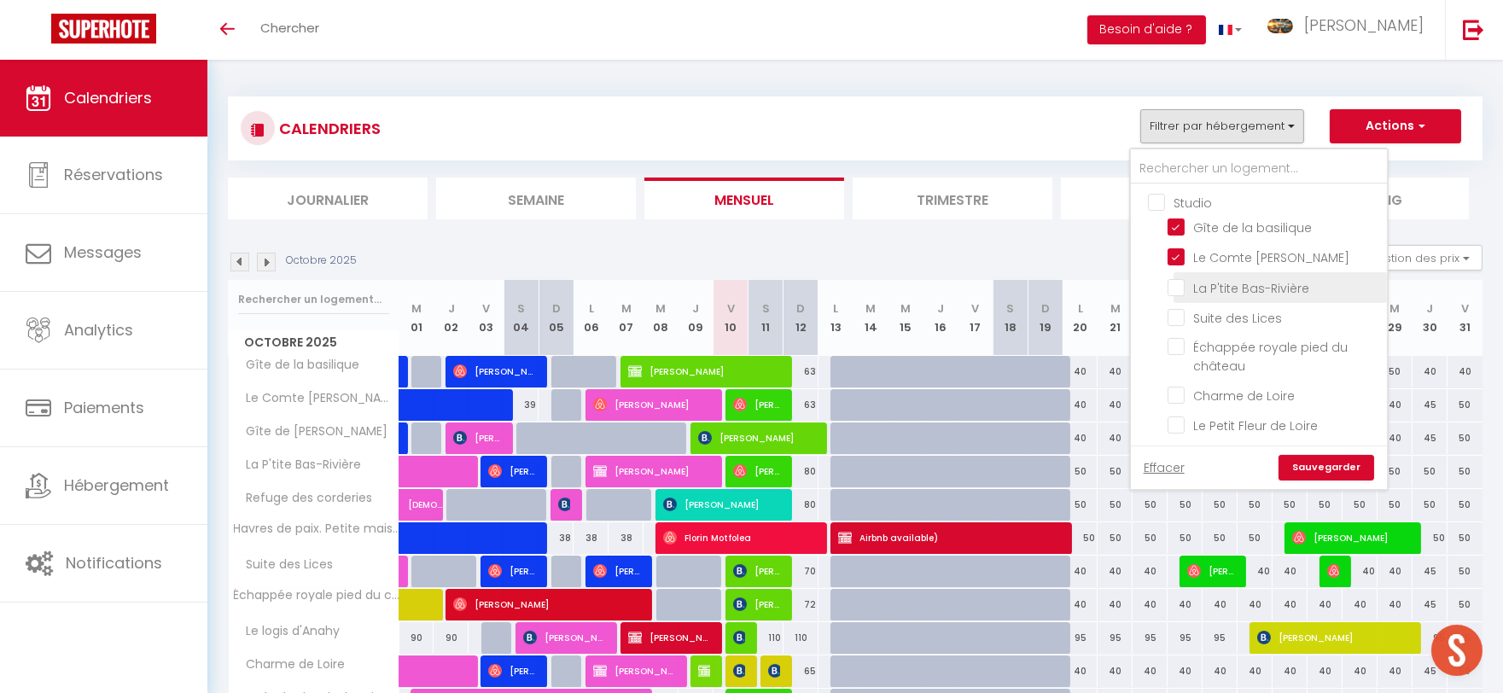
checkbox input "false"
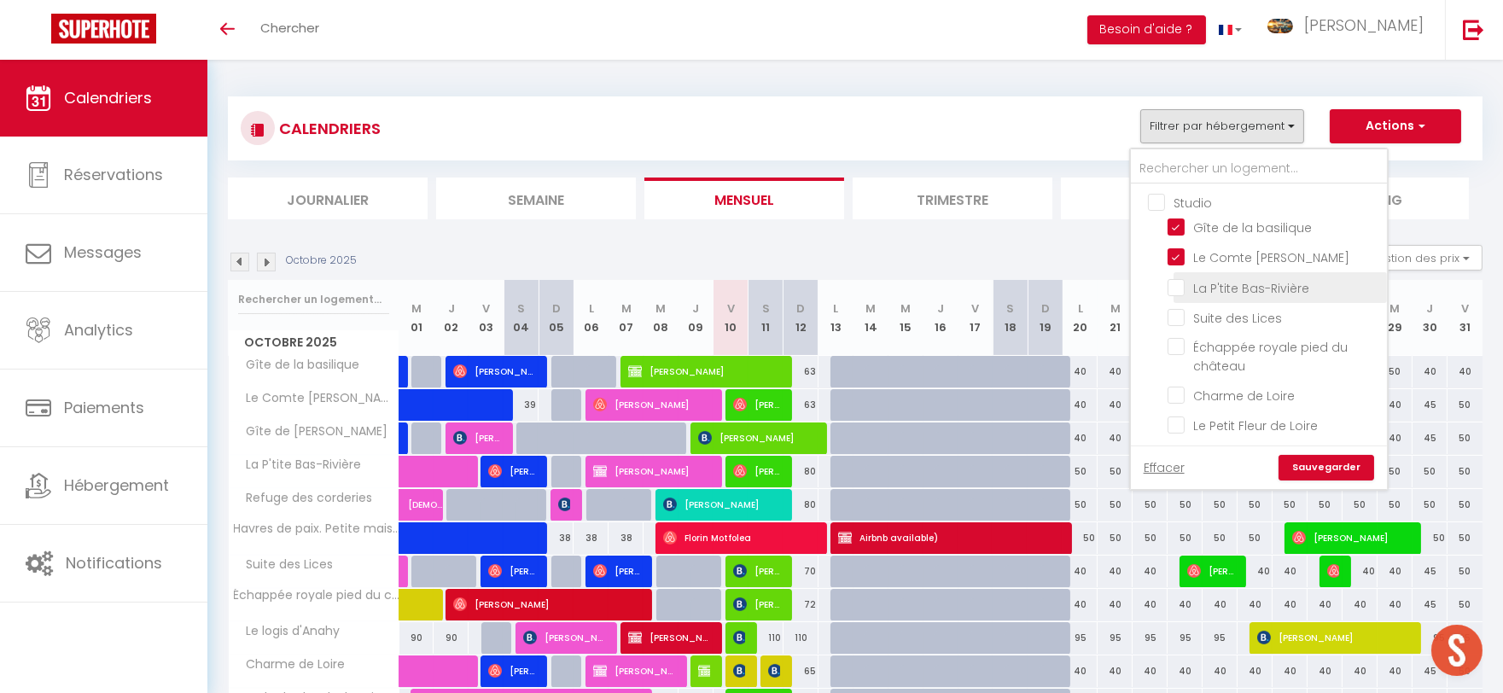
checkbox input "true"
checkbox input "false"
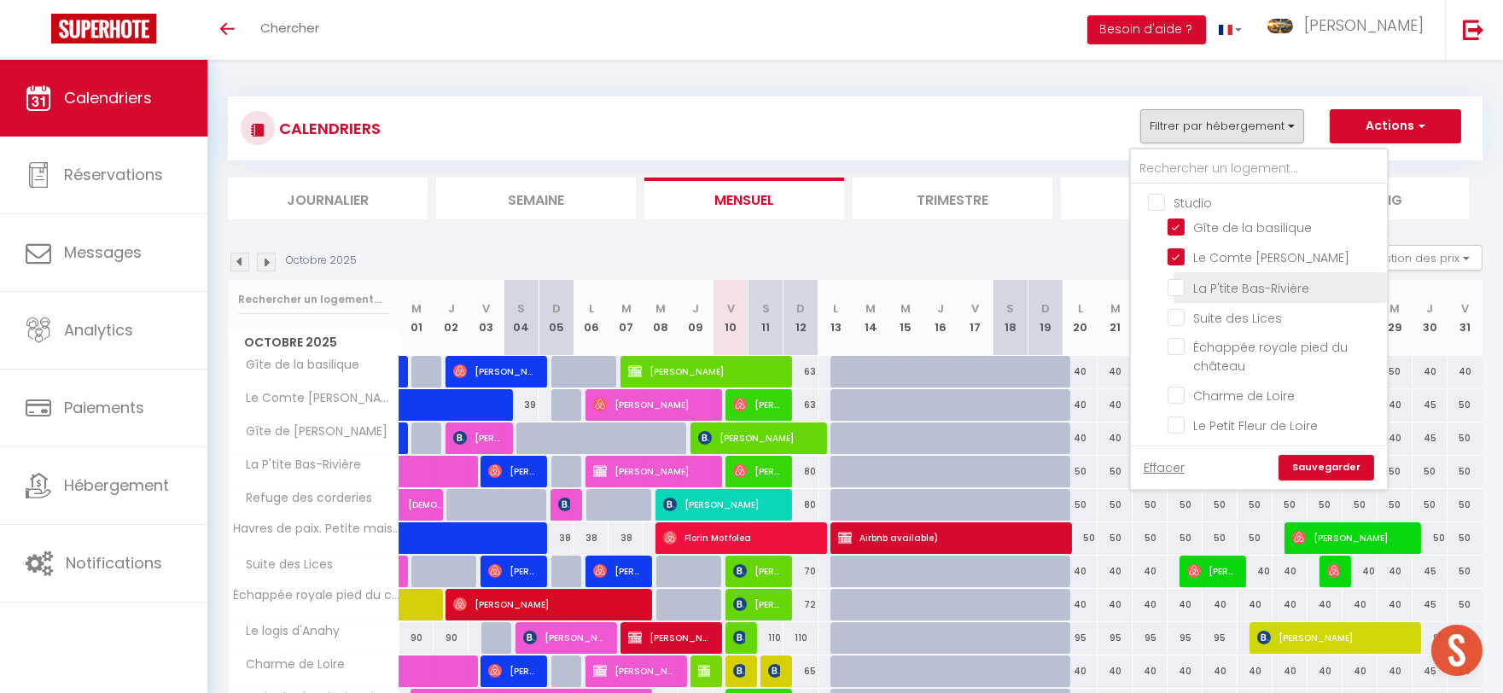
checkbox input "false"
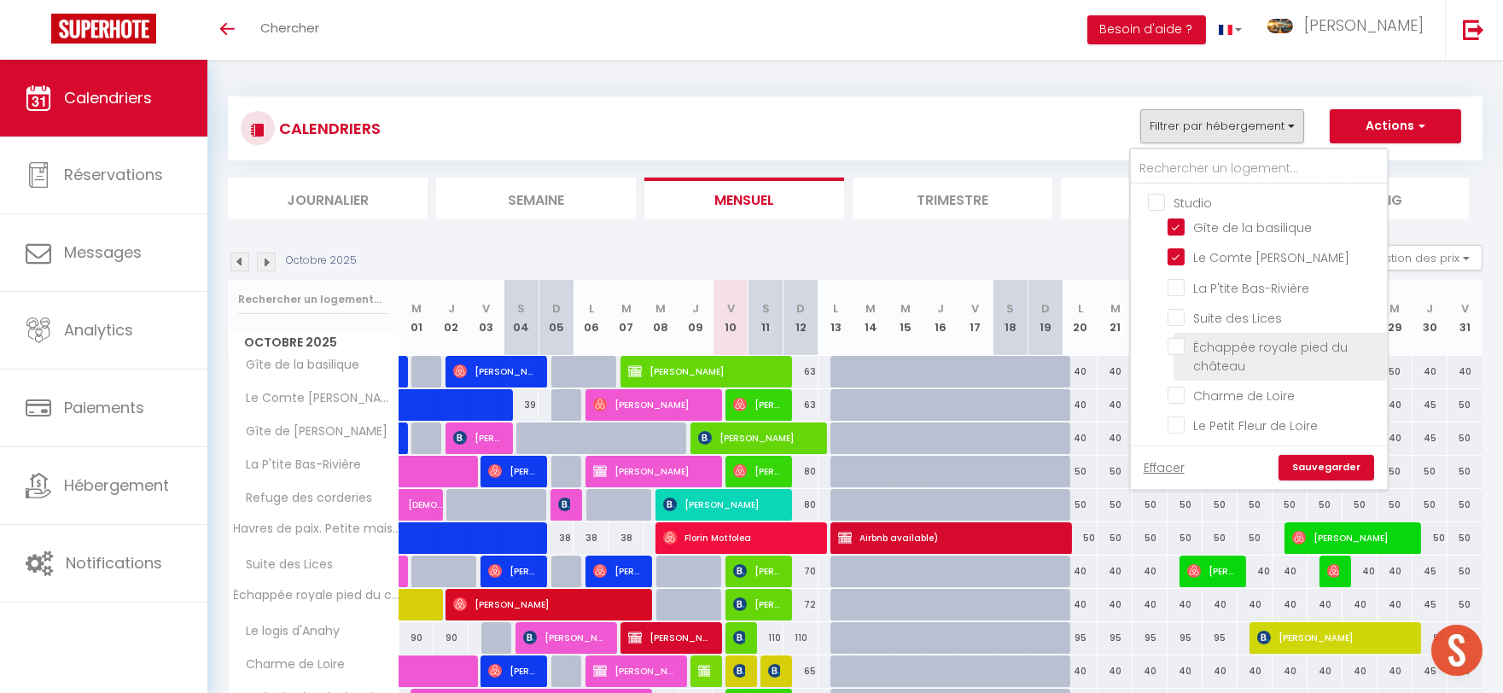
drag, startPoint x: 1184, startPoint y: 280, endPoint x: 1189, endPoint y: 330, distance: 50.6
click at [1184, 283] on input "La P'tite Bas-Rivière" at bounding box center [1274, 285] width 213 height 17
checkbox input "true"
click at [1190, 316] on input "Suite des Lices" at bounding box center [1274, 316] width 213 height 17
checkbox input "true"
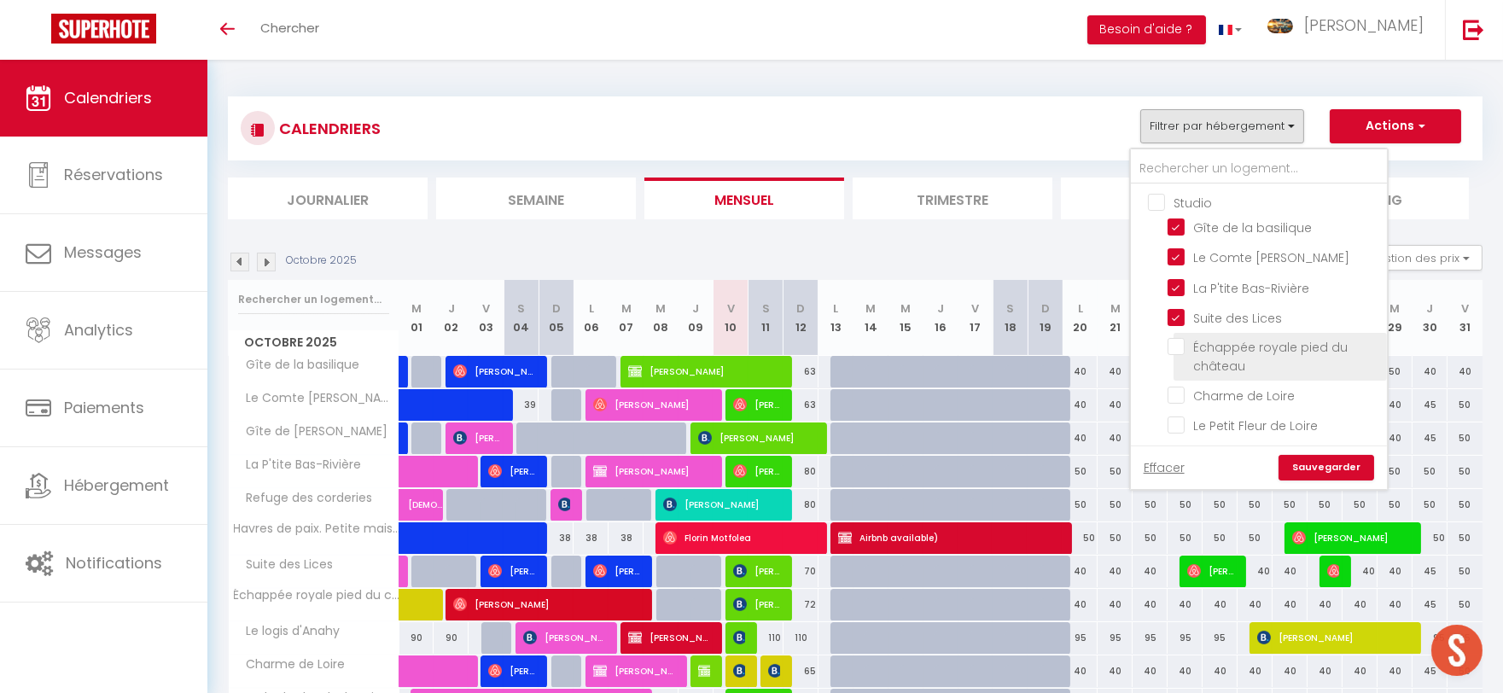
checkbox input "false"
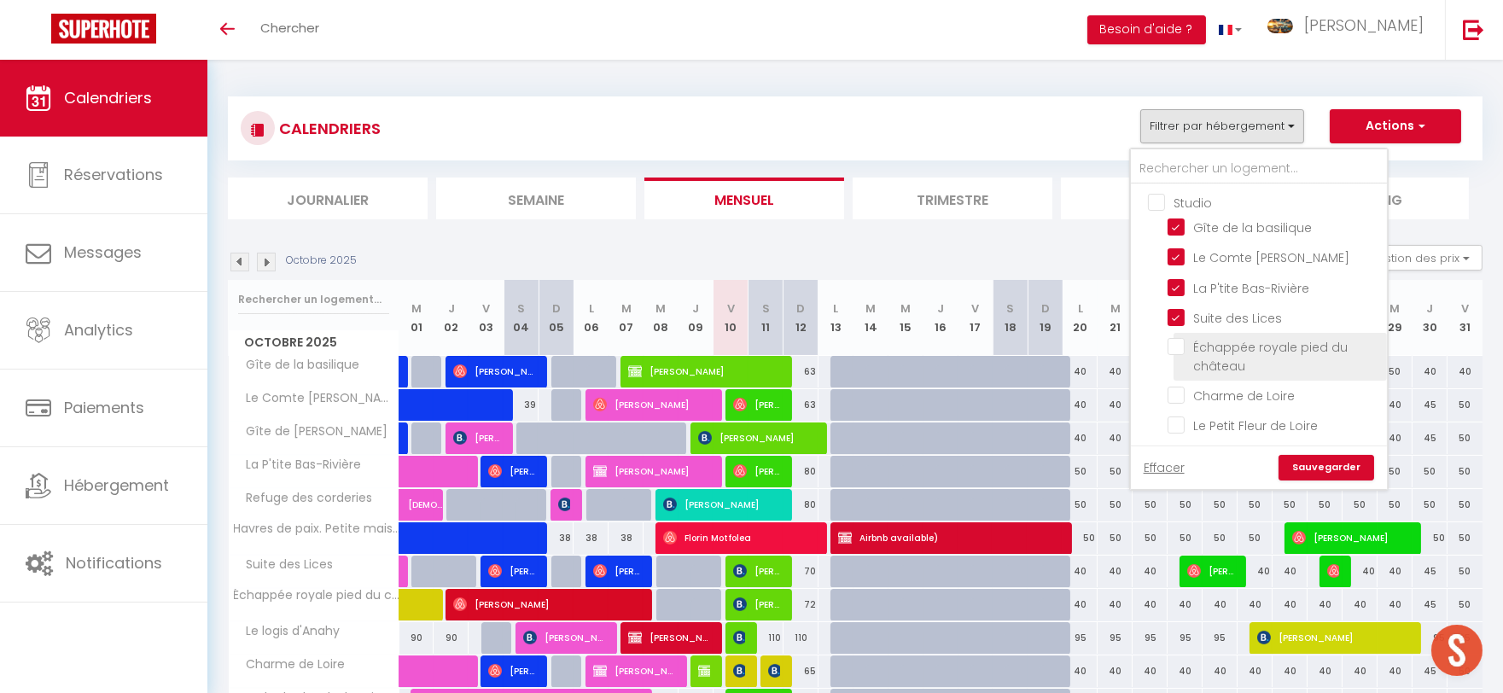
checkbox input "false"
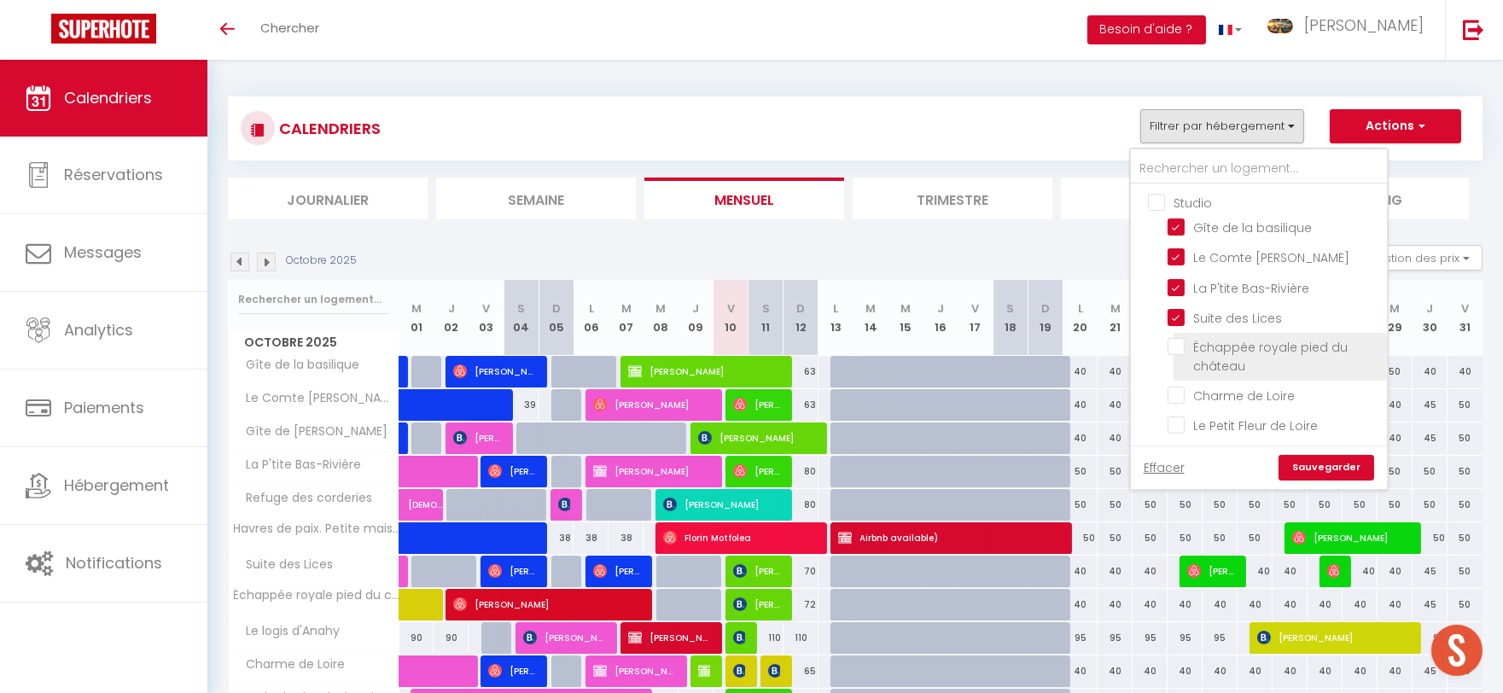
checkbox input "false"
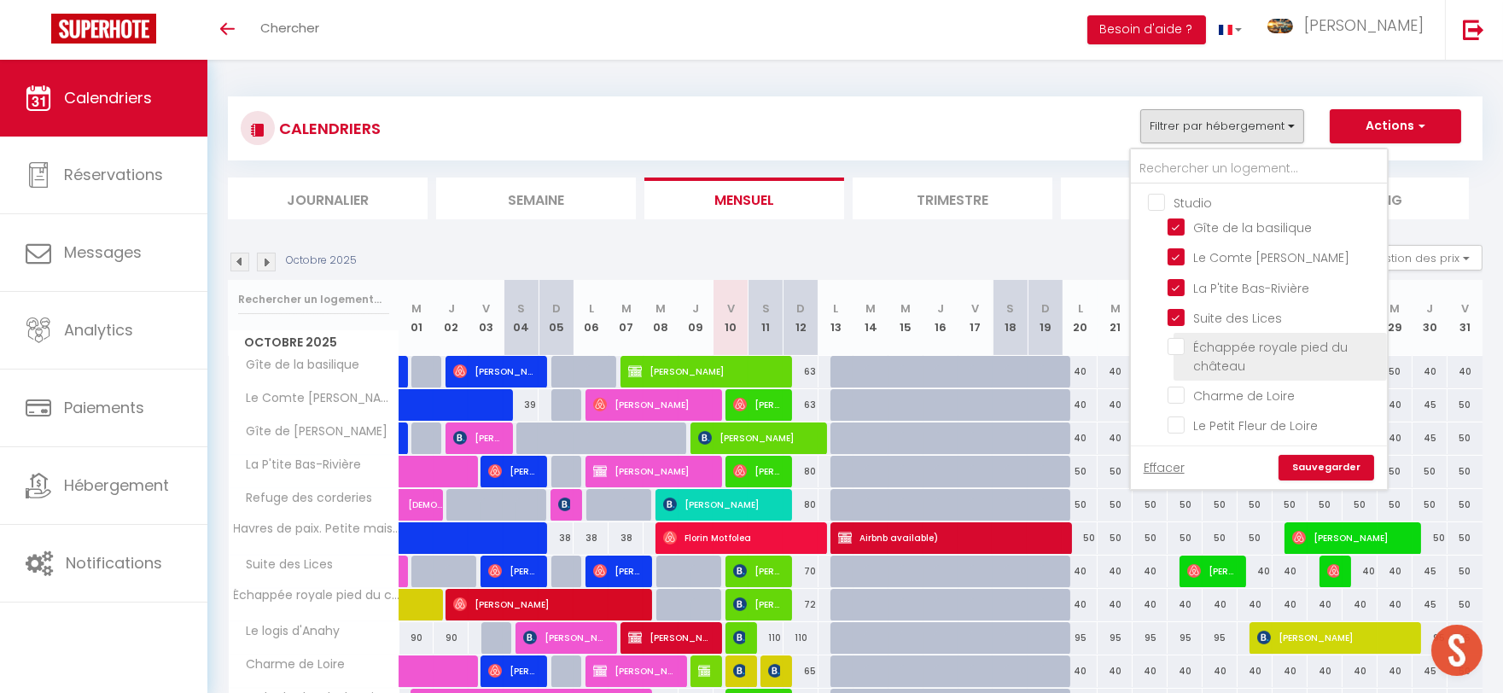
checkbox input "false"
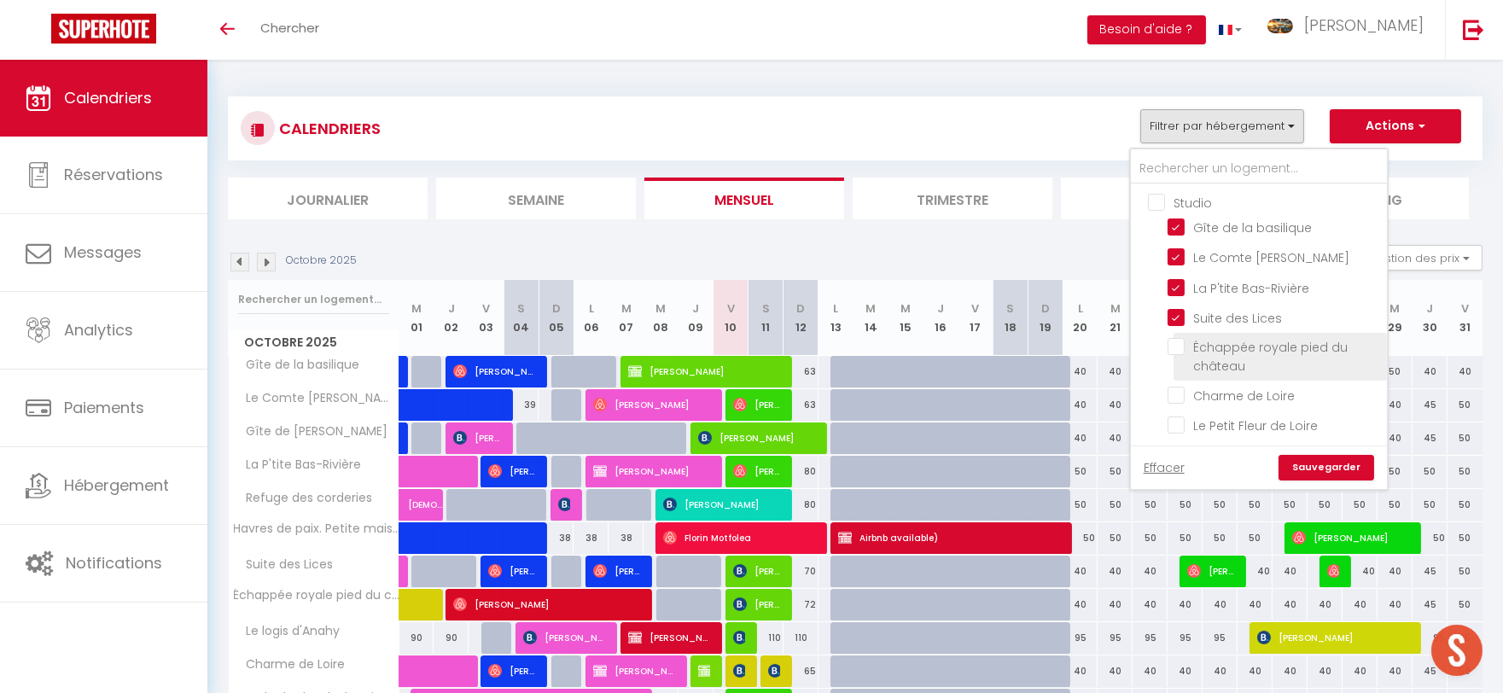
checkbox input "false"
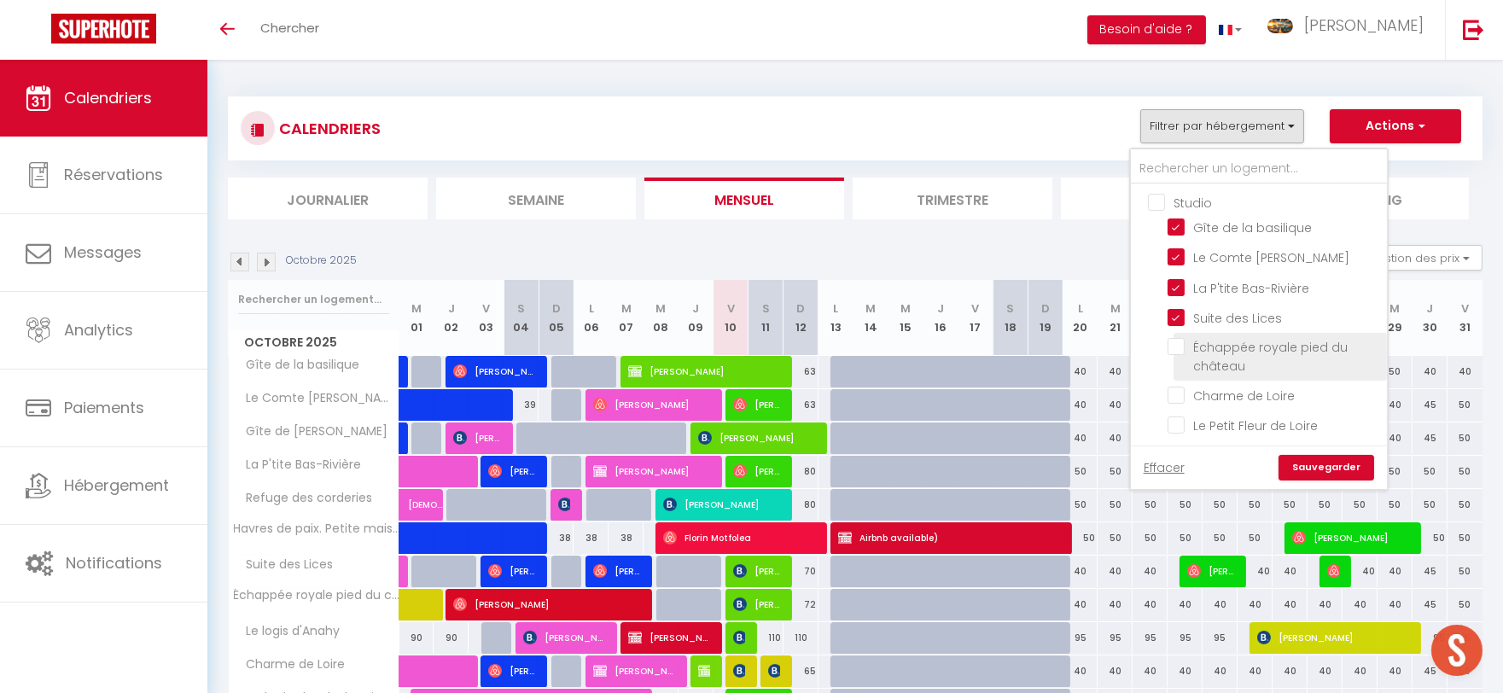
checkbox input "false"
checkbox input "true"
checkbox input "false"
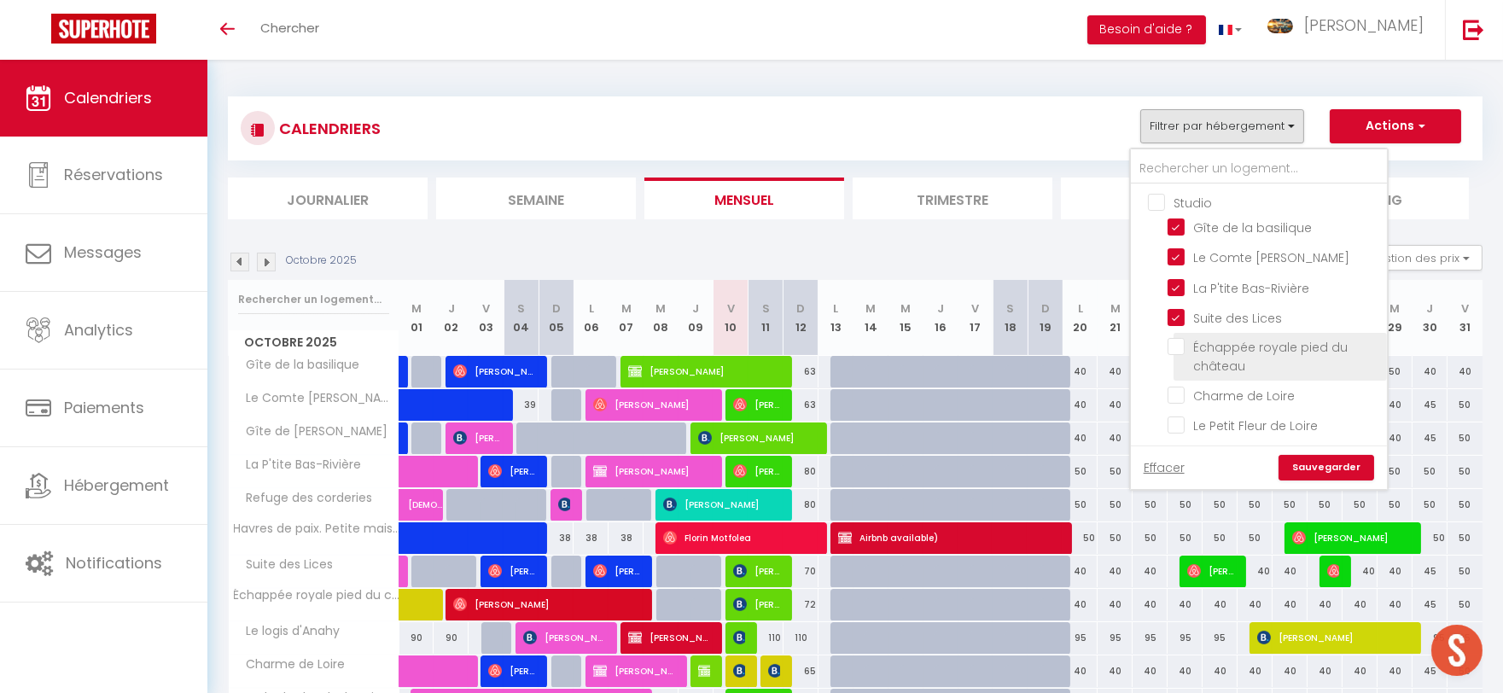
checkbox input "false"
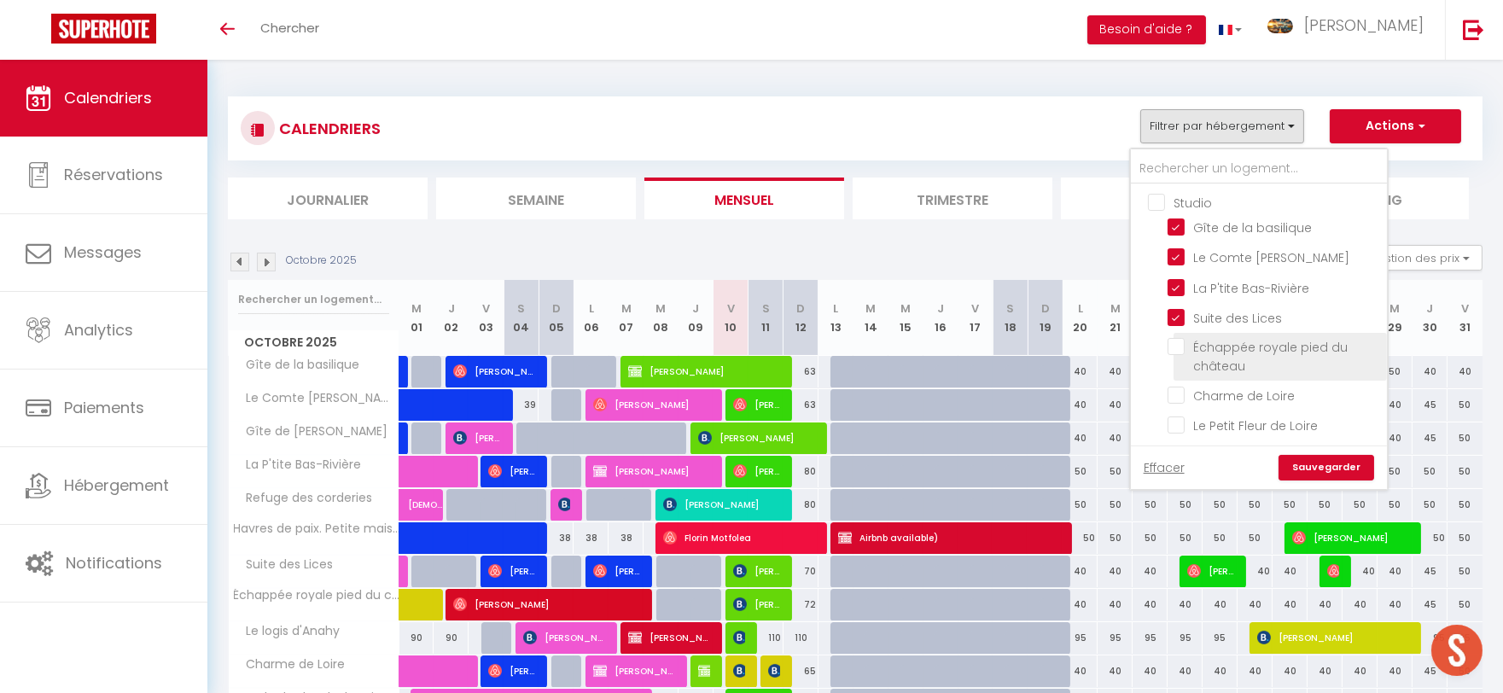
checkbox input "false"
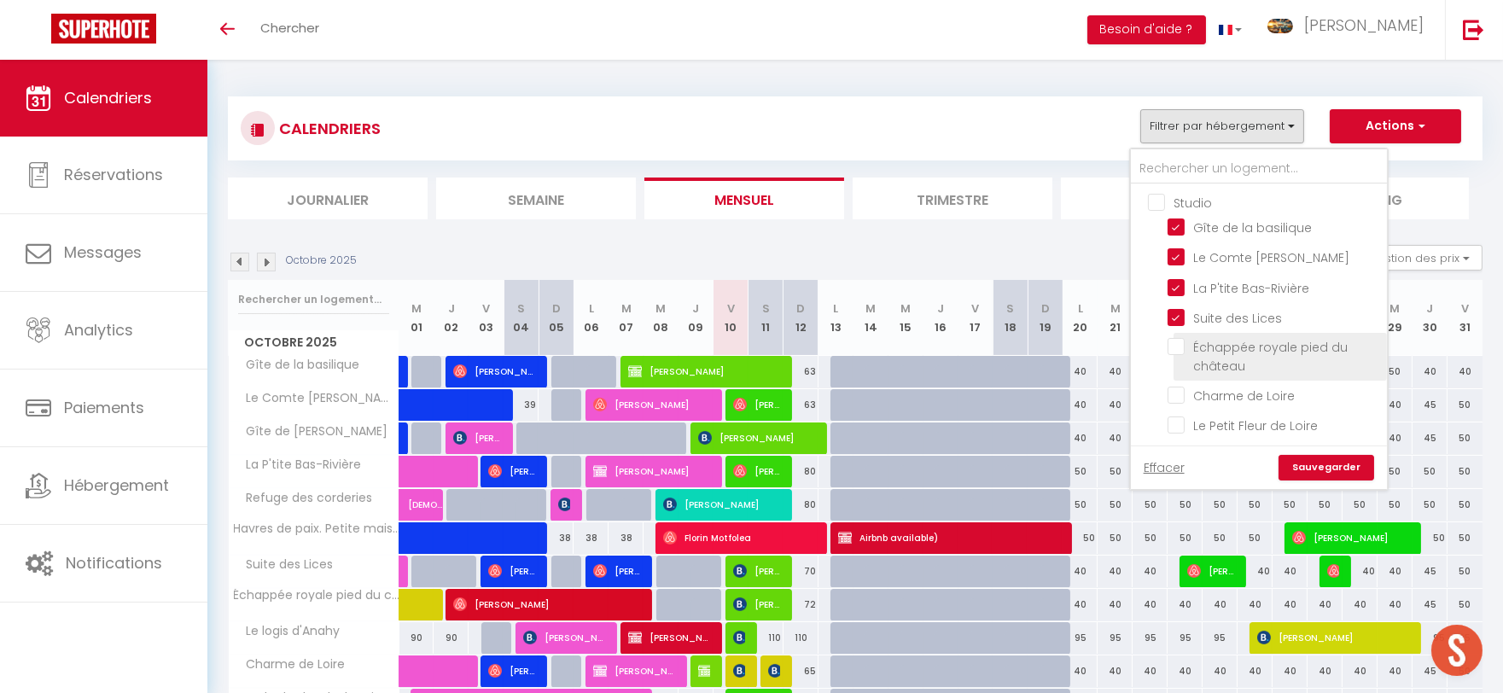
checkbox input "false"
checkbox input "true"
checkbox input "false"
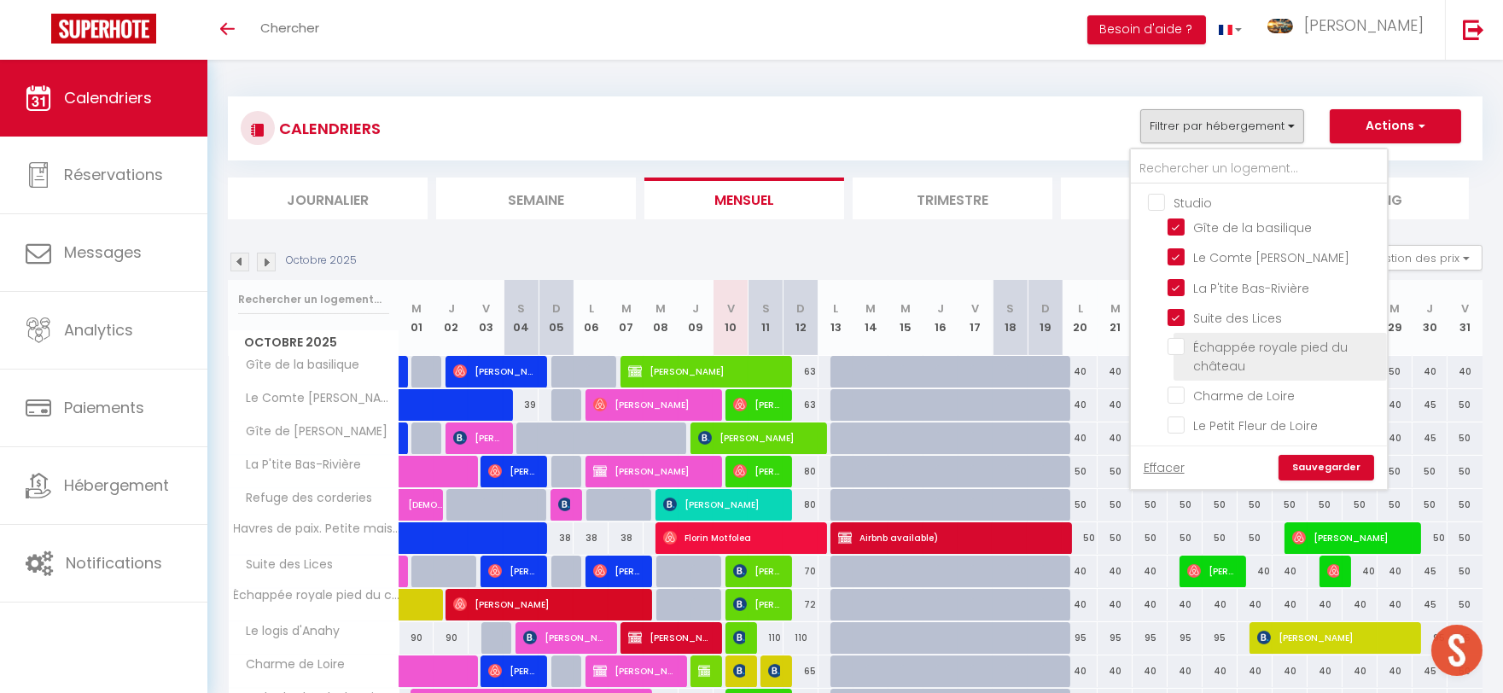
checkbox input "false"
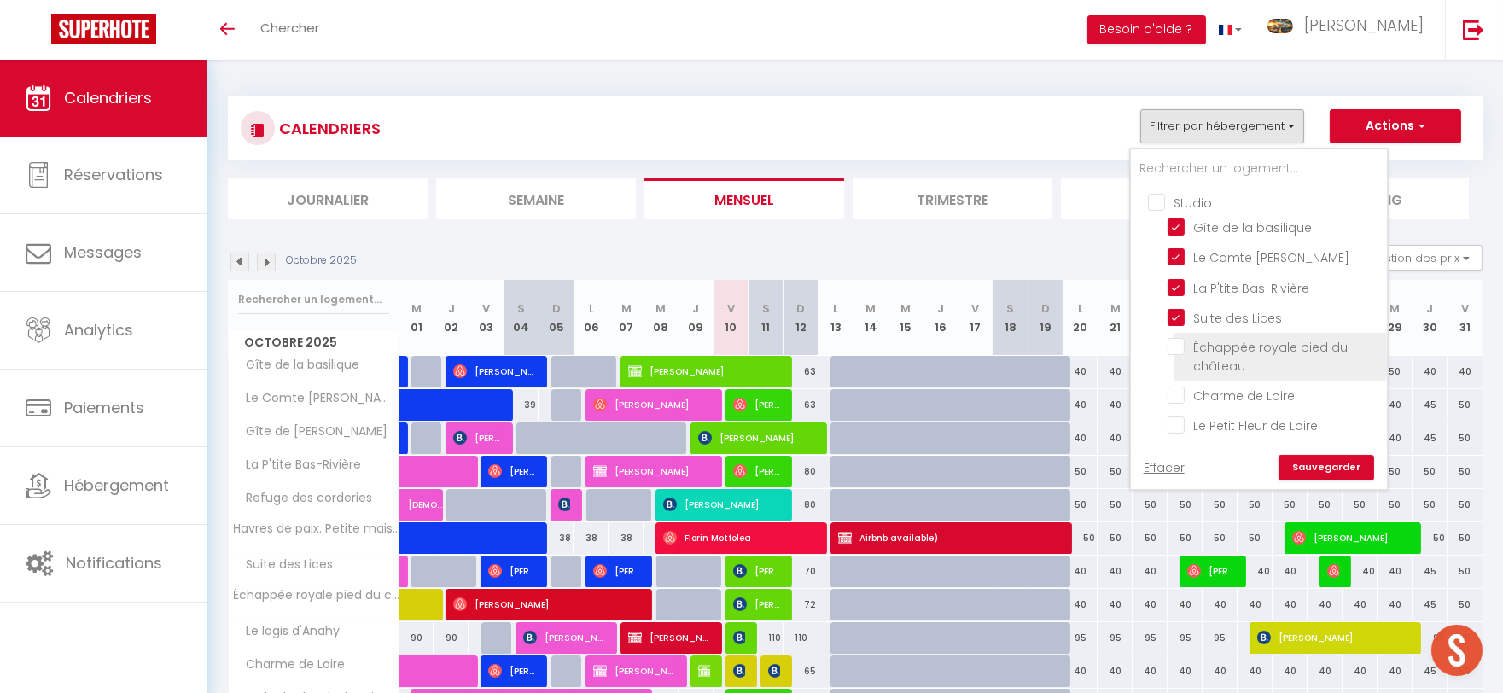
checkbox input "false"
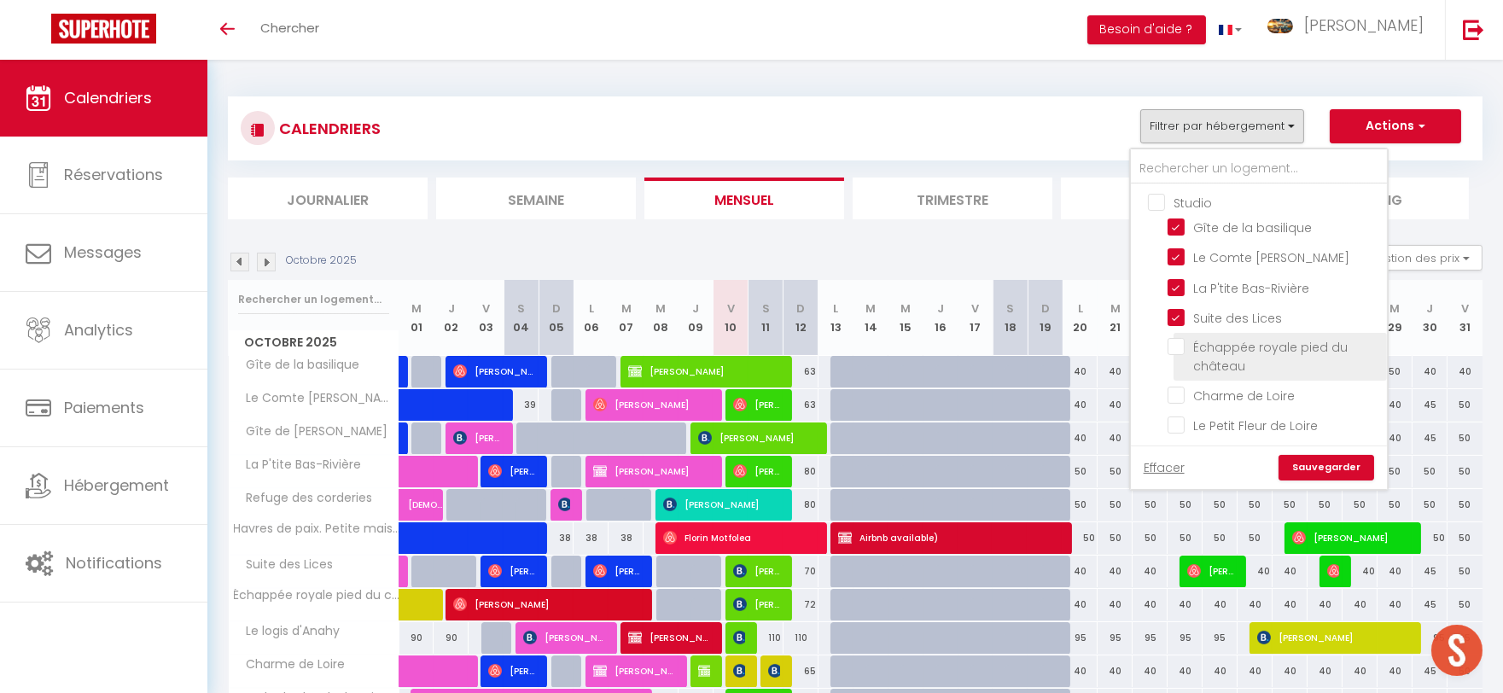
checkbox input "false"
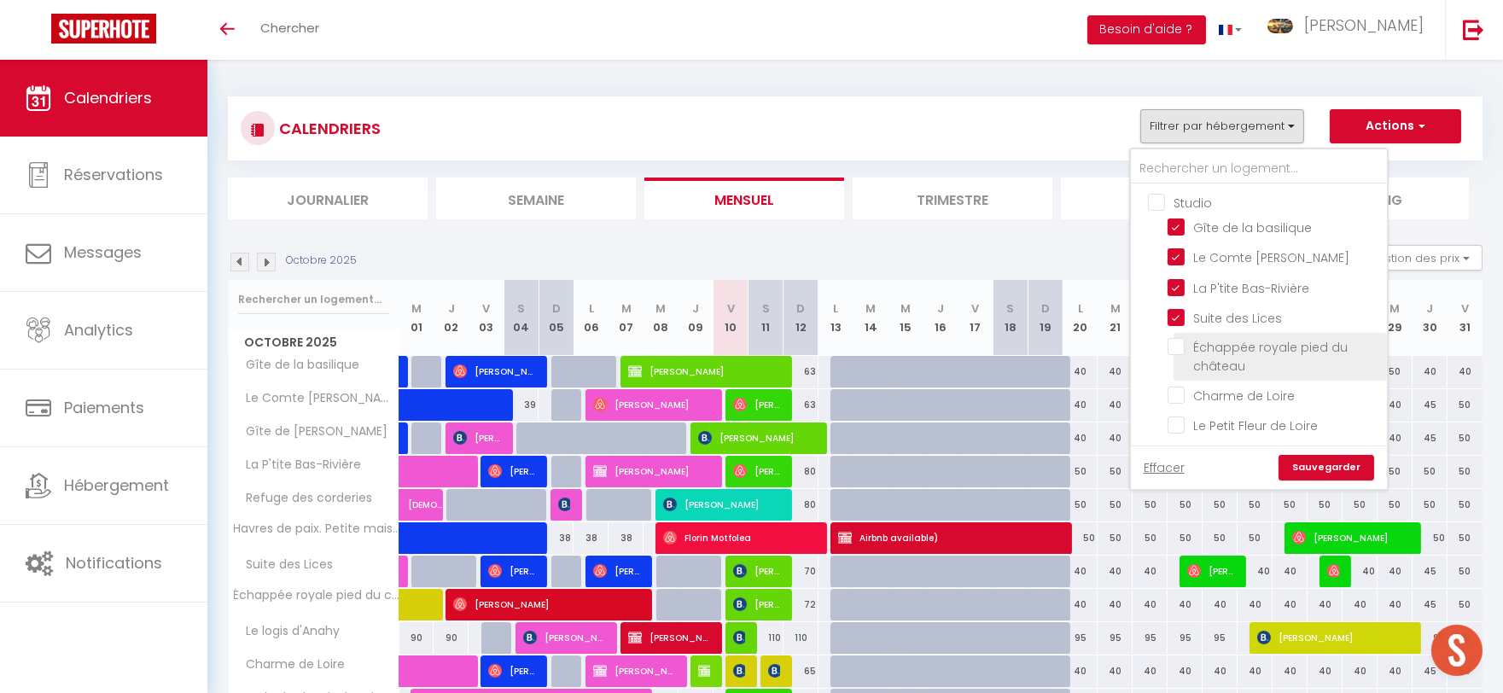
click at [1190, 341] on input "Échappée royale pied du château" at bounding box center [1274, 346] width 213 height 17
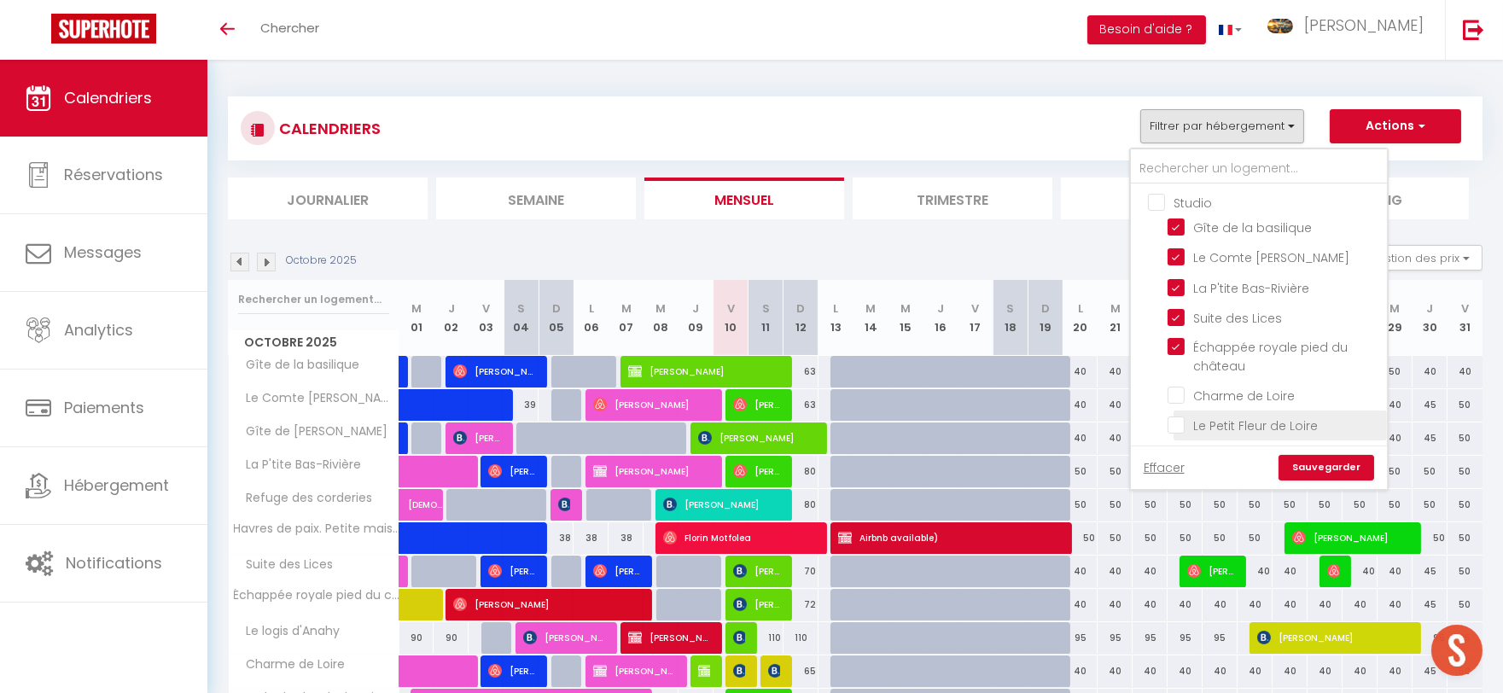
drag, startPoint x: 1189, startPoint y: 388, endPoint x: 1181, endPoint y: 421, distance: 34.4
click at [1188, 389] on input "Charme de Loire" at bounding box center [1274, 394] width 213 height 17
click at [1181, 423] on input "Le Petit Fleur de Loire" at bounding box center [1274, 424] width 213 height 17
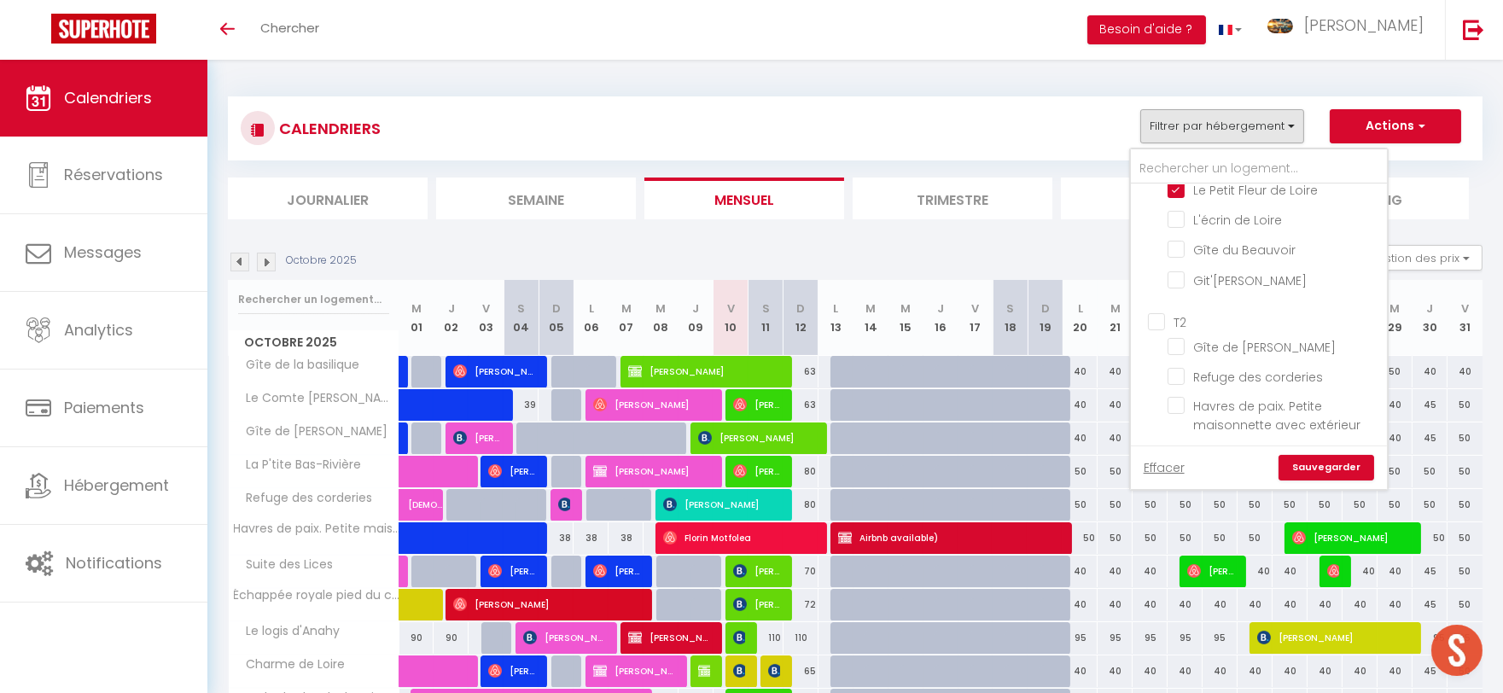
scroll to position [190, 0]
click at [1179, 261] on input "L'écrin de Loire" at bounding box center [1274, 264] width 213 height 17
click at [1180, 296] on input "Gîte de [PERSON_NAME]" at bounding box center [1274, 297] width 213 height 17
click at [1187, 321] on input "Refuge des corderies" at bounding box center [1274, 326] width 213 height 17
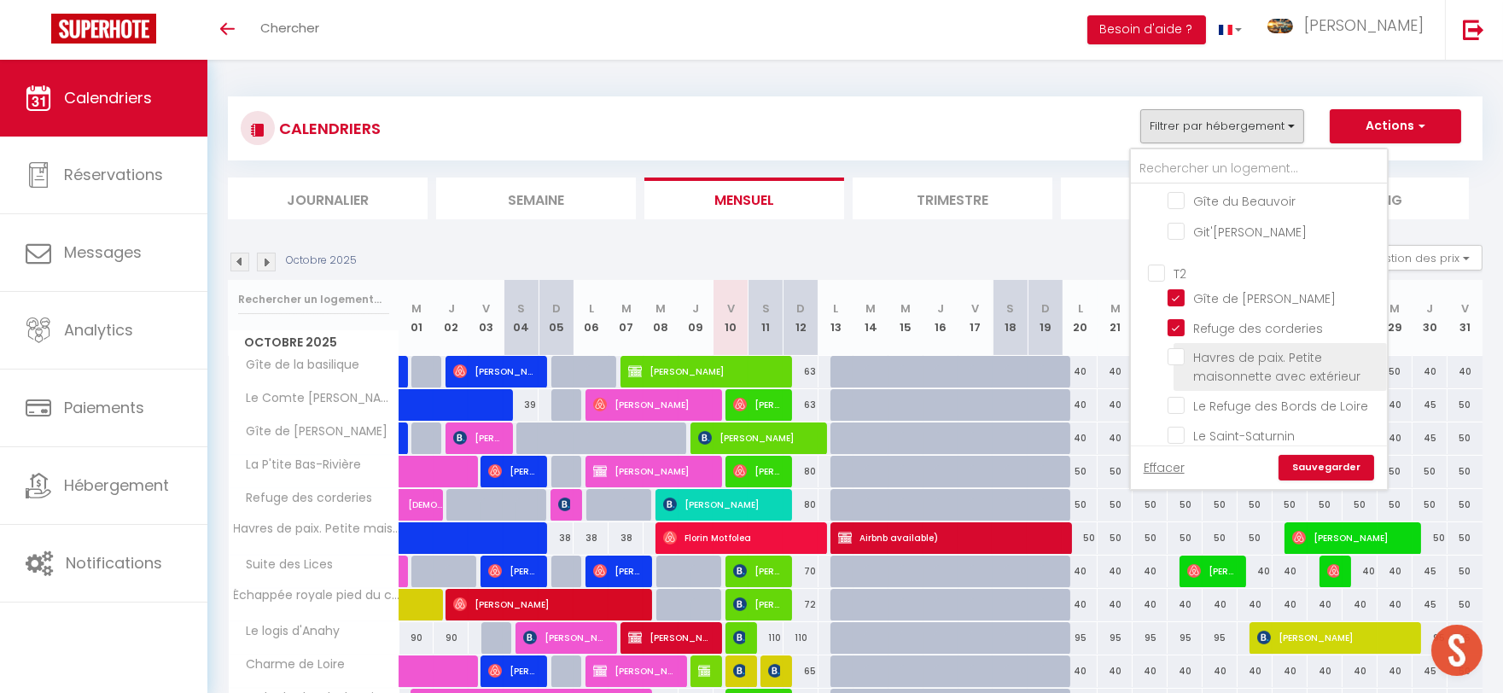
click at [1182, 350] on input "Havres de paix. Petite maisonnette avec extérieur" at bounding box center [1274, 356] width 213 height 17
click at [1181, 396] on input "Le Refuge des Bords de Loire" at bounding box center [1274, 404] width 213 height 17
click at [1181, 426] on input "Le Saint-Saturnin" at bounding box center [1274, 434] width 213 height 17
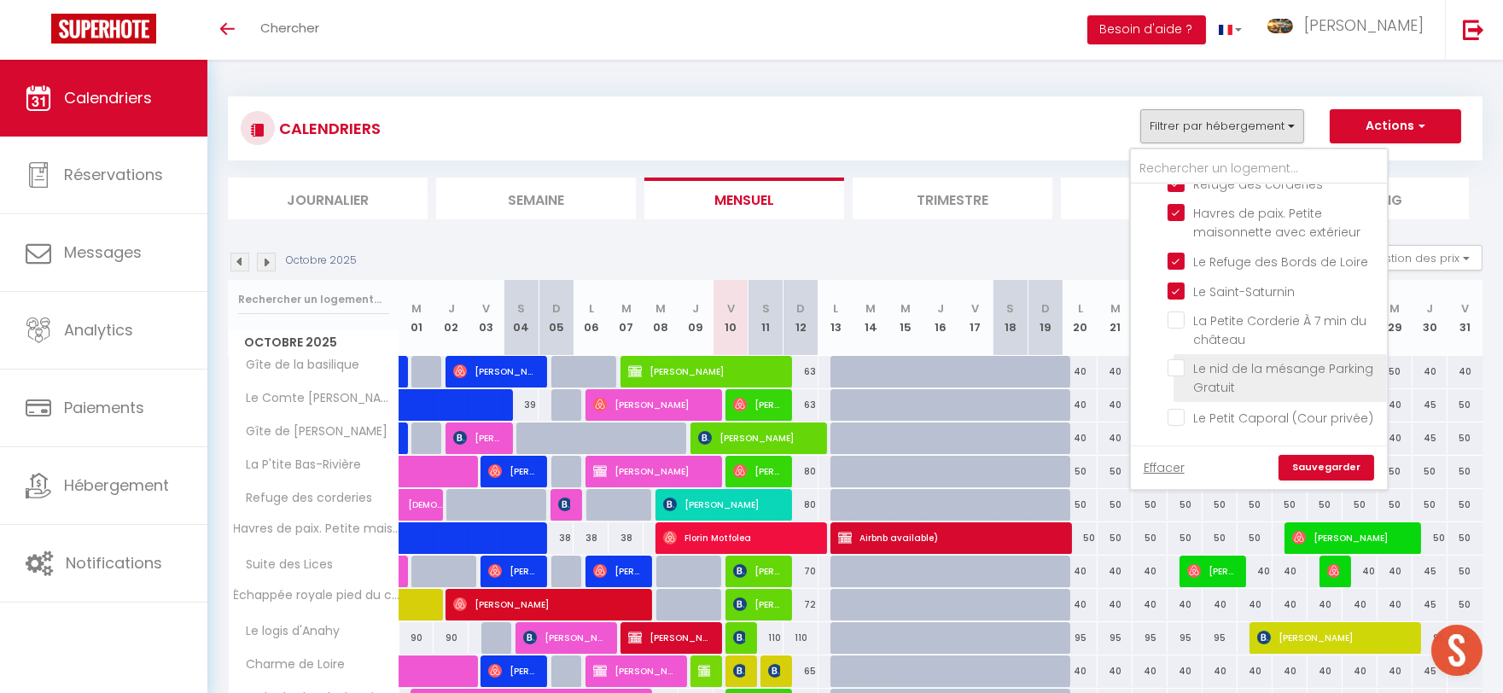
scroll to position [474, 0]
click at [1180, 362] on input "Le Petit Caporal (Cour privée)" at bounding box center [1274, 370] width 213 height 17
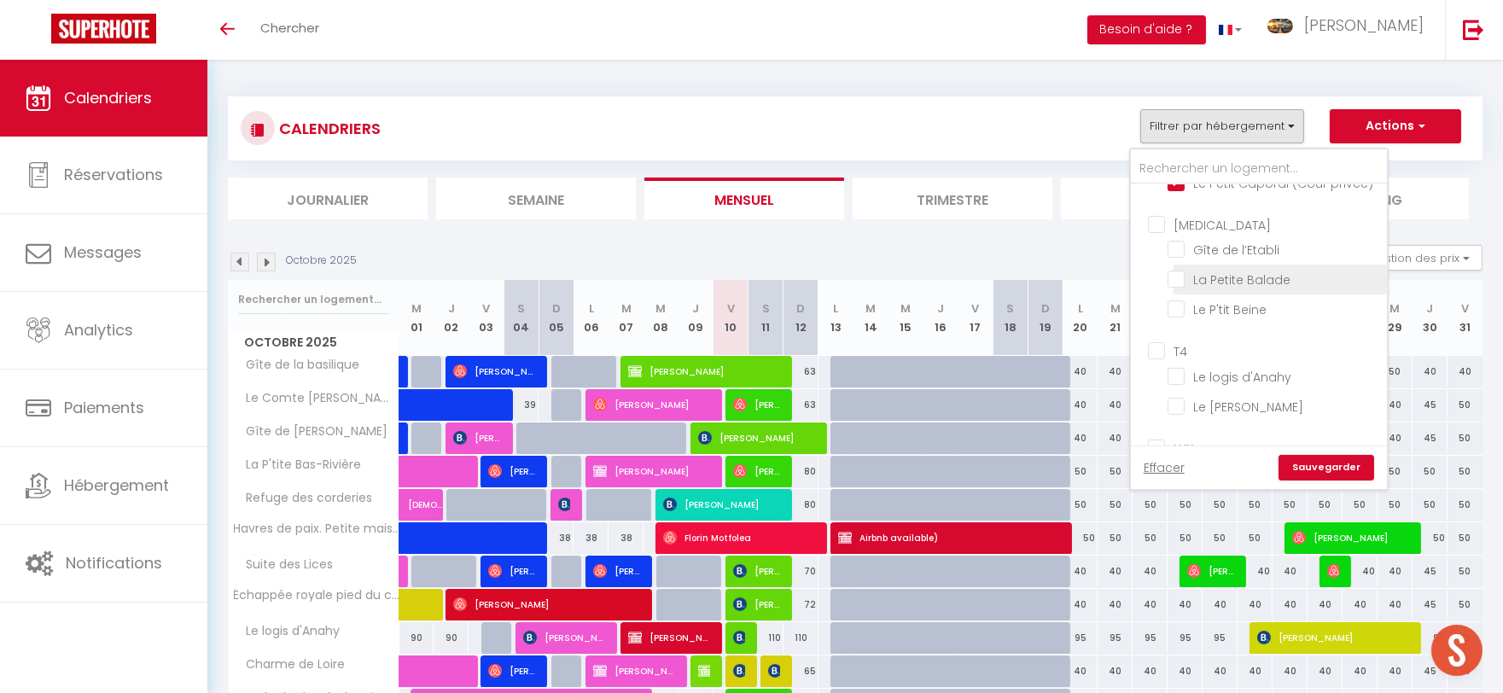
scroll to position [758, 0]
click at [1178, 287] on input "Le logis d'Anahy" at bounding box center [1274, 279] width 213 height 17
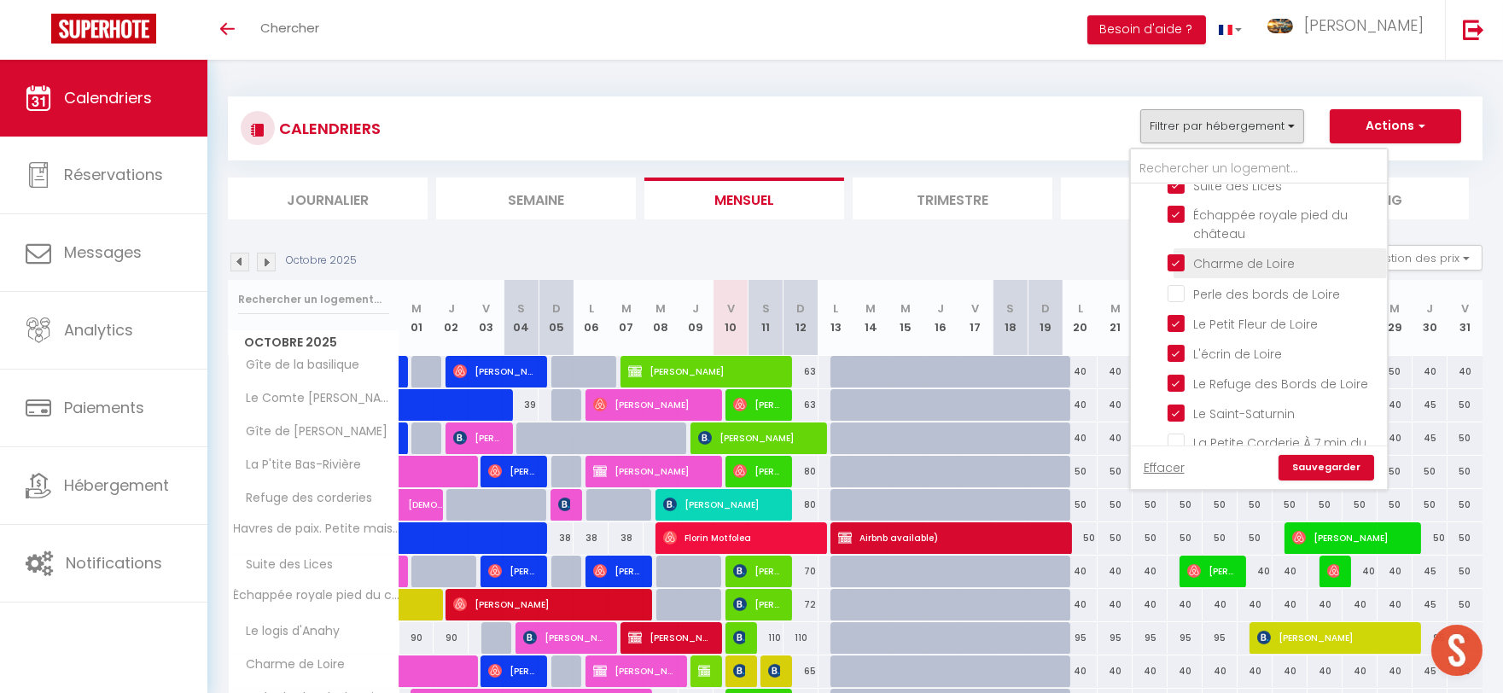
scroll to position [1612, 0]
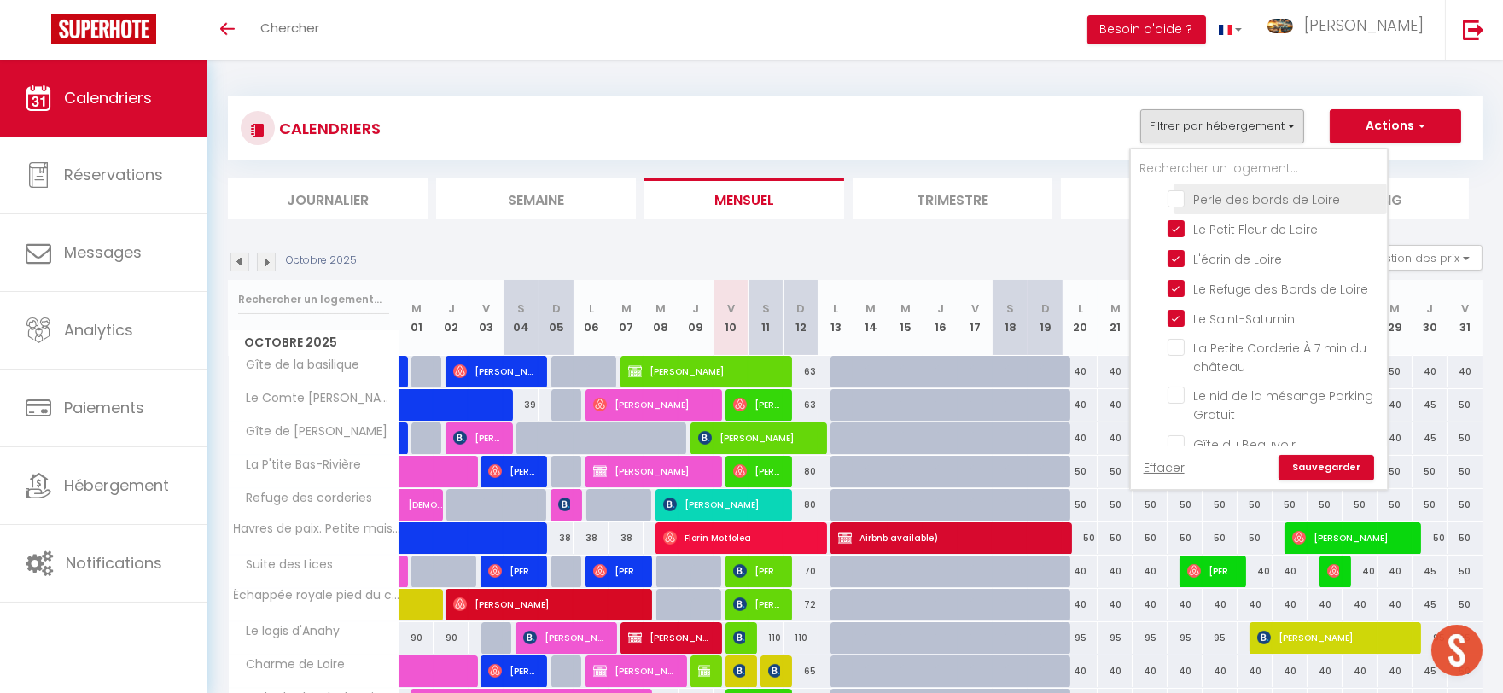
click at [1182, 193] on input "Perle des bords de Loire" at bounding box center [1274, 197] width 213 height 17
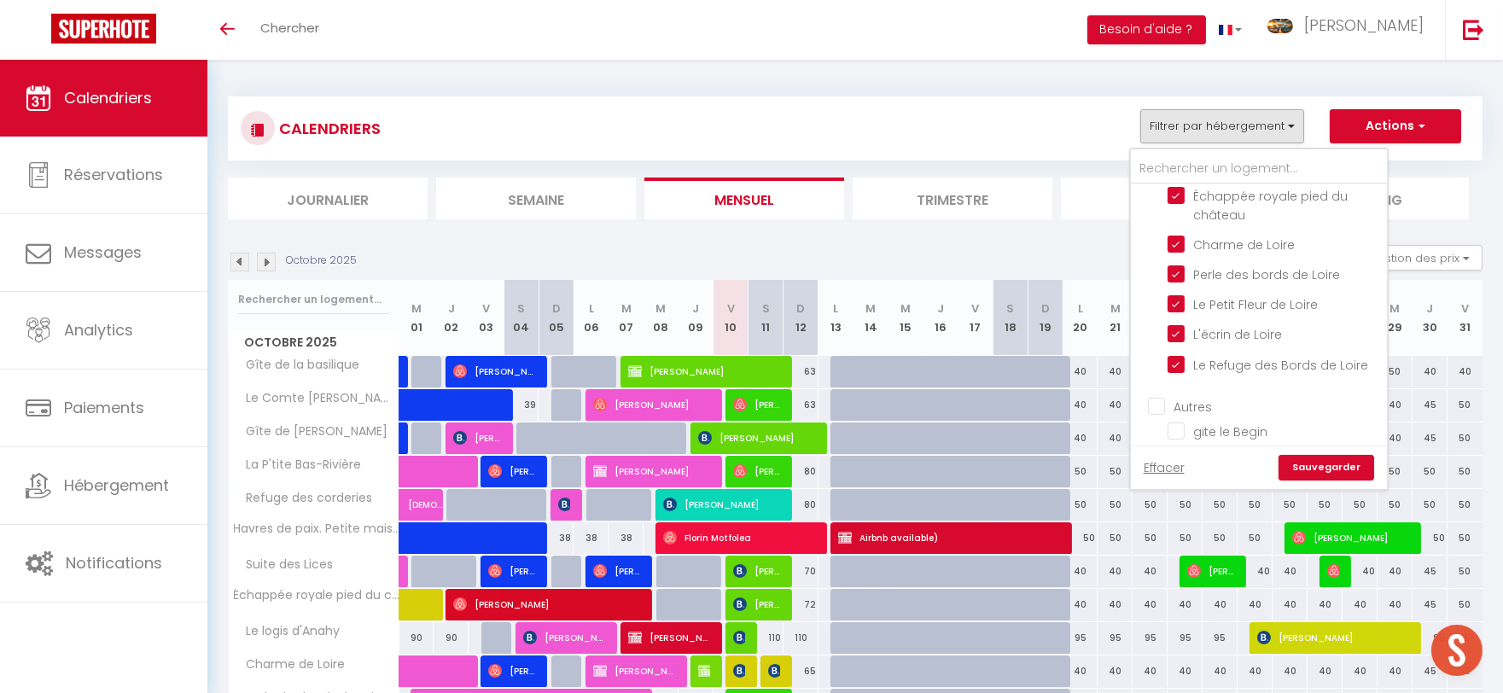
scroll to position [2571, 0]
click at [1324, 459] on link "Sauvegarder" at bounding box center [1327, 468] width 96 height 26
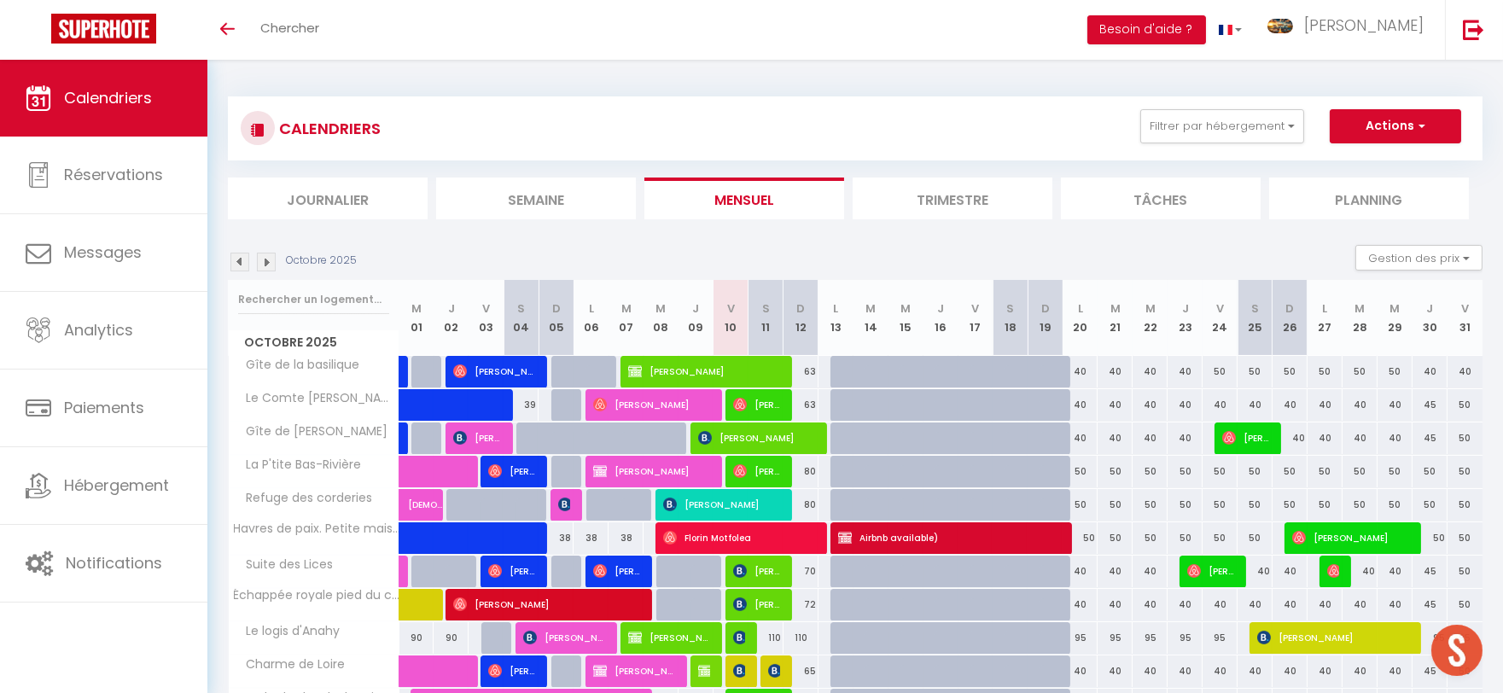
click at [244, 262] on img at bounding box center [240, 262] width 19 height 19
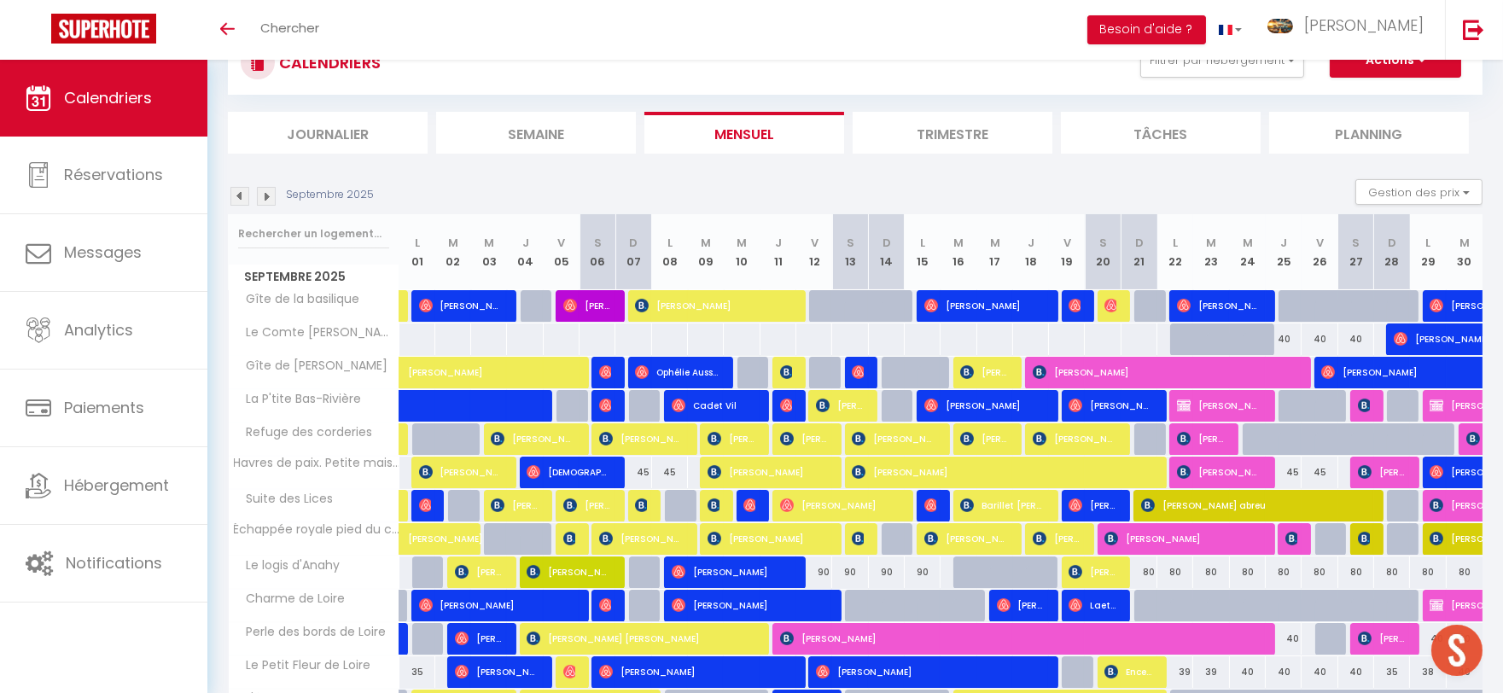
scroll to position [95, 0]
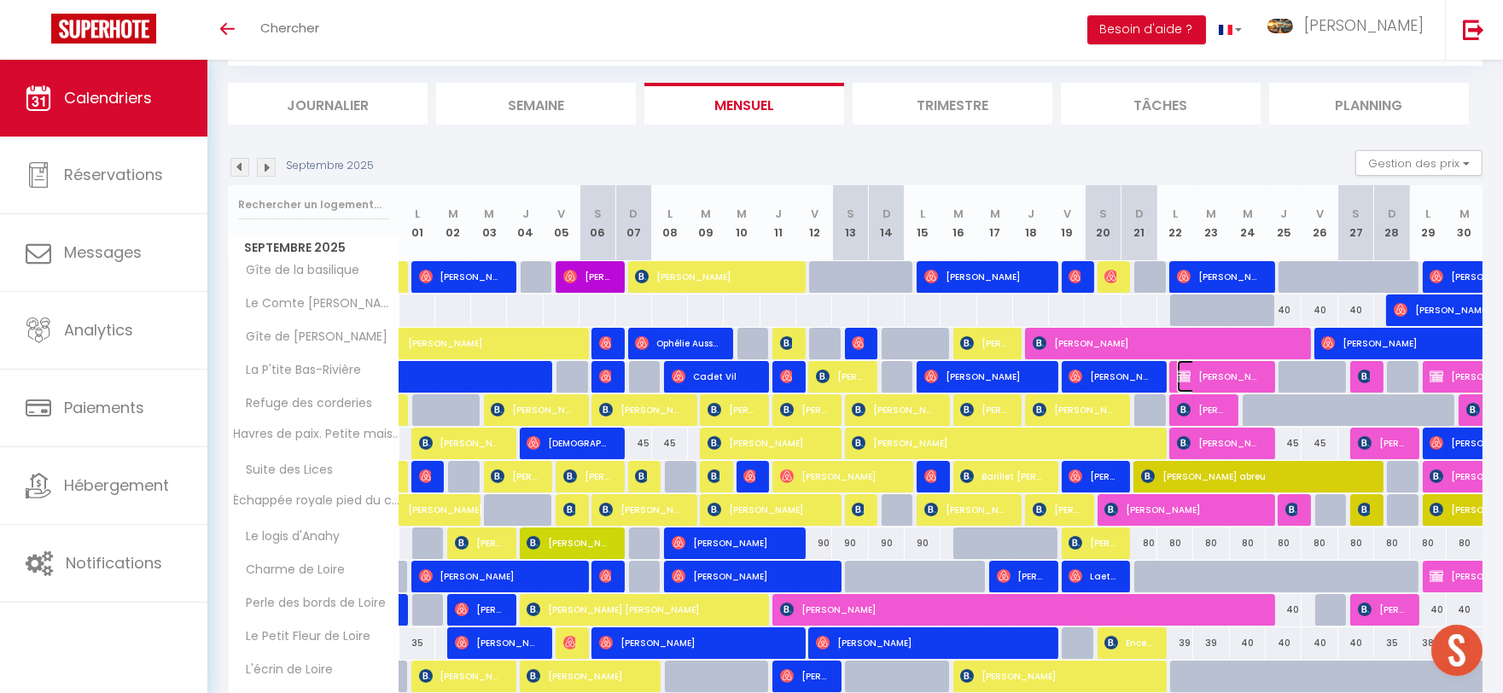
click at [1214, 369] on span "[PERSON_NAME]" at bounding box center [1219, 376] width 84 height 32
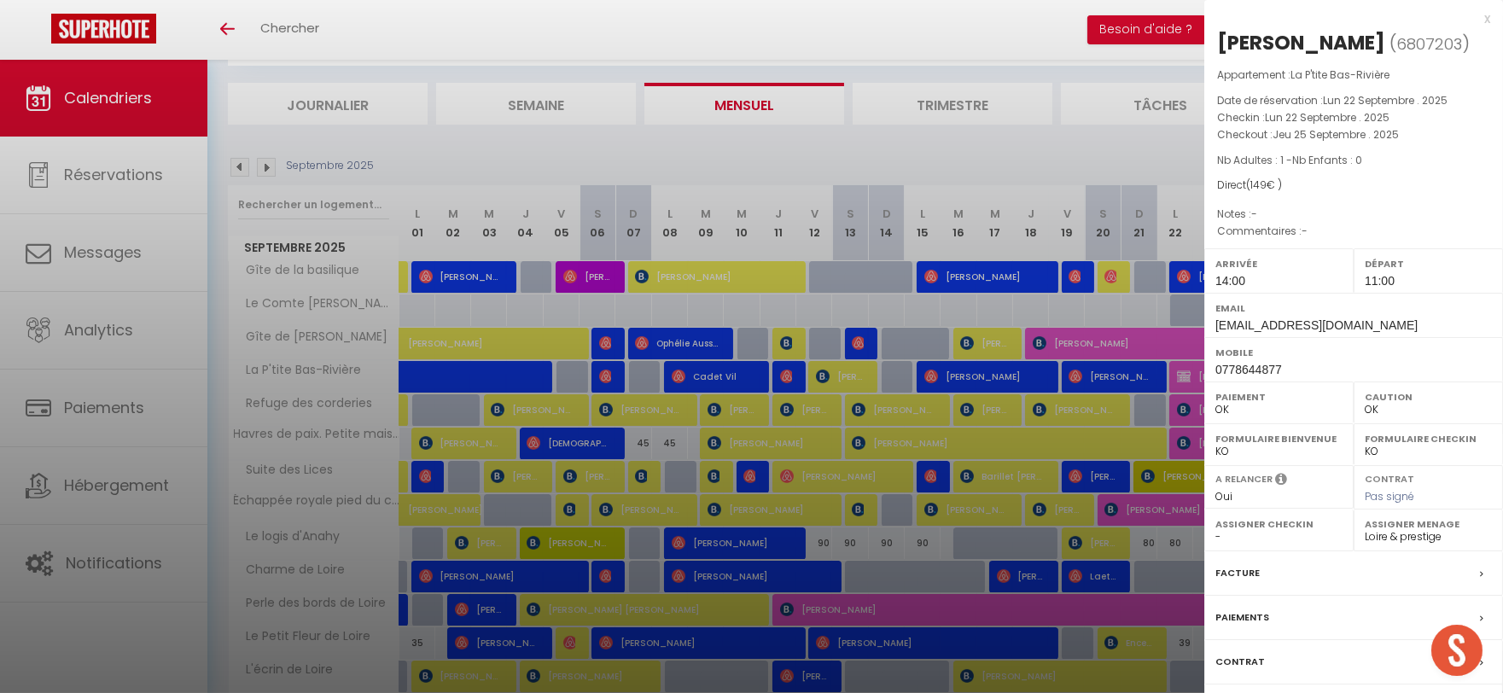
click at [1487, 20] on div "x" at bounding box center [1348, 19] width 286 height 20
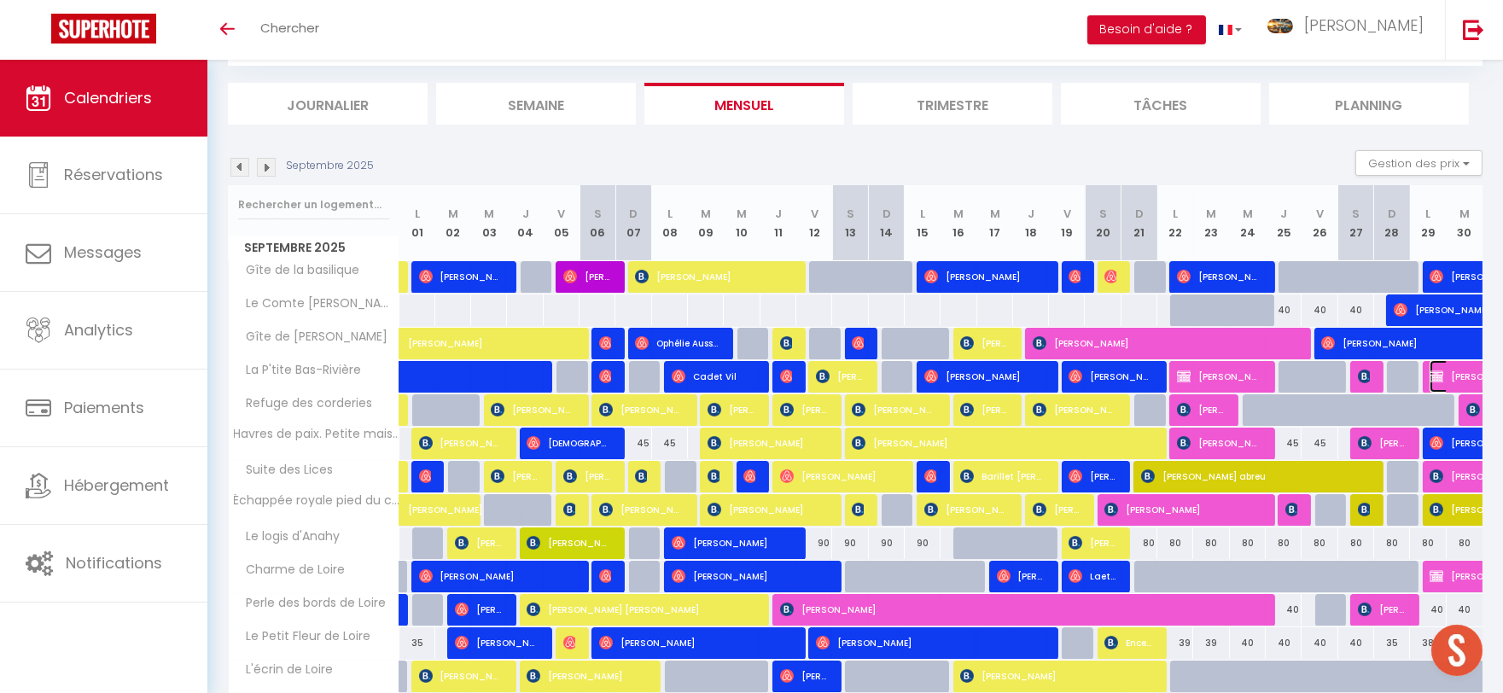
click at [1454, 380] on span "[PERSON_NAME]" at bounding box center [1508, 376] width 157 height 32
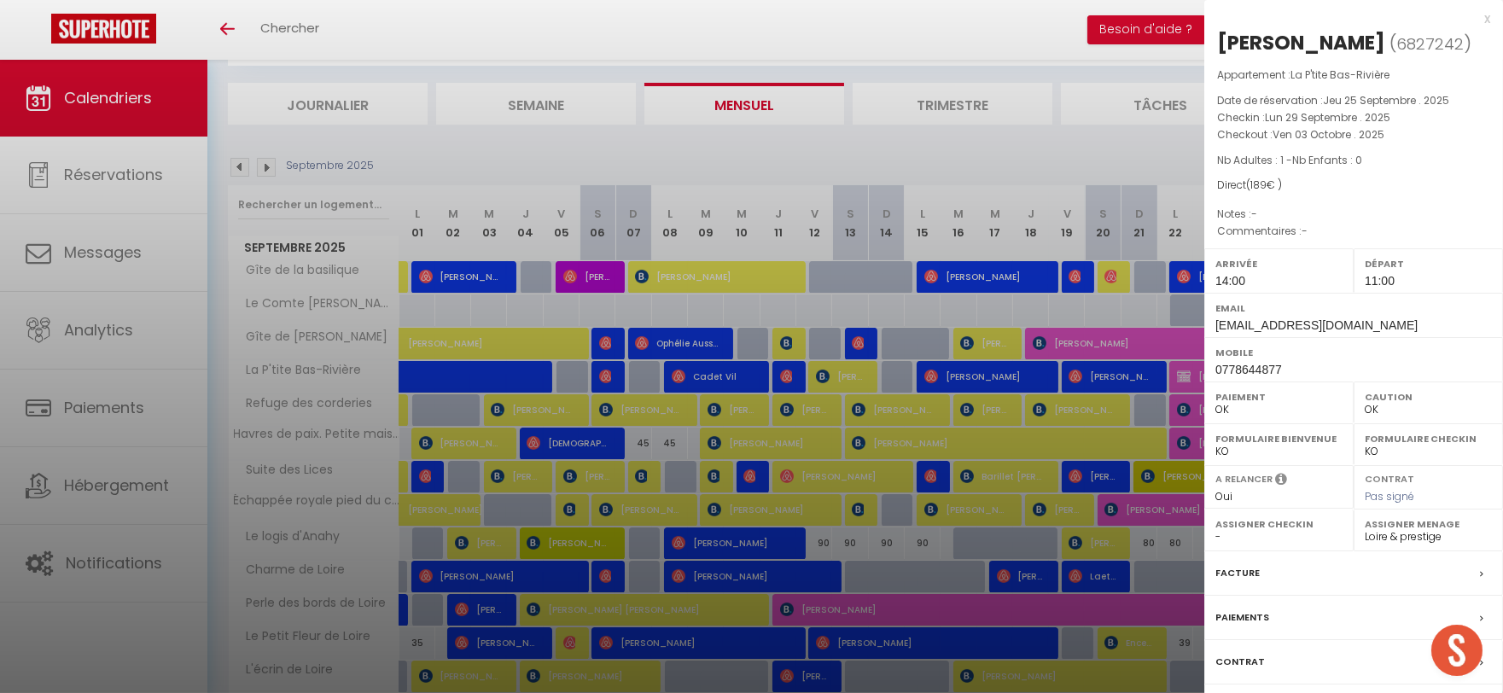
click at [1181, 371] on div at bounding box center [751, 346] width 1503 height 693
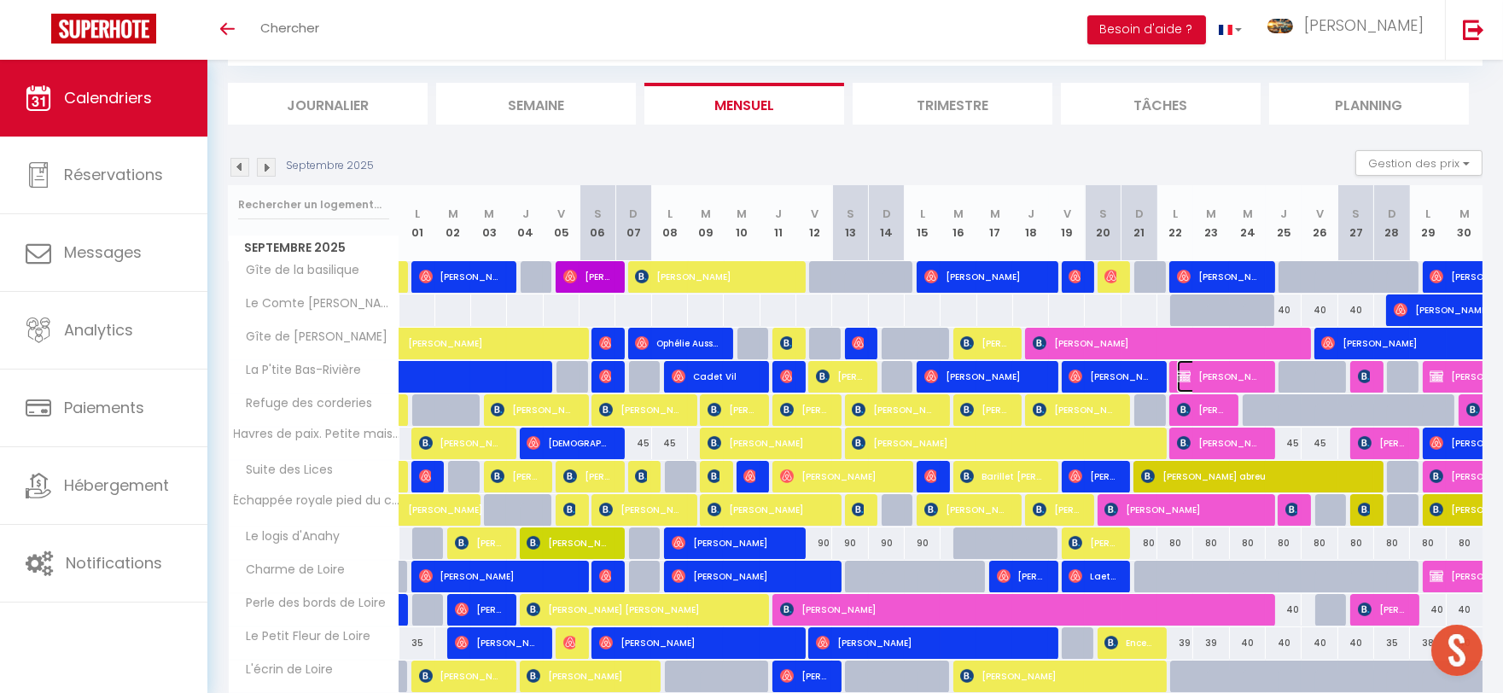
click at [1187, 370] on img at bounding box center [1184, 377] width 14 height 14
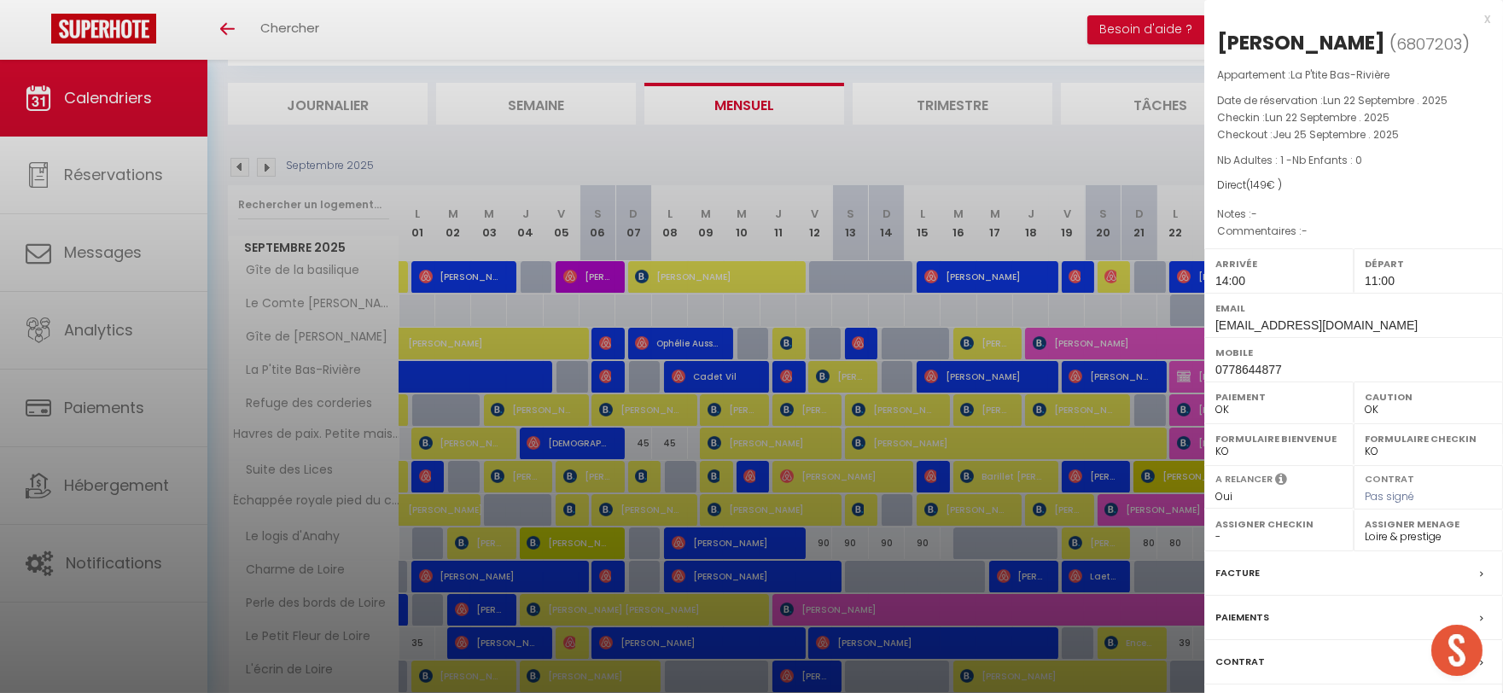
click at [1489, 18] on div "x" at bounding box center [1348, 19] width 286 height 20
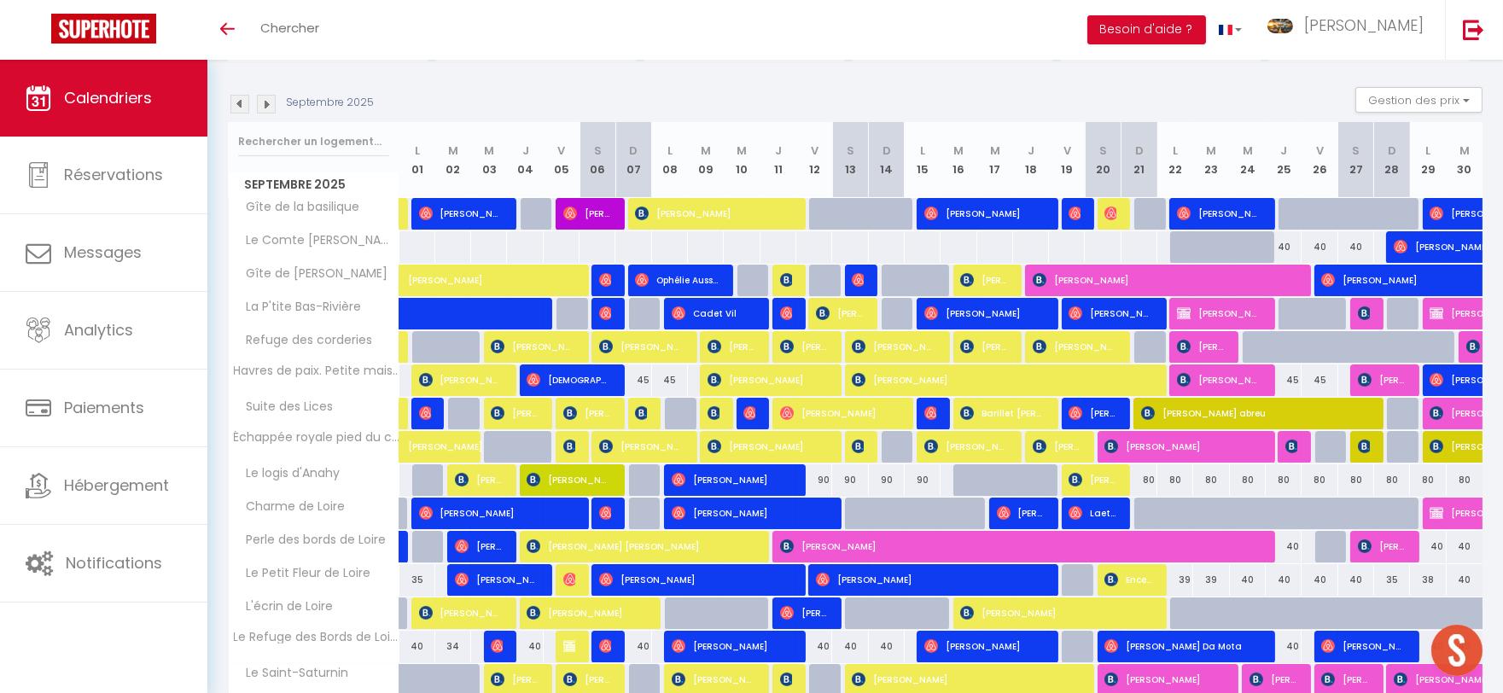
scroll to position [267, 0]
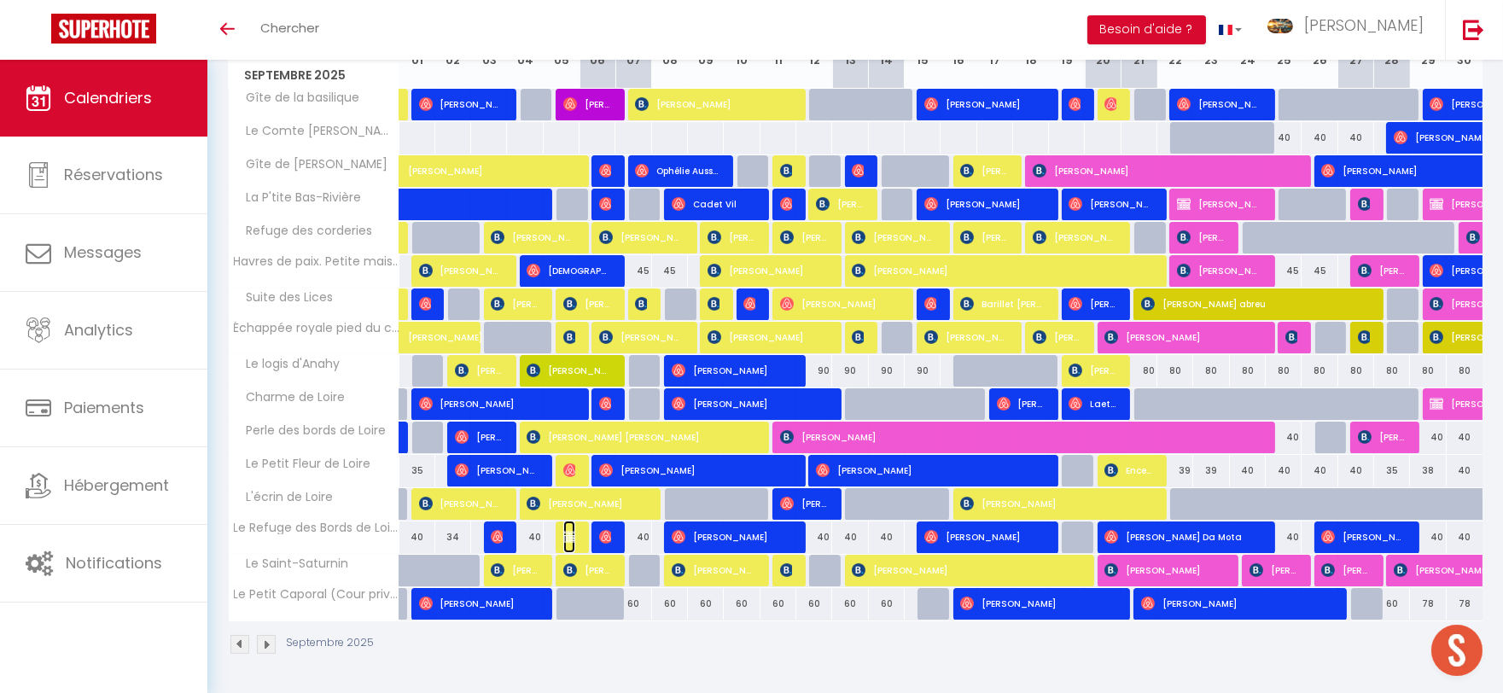
click at [569, 538] on img at bounding box center [570, 537] width 14 height 14
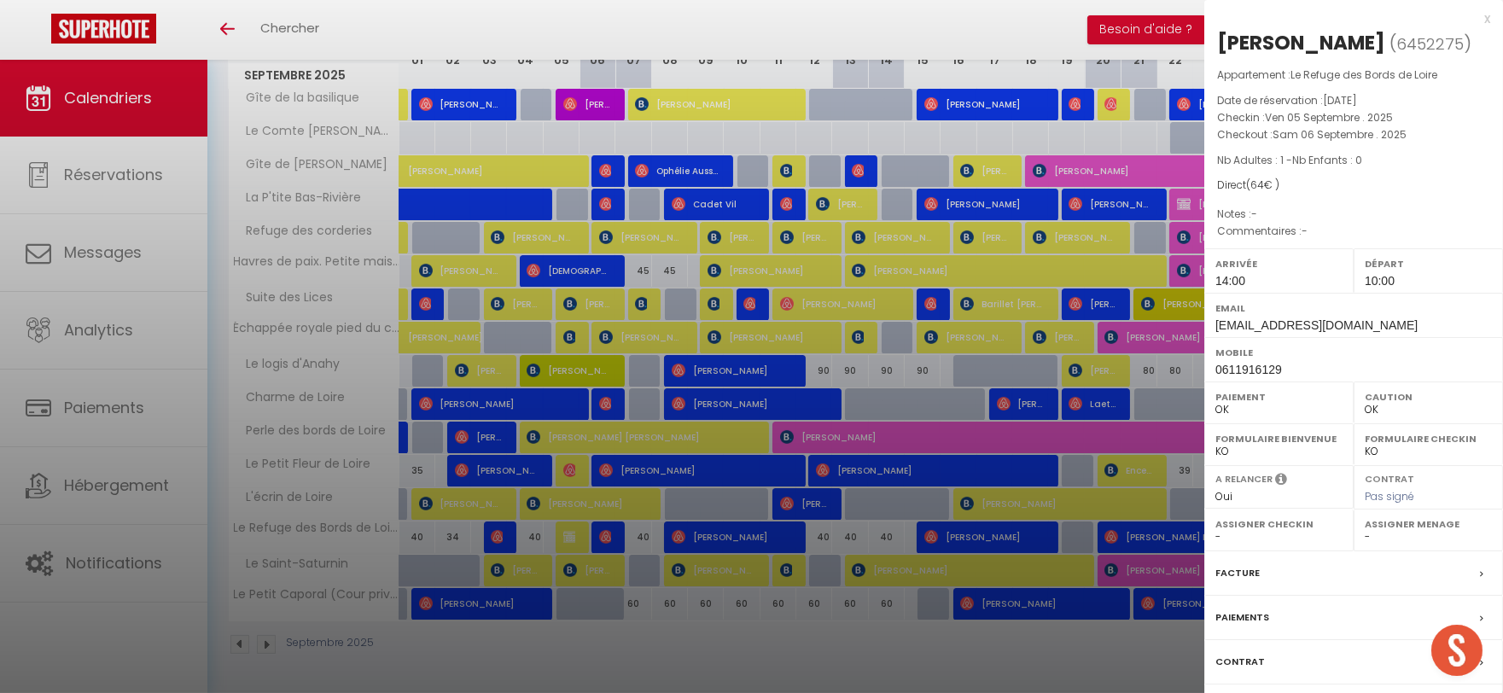
click at [1490, 20] on div "x" at bounding box center [1348, 19] width 286 height 20
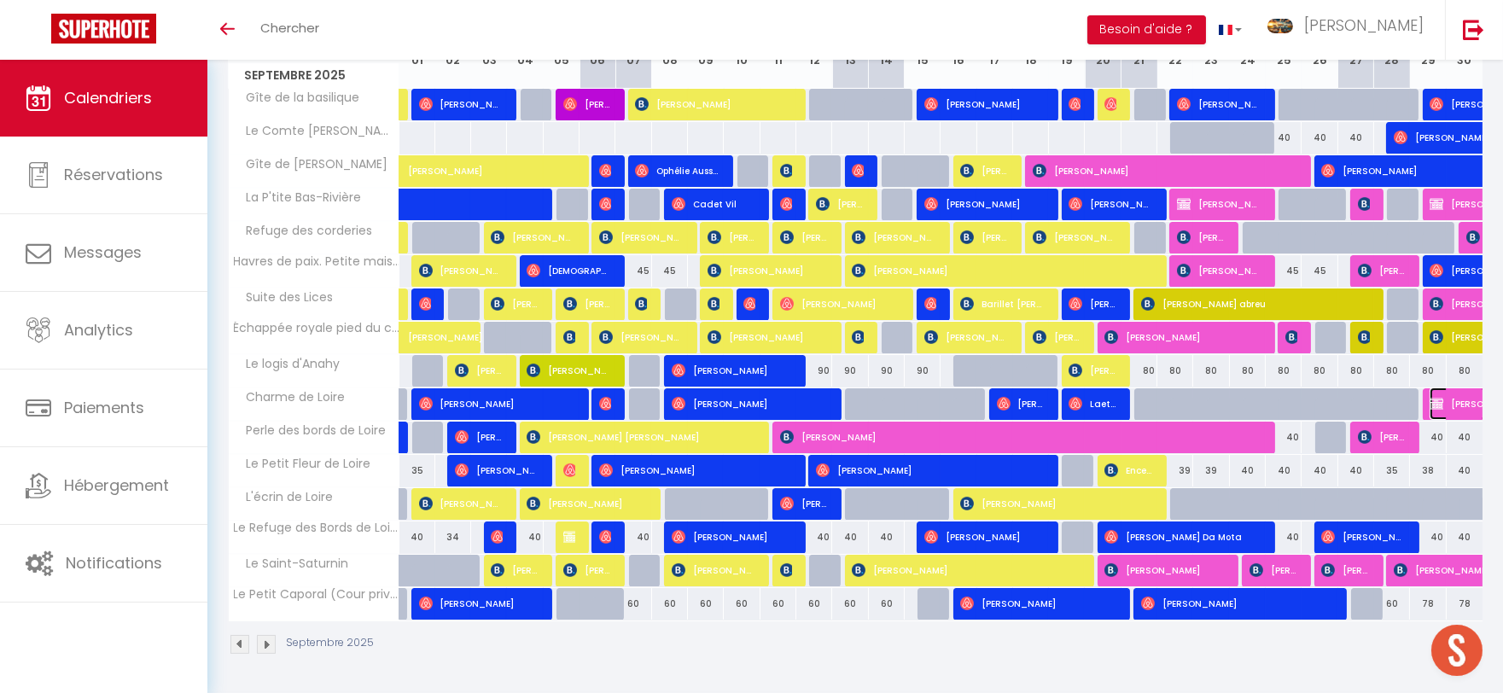
click at [1450, 399] on span "[PERSON_NAME]" at bounding box center [1508, 404] width 157 height 32
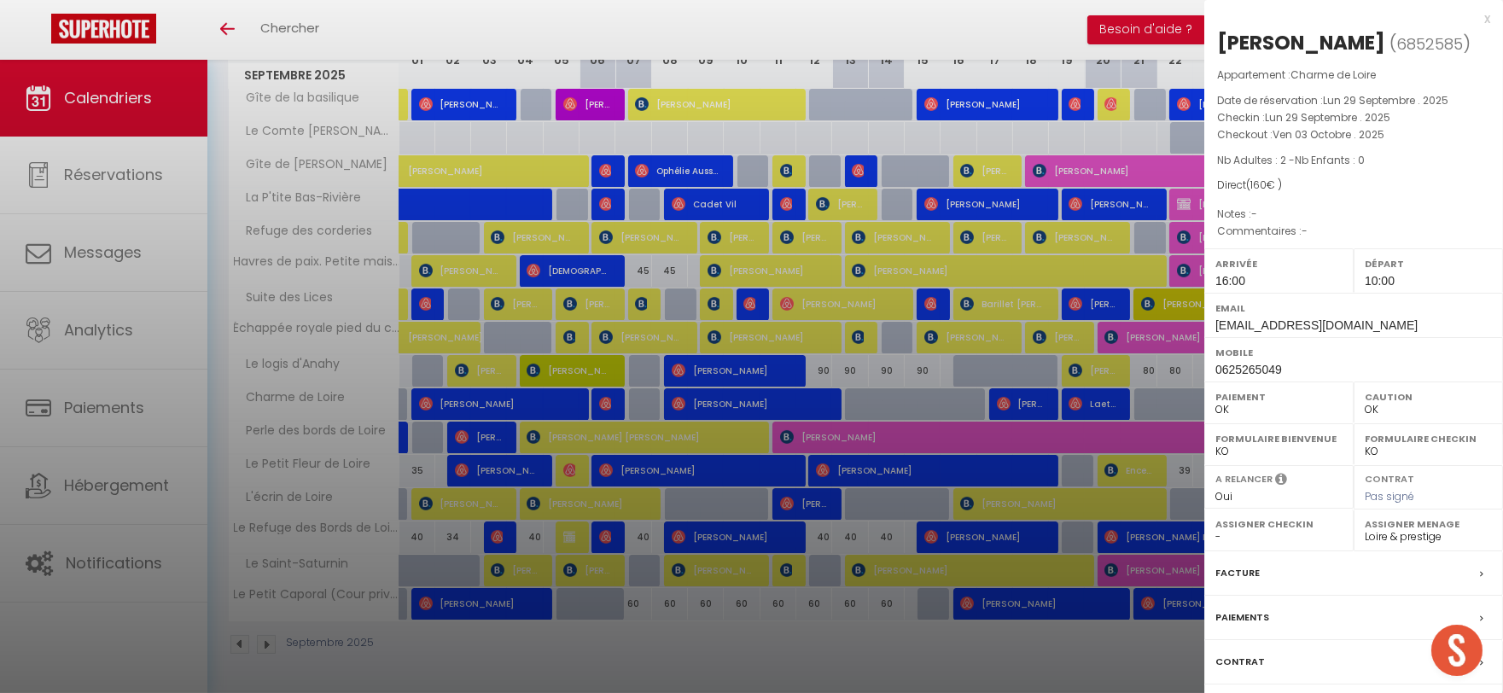
click at [1488, 20] on div "x" at bounding box center [1348, 19] width 286 height 20
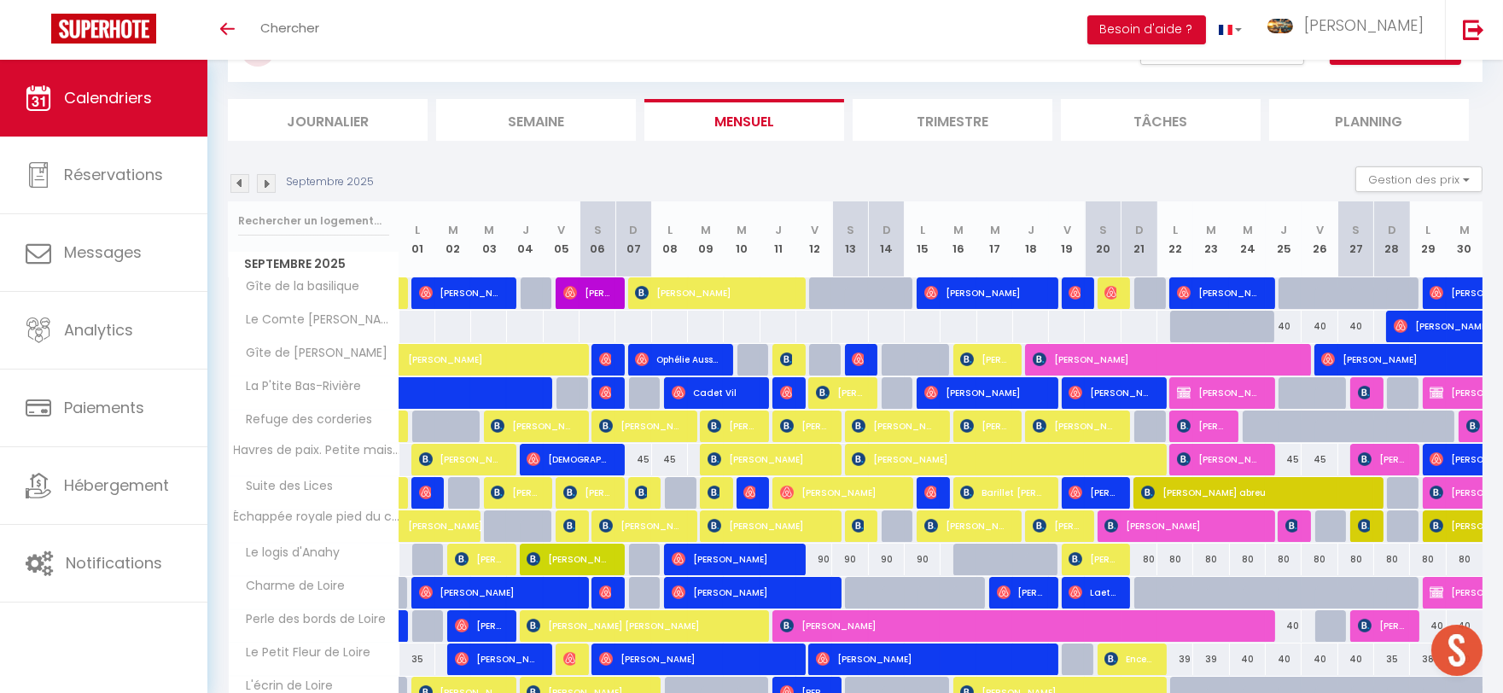
scroll to position [78, 0]
